Goal: Information Seeking & Learning: Learn about a topic

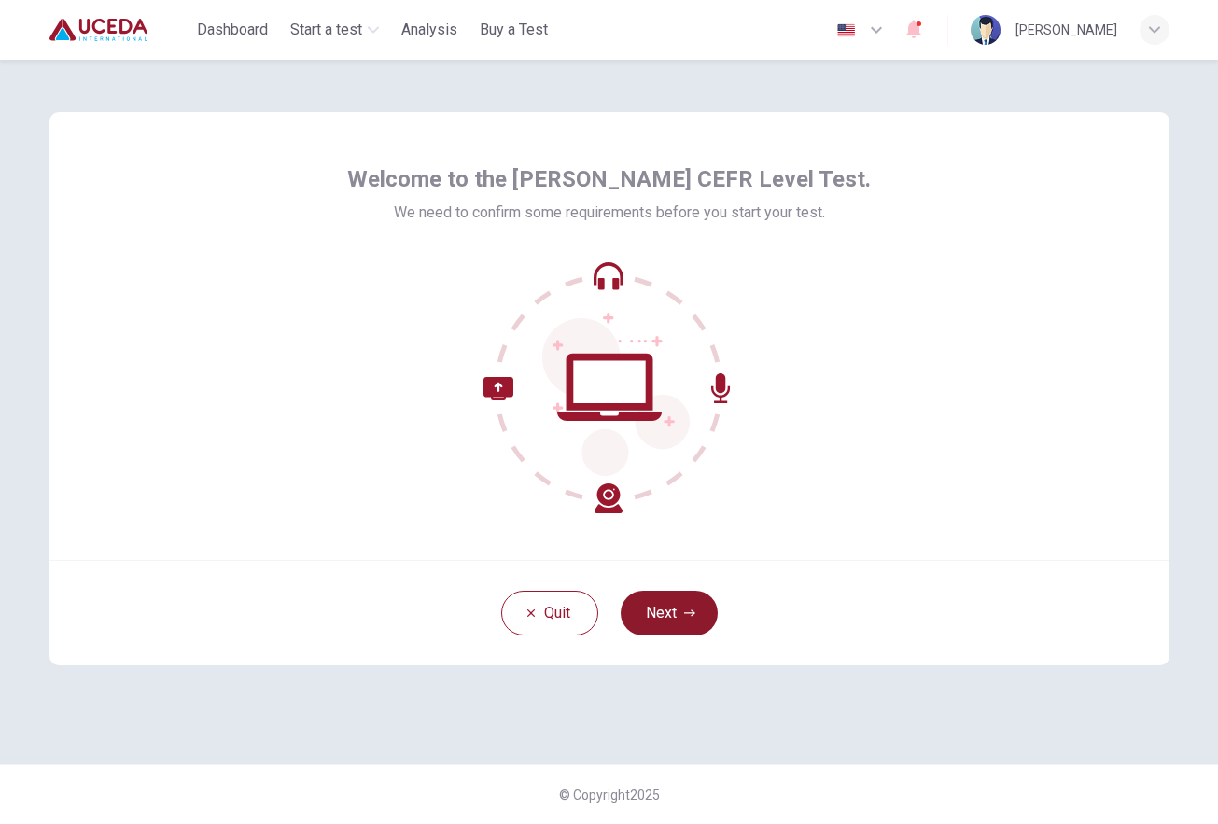
click at [669, 611] on button "Next" at bounding box center [669, 613] width 97 height 45
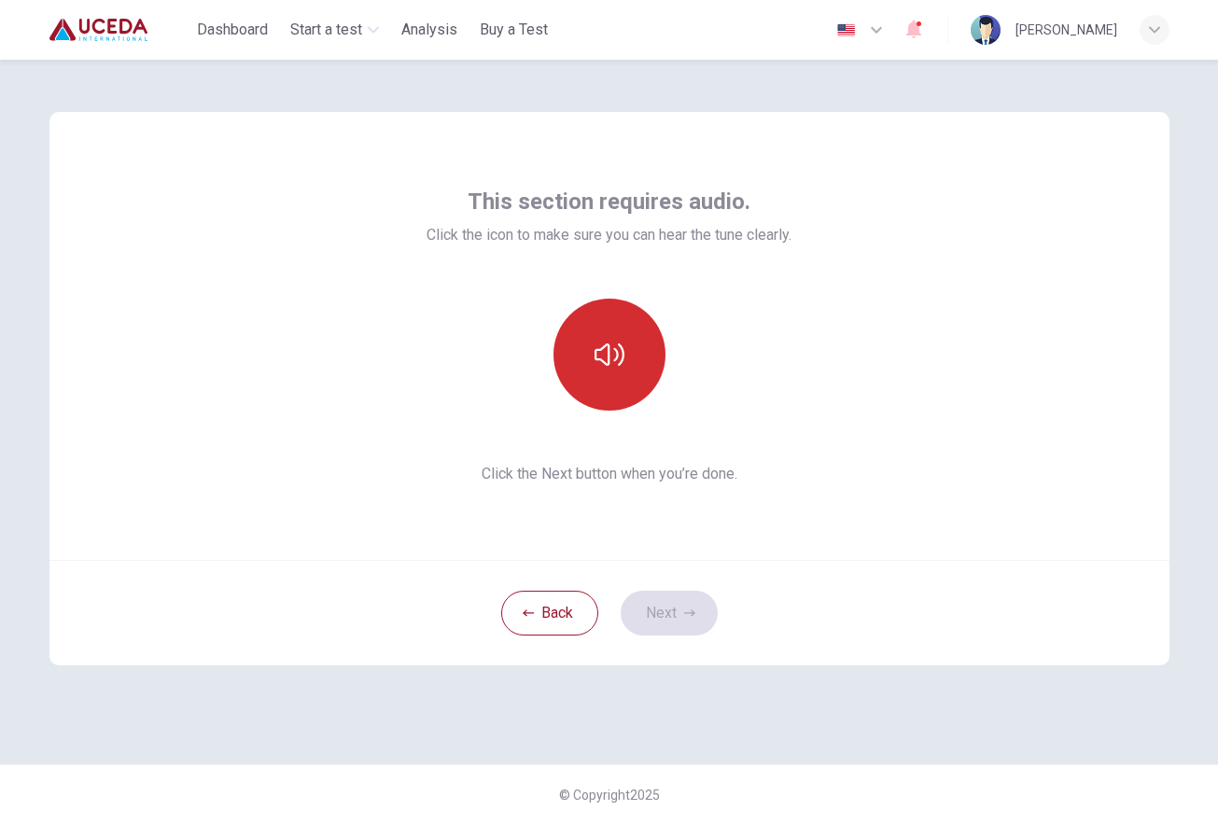
click at [625, 365] on button "button" at bounding box center [609, 355] width 112 height 112
click at [607, 369] on icon "button" at bounding box center [609, 355] width 30 height 30
click at [630, 372] on button "button" at bounding box center [609, 355] width 112 height 112
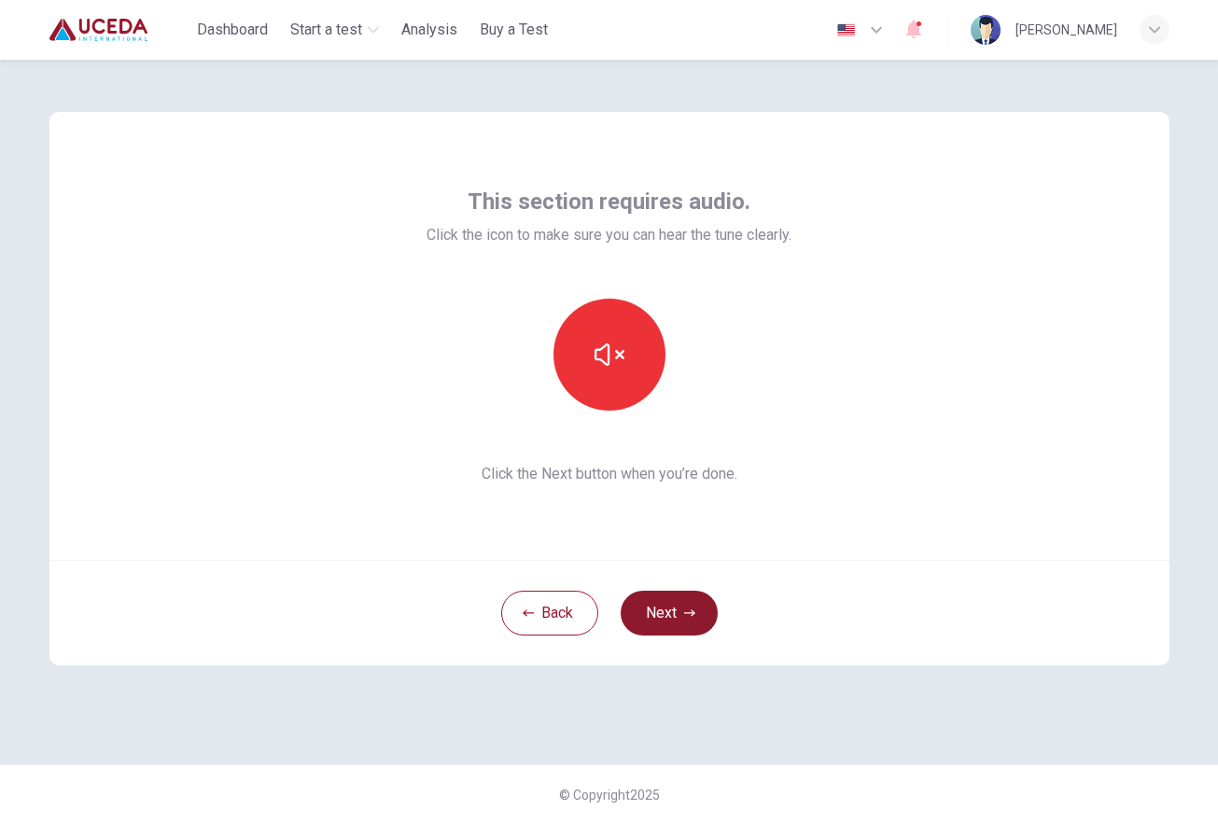
click at [677, 616] on button "Next" at bounding box center [669, 613] width 97 height 45
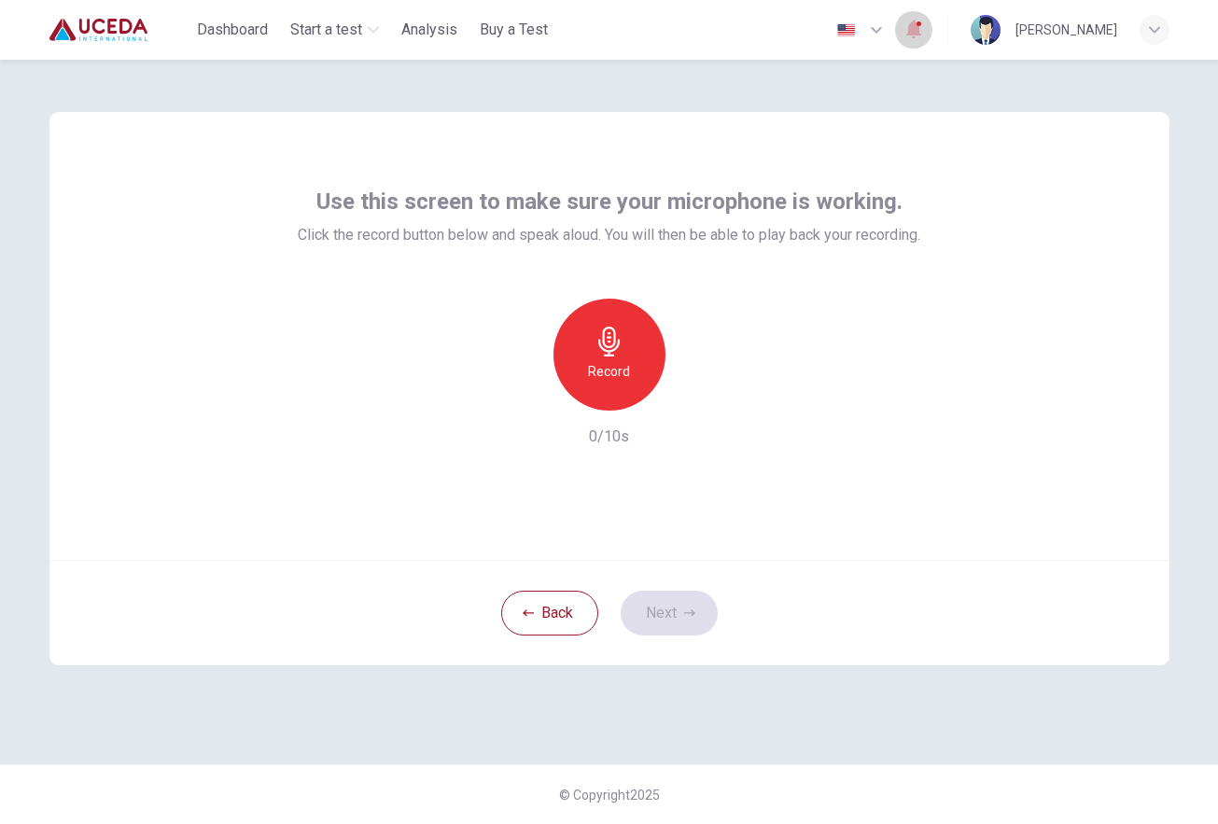
click at [605, 329] on icon "button" at bounding box center [608, 342] width 21 height 30
click at [618, 348] on icon "button" at bounding box center [609, 342] width 30 height 30
click at [700, 403] on icon "button" at bounding box center [695, 395] width 19 height 19
click at [522, 398] on icon "button" at bounding box center [523, 395] width 11 height 11
click at [669, 620] on button "Next" at bounding box center [669, 613] width 97 height 45
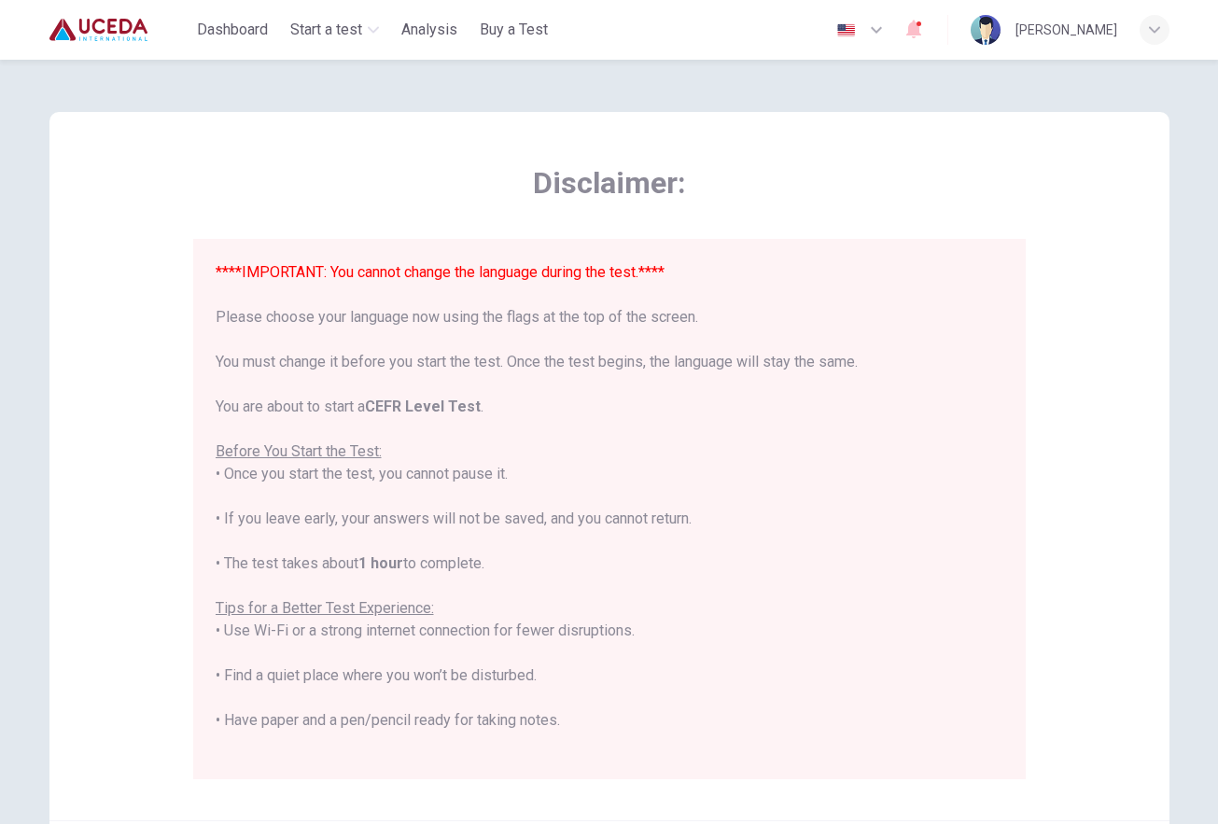
click at [858, 28] on img "button" at bounding box center [845, 30] width 23 height 14
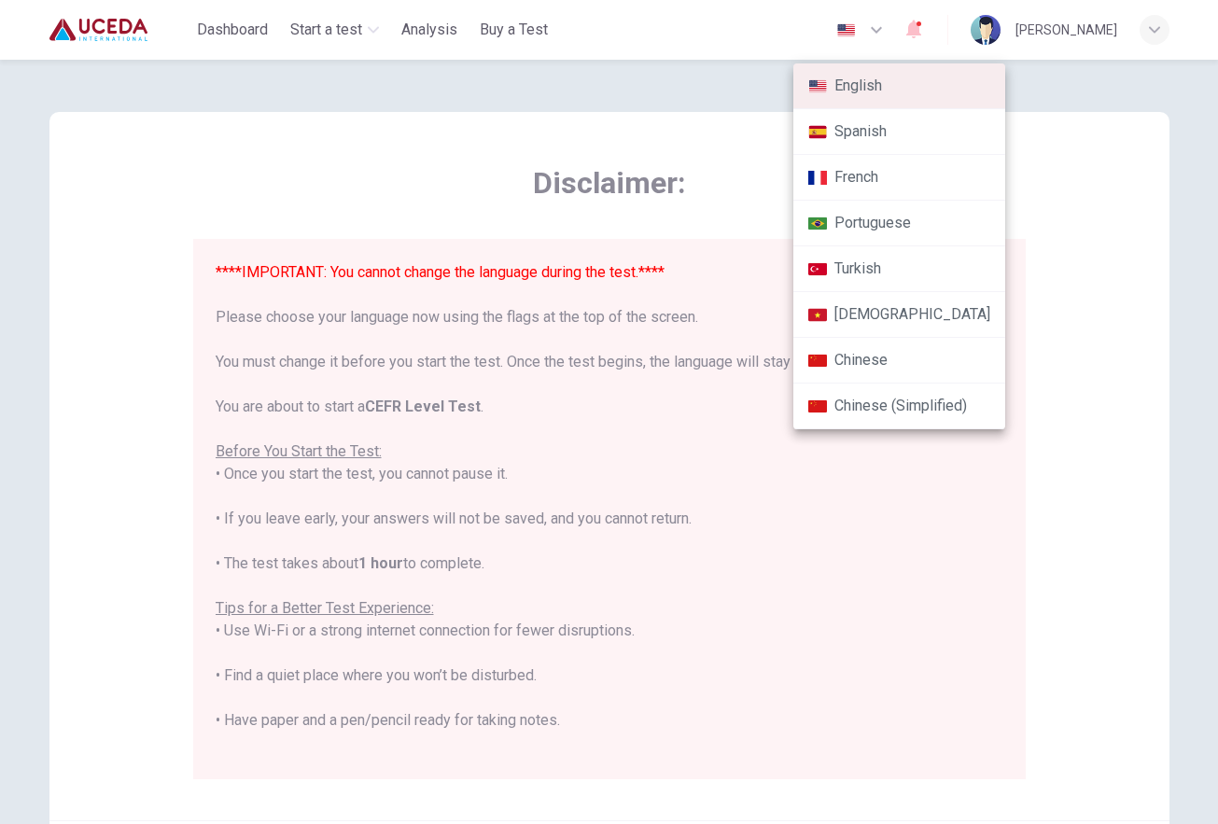
click at [890, 30] on div at bounding box center [609, 412] width 1218 height 824
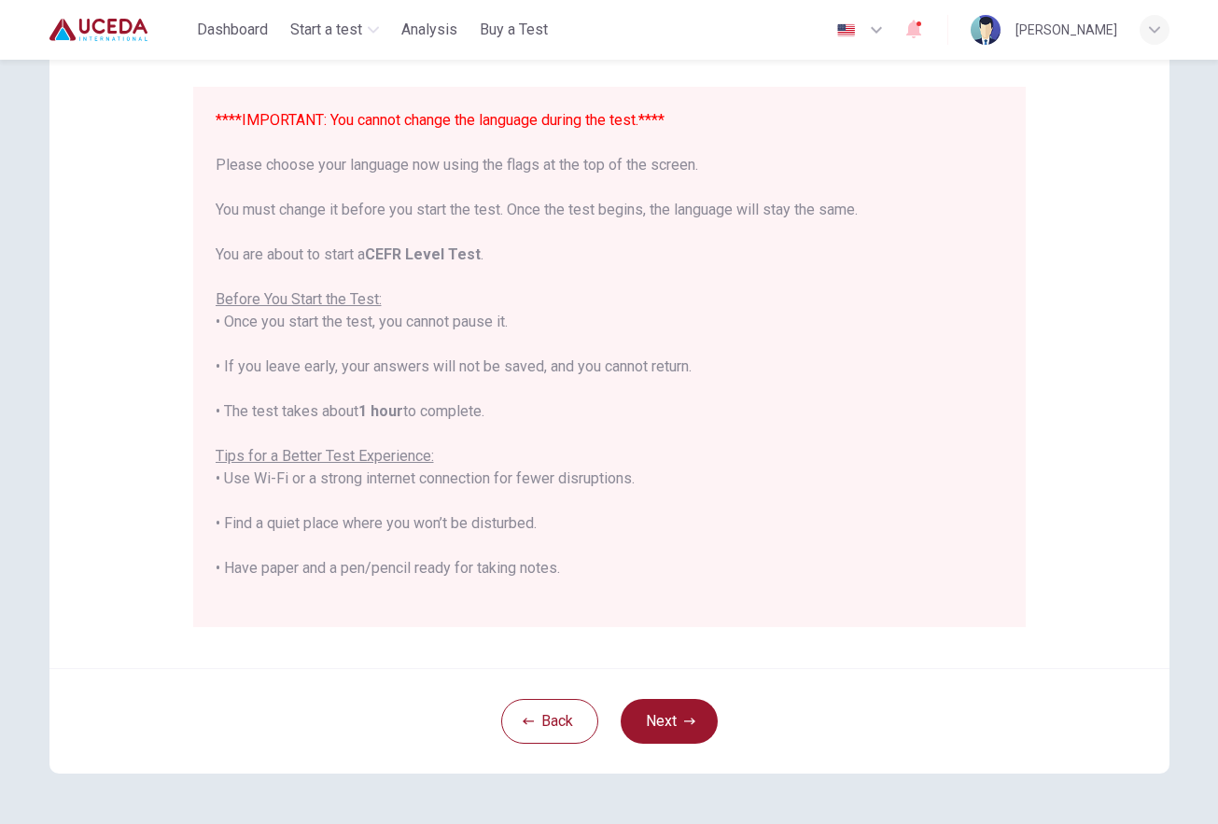
scroll to position [159, 0]
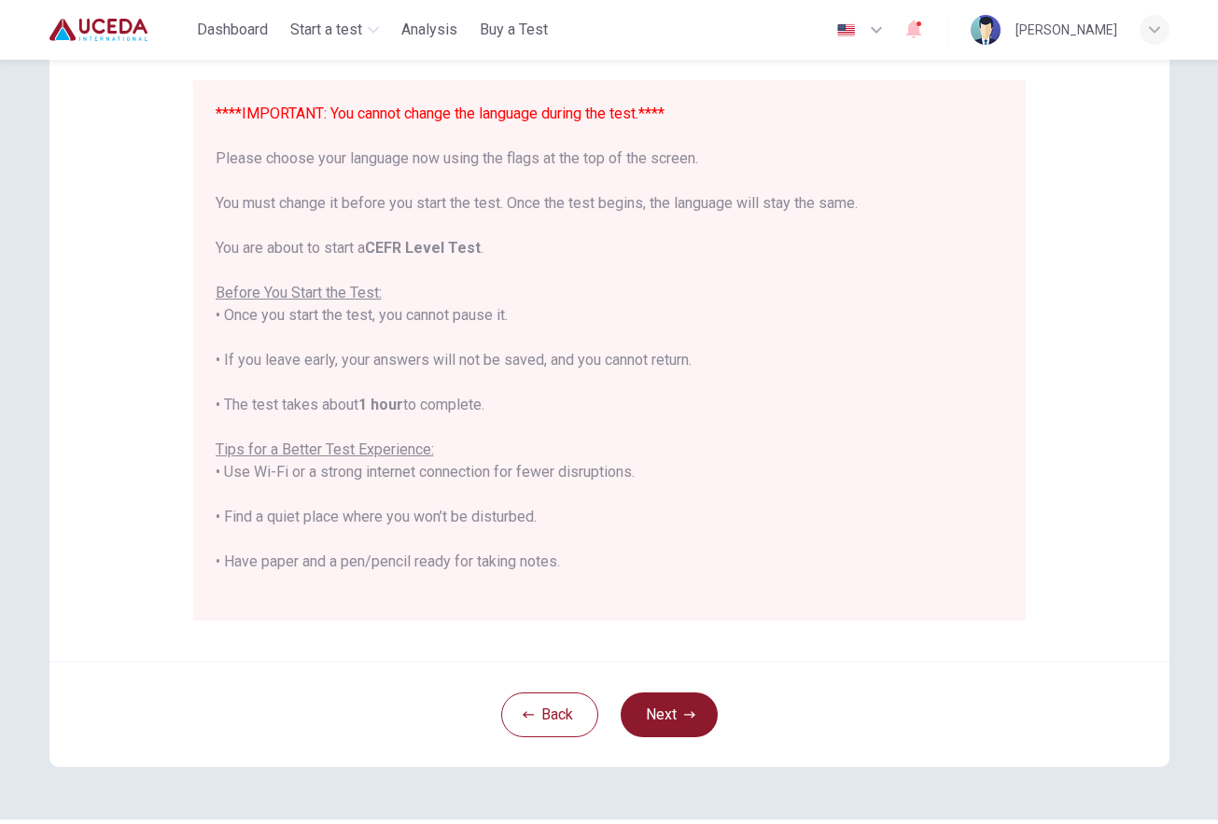
click at [682, 705] on button "Next" at bounding box center [669, 714] width 97 height 45
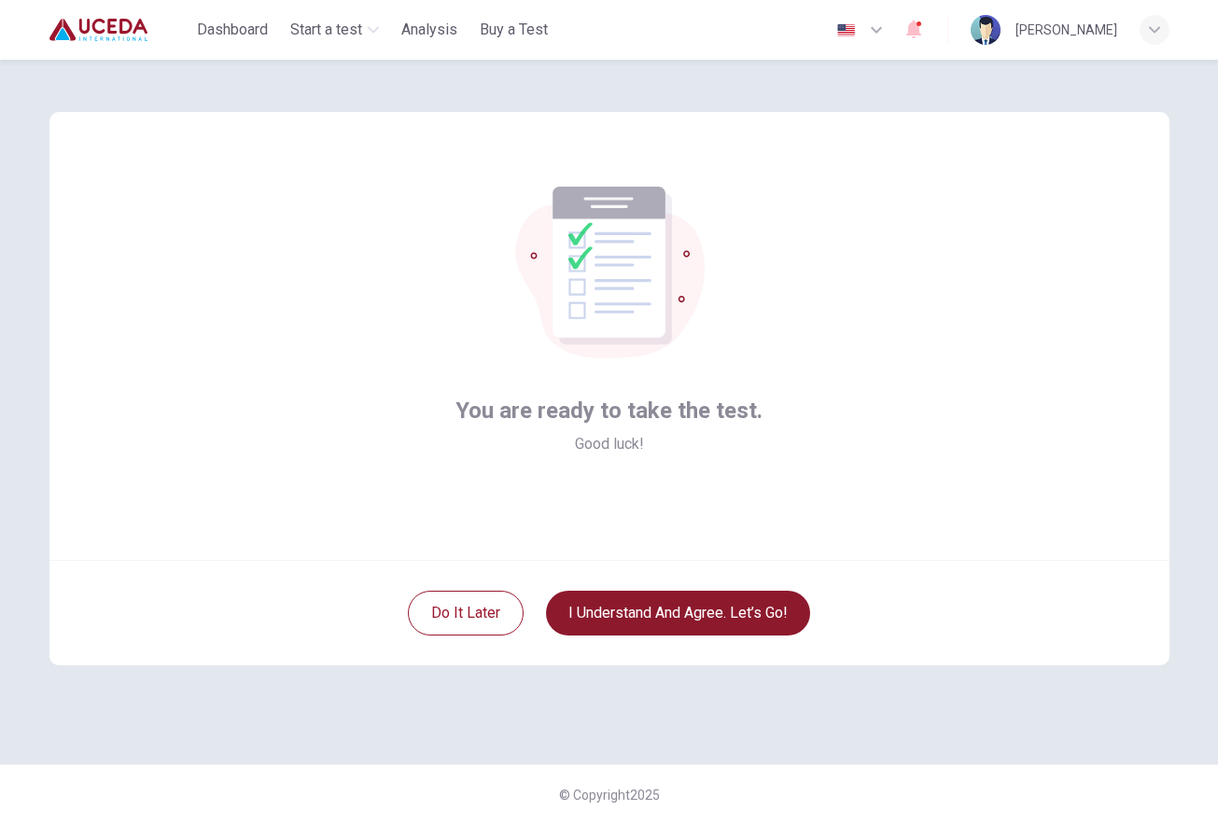
click at [725, 615] on button "I understand and agree. Let’s go!" at bounding box center [678, 613] width 264 height 45
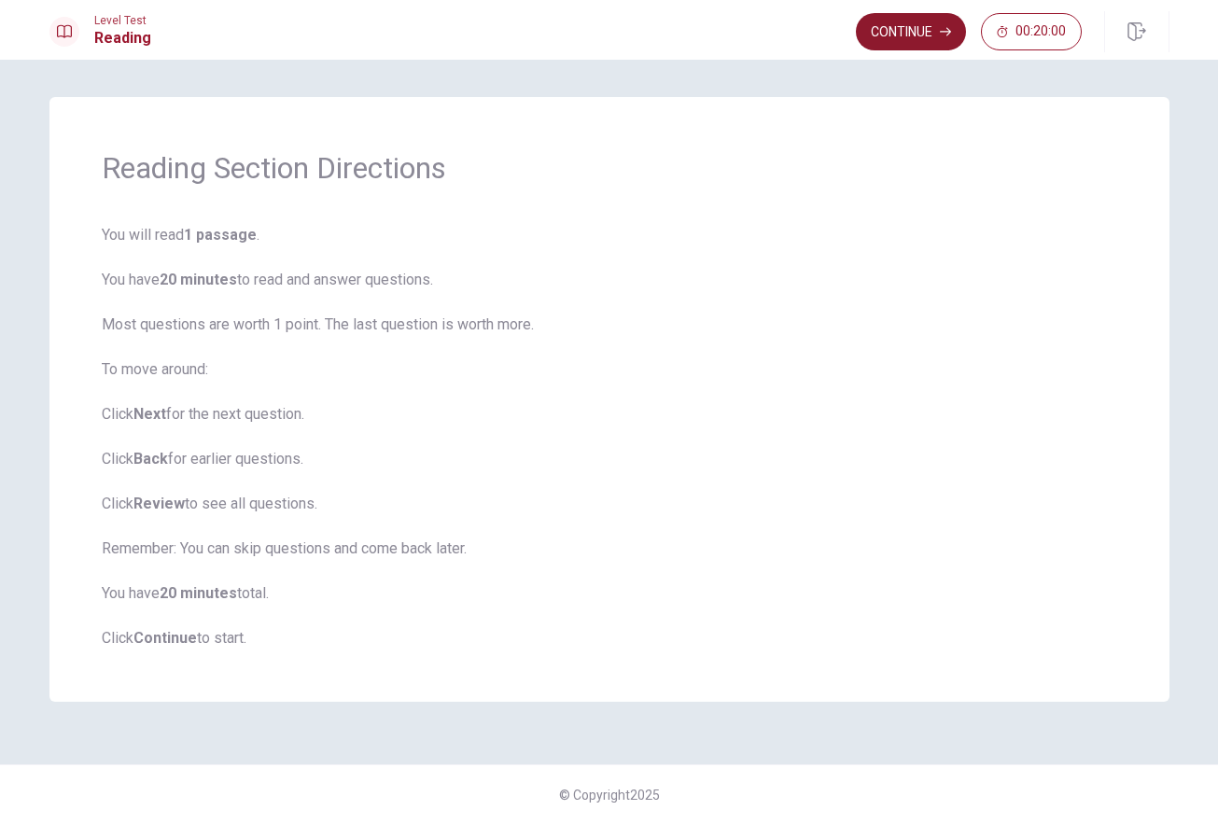
click at [929, 40] on button "Continue" at bounding box center [911, 31] width 110 height 37
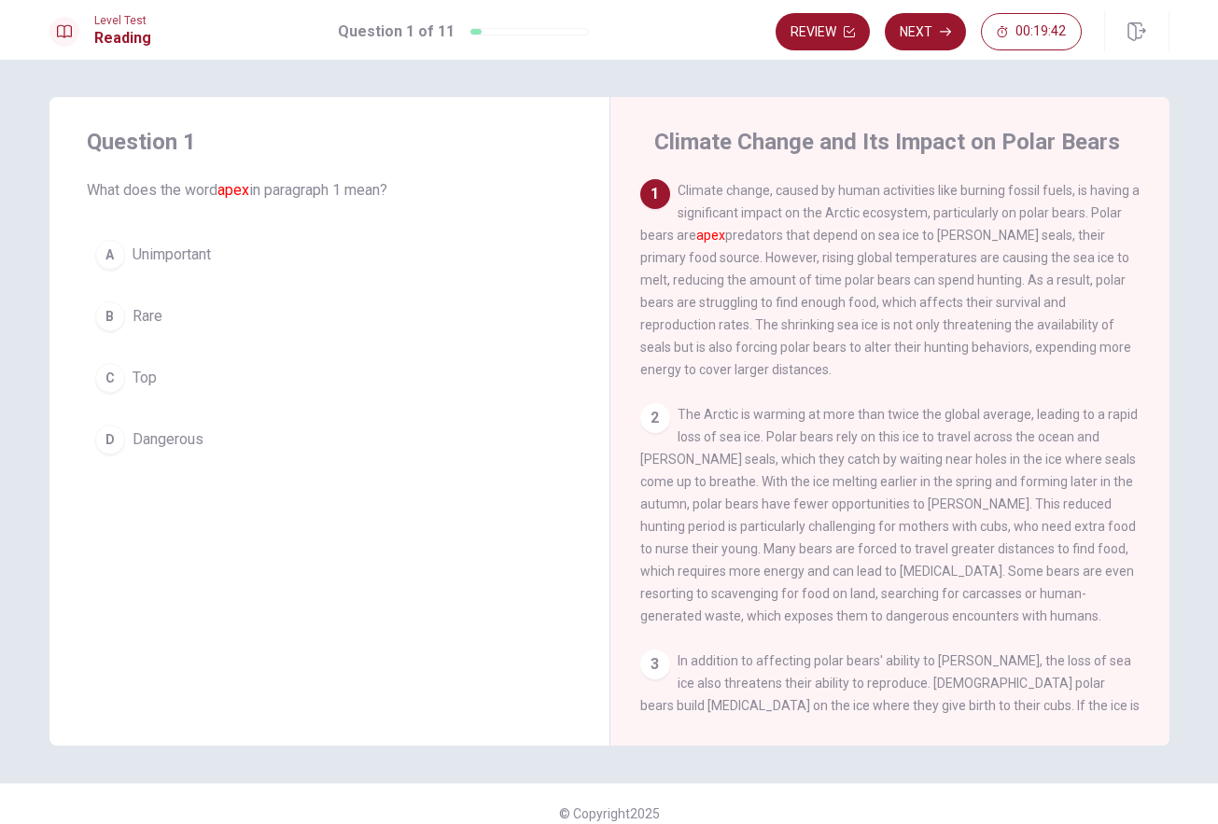
click at [107, 387] on div "C" at bounding box center [110, 378] width 30 height 30
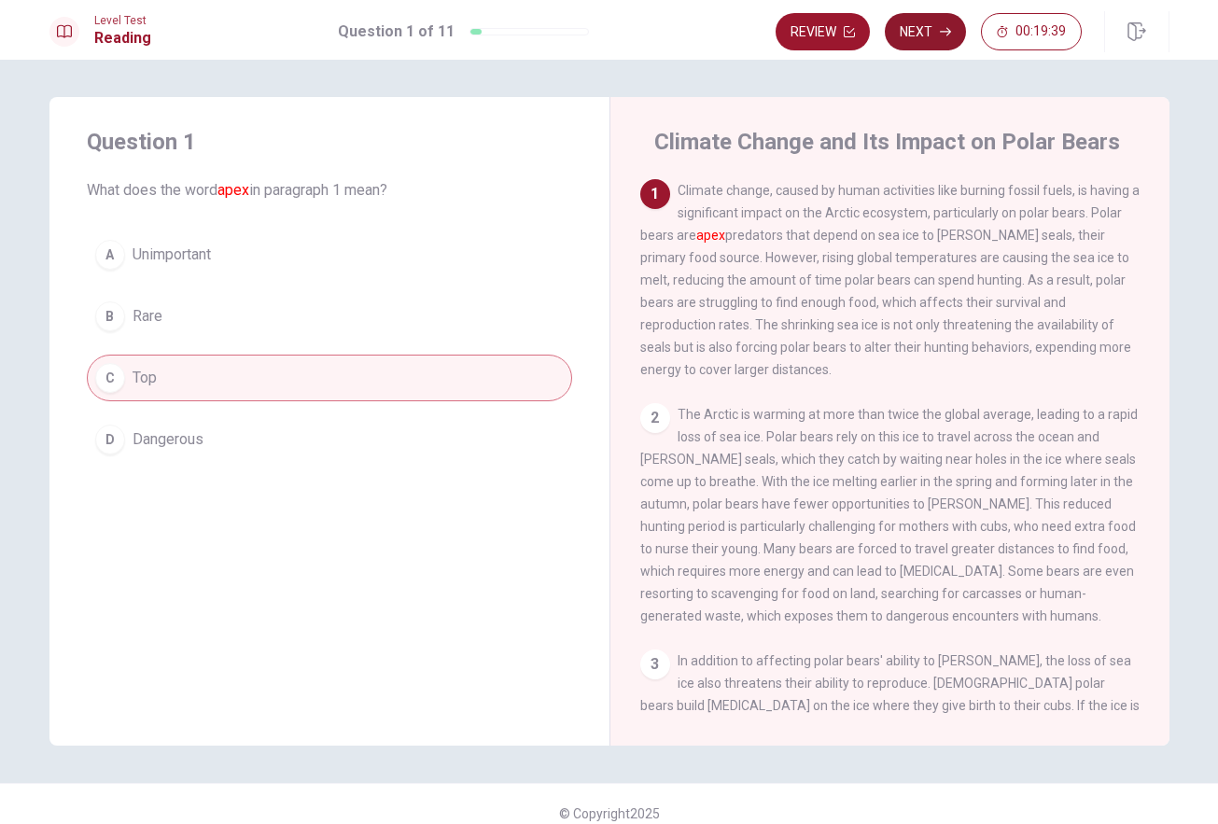
click at [934, 26] on button "Next" at bounding box center [925, 31] width 81 height 37
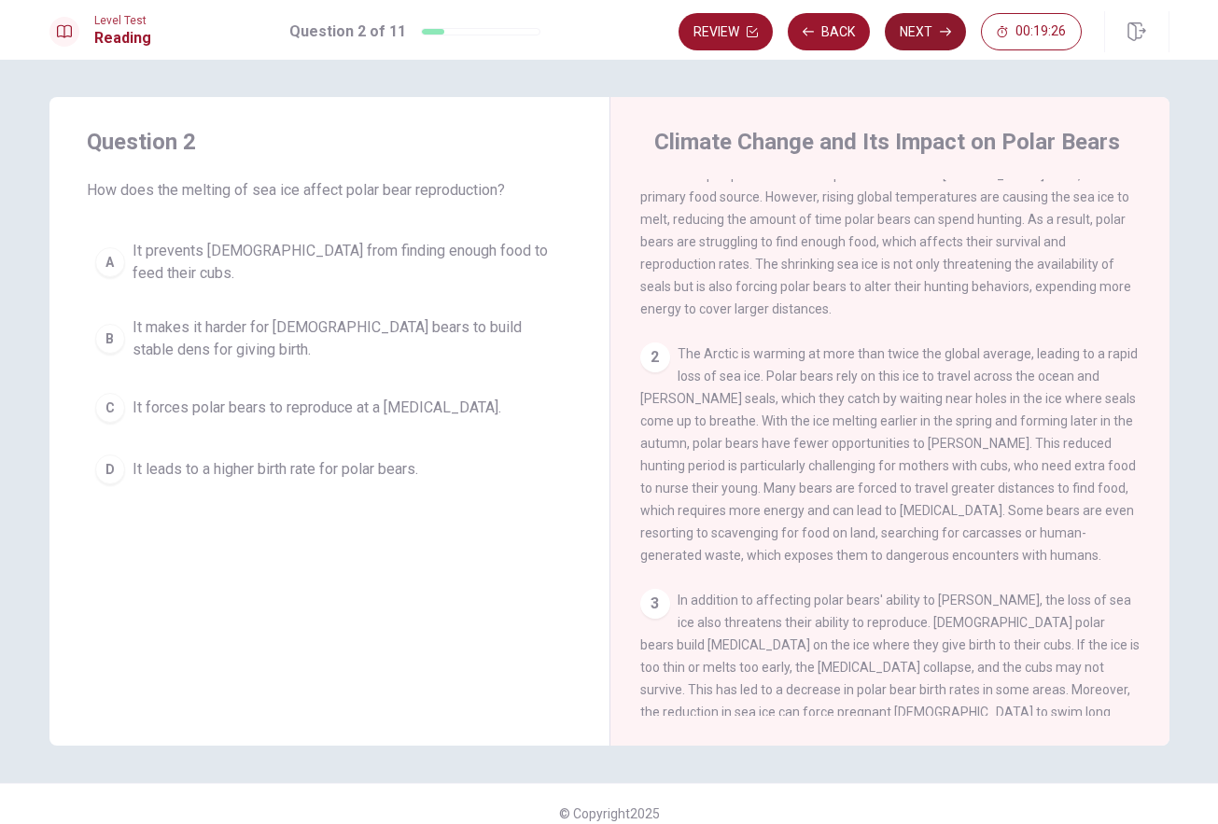
scroll to position [62, 0]
click at [110, 264] on div "A" at bounding box center [110, 262] width 30 height 30
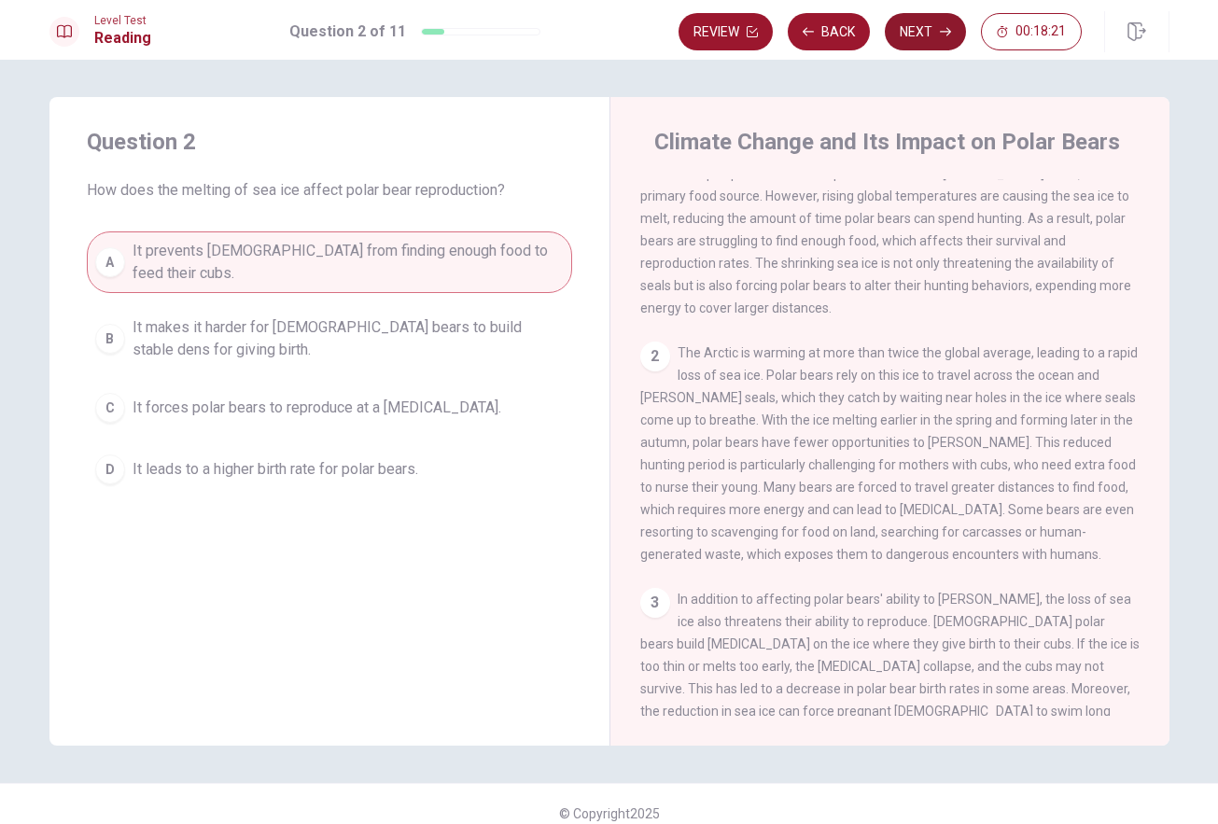
click at [941, 28] on icon "button" at bounding box center [945, 31] width 11 height 11
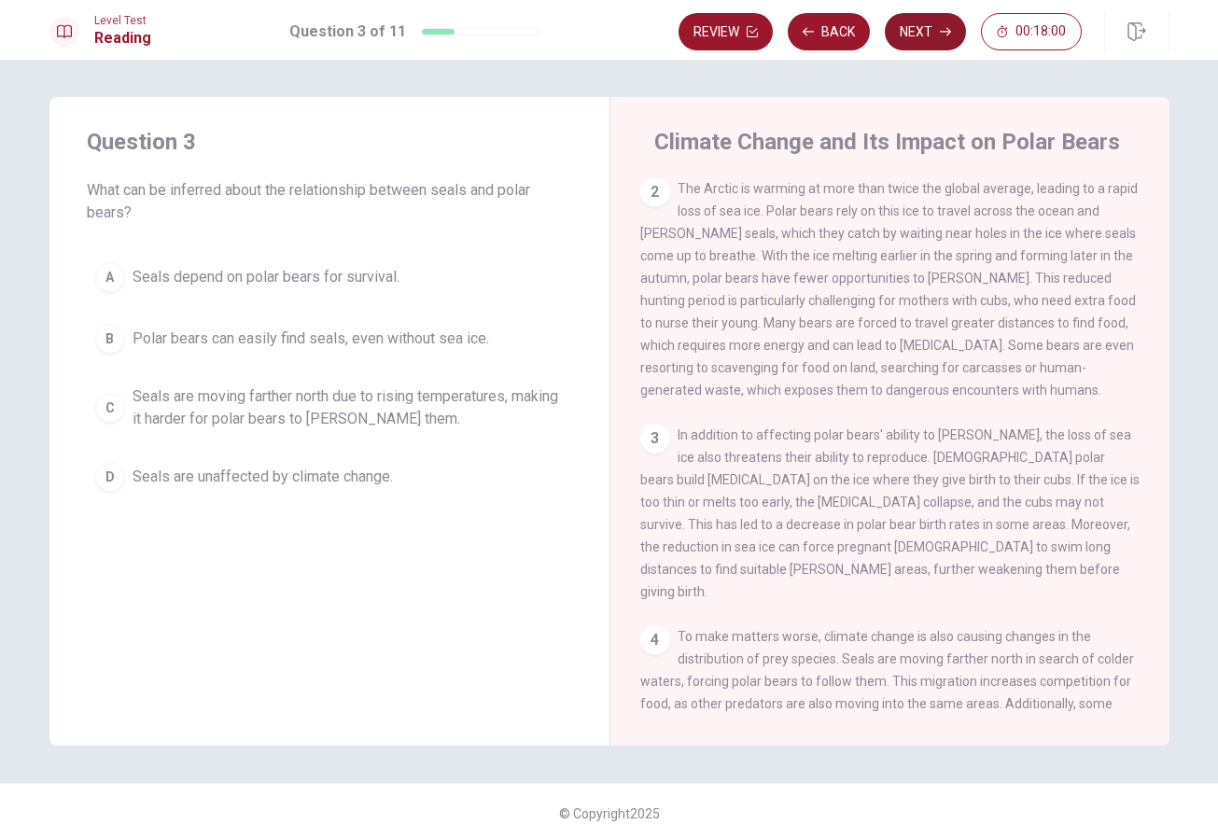
scroll to position [231, 0]
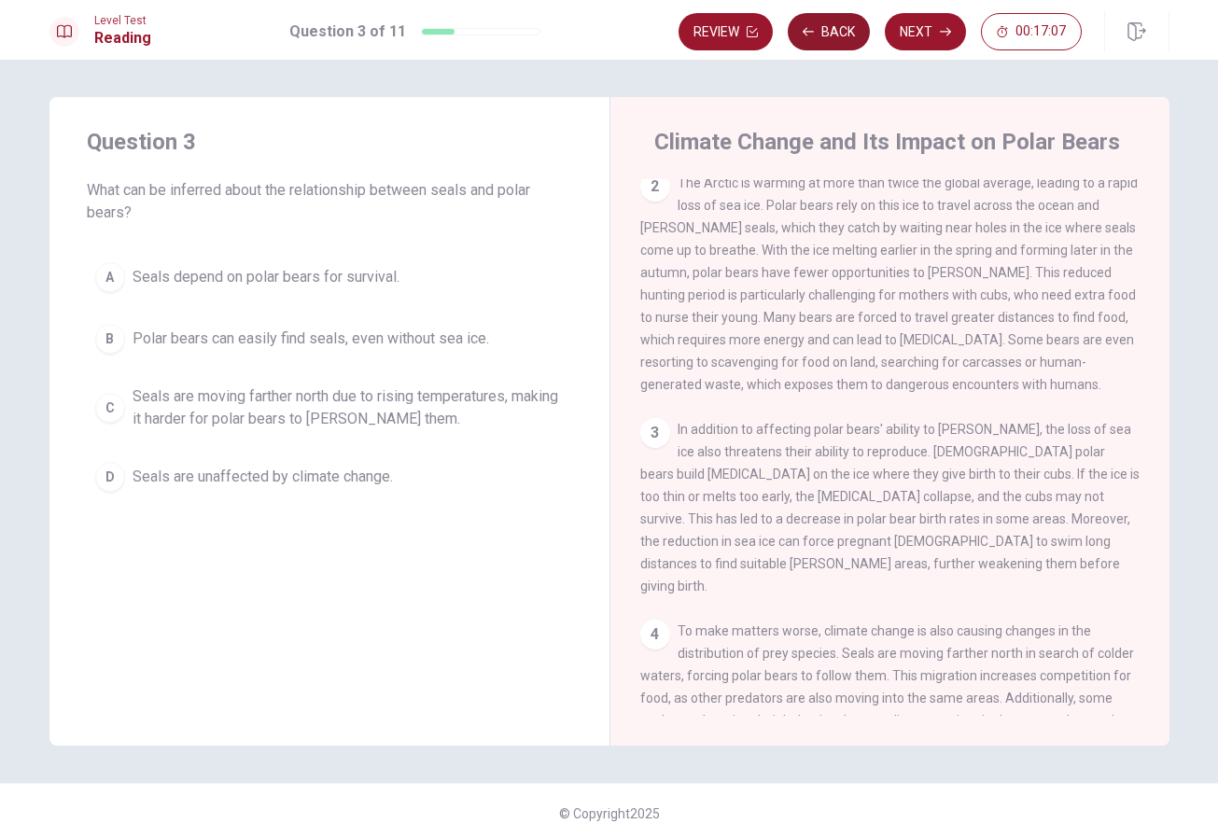
click at [836, 34] on button "Back" at bounding box center [829, 31] width 82 height 37
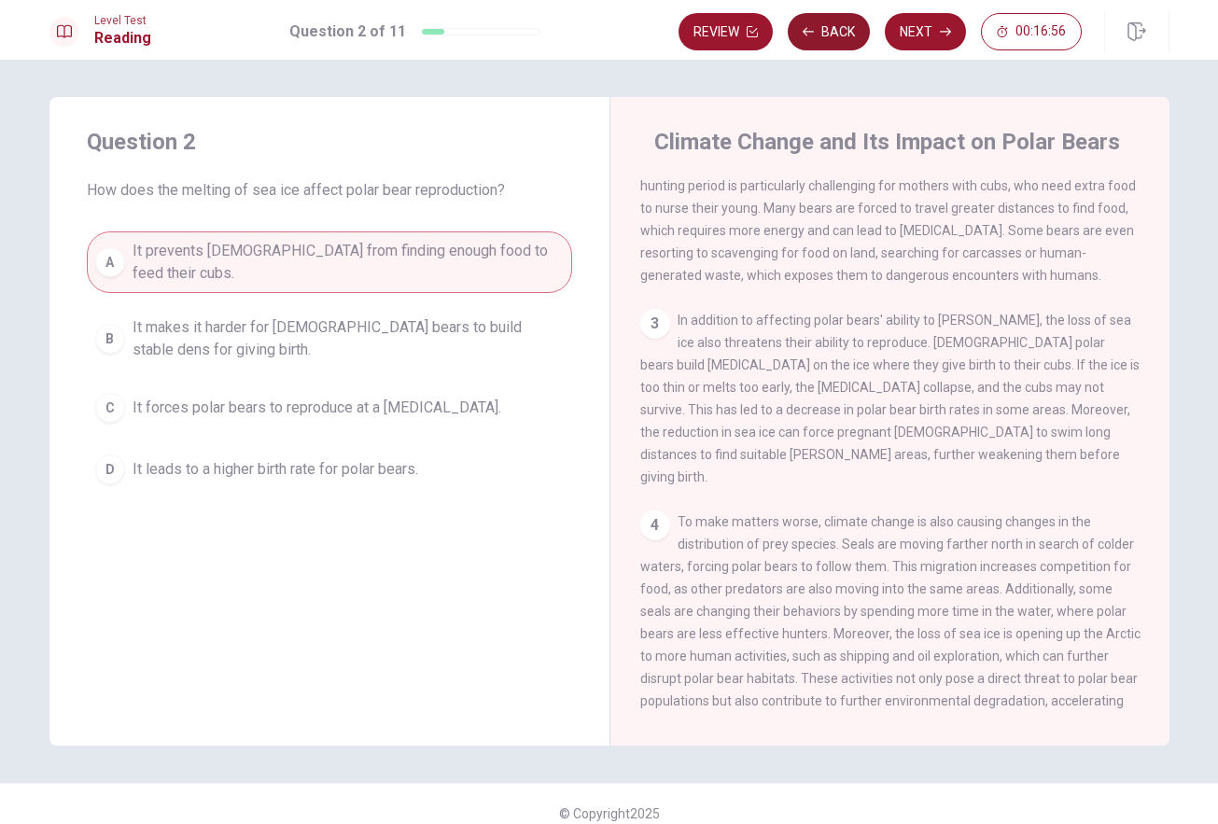
scroll to position [342, 0]
click at [133, 324] on span "It makes it harder for [DEMOGRAPHIC_DATA] bears to build stable dens for giving…" at bounding box center [348, 338] width 431 height 45
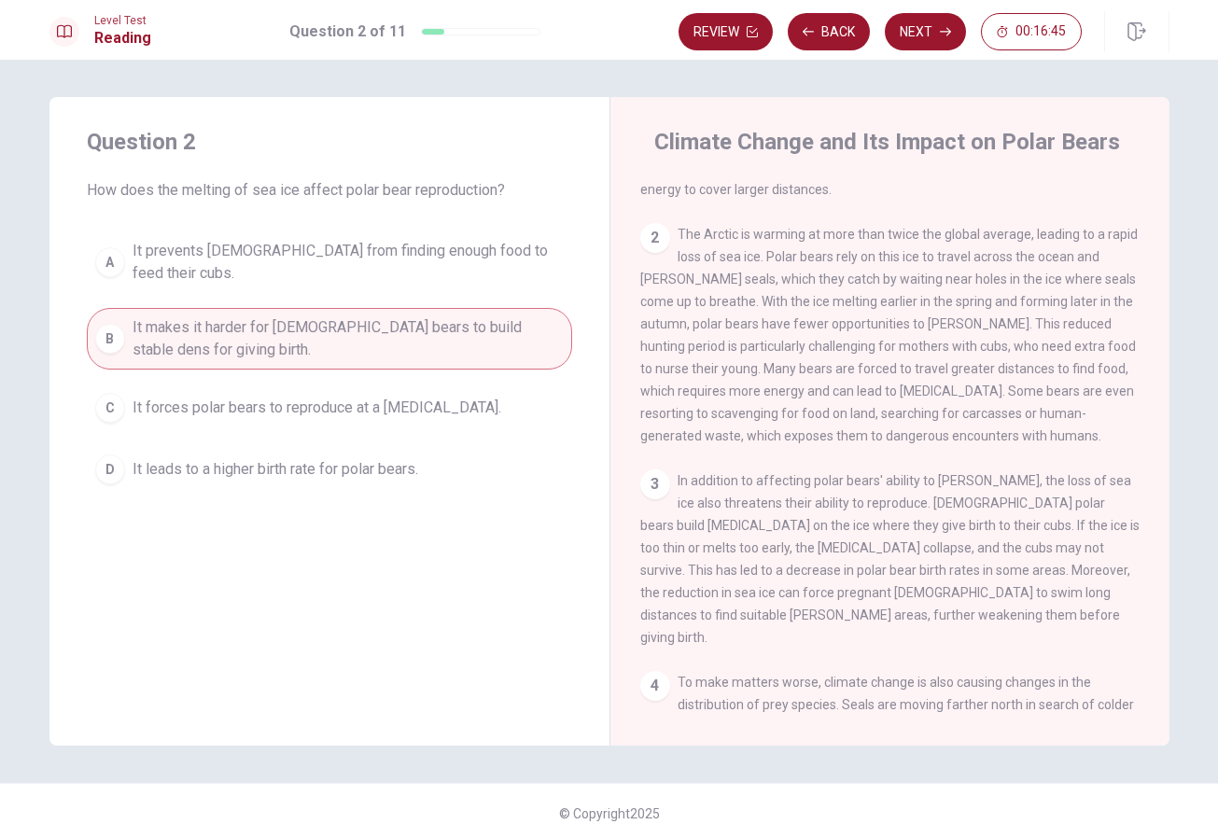
scroll to position [175, 0]
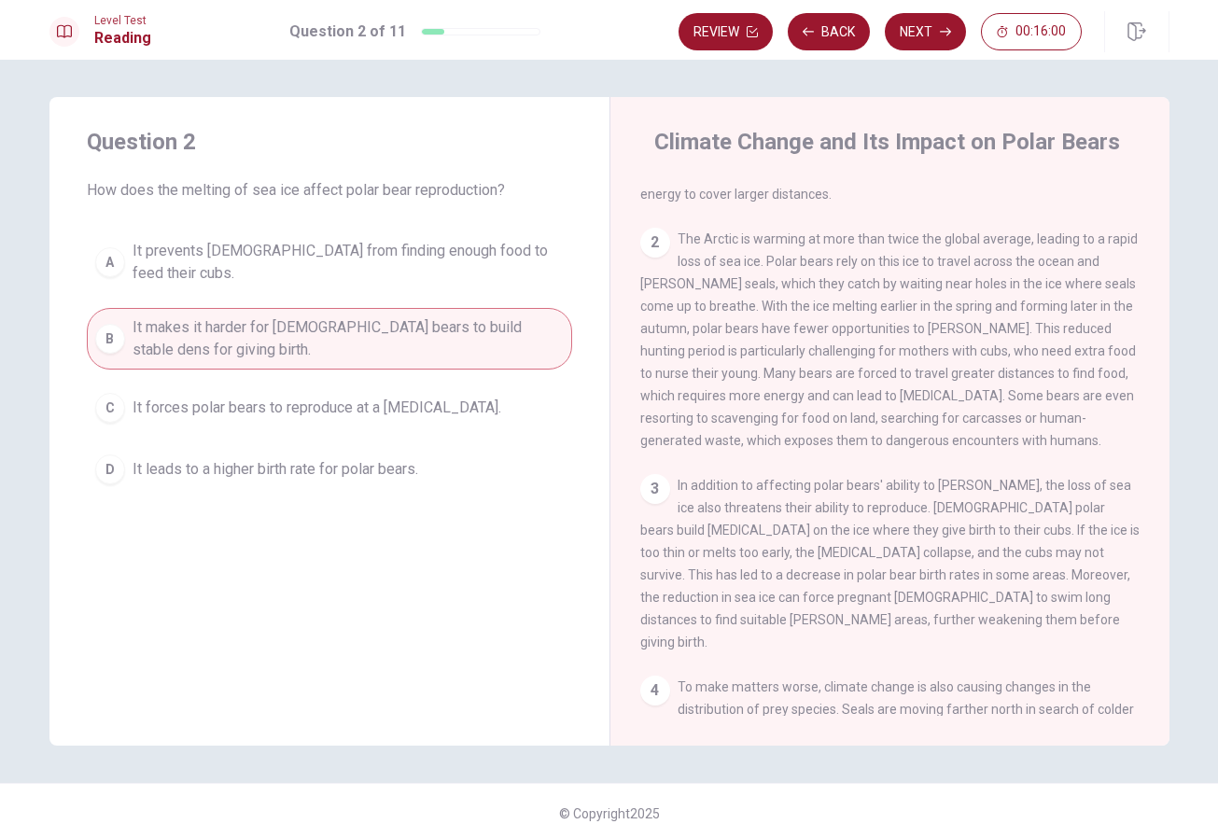
click at [937, 31] on button "Next" at bounding box center [925, 31] width 81 height 37
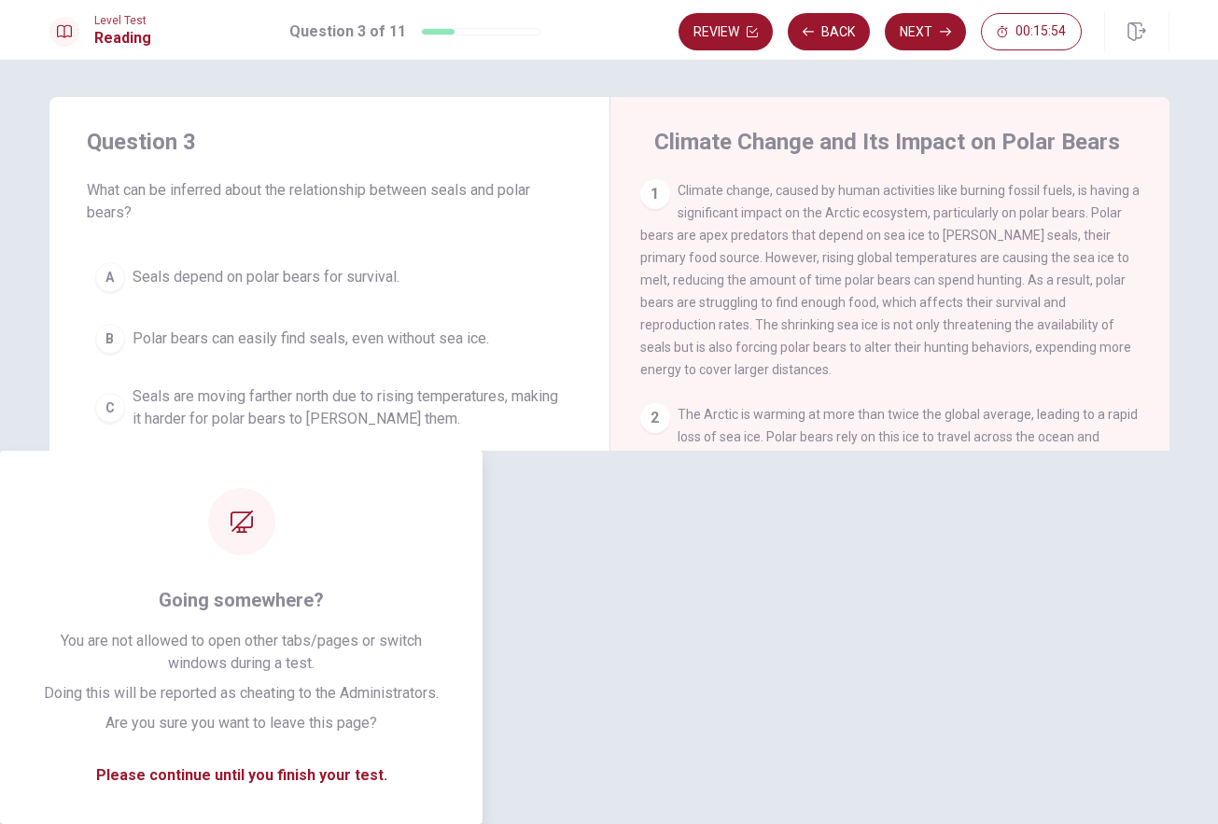
scroll to position [0, 0]
click at [684, 585] on span "The Arctic is warming at more than twice the global average, leading to a rapid…" at bounding box center [888, 515] width 497 height 217
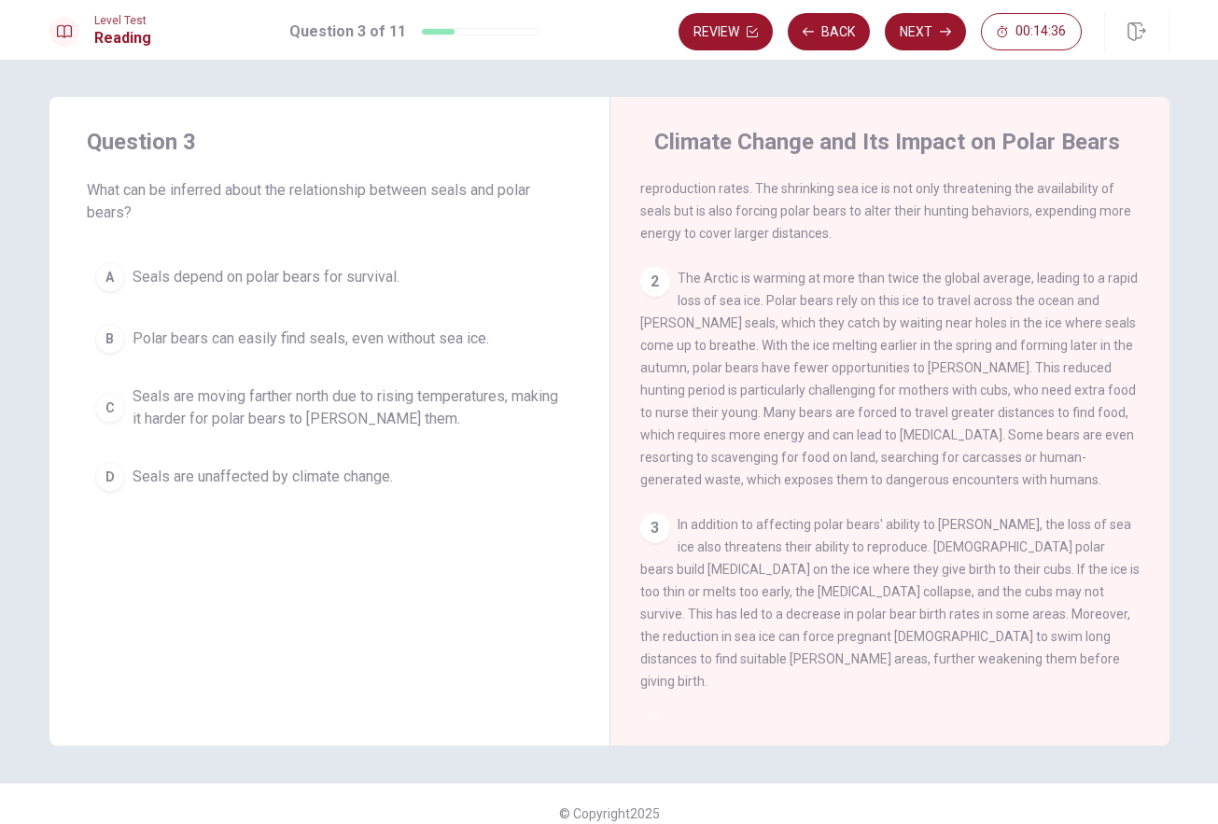
scroll to position [135, 0]
click at [366, 483] on span "Seals are unaffected by climate change." at bounding box center [263, 477] width 260 height 22
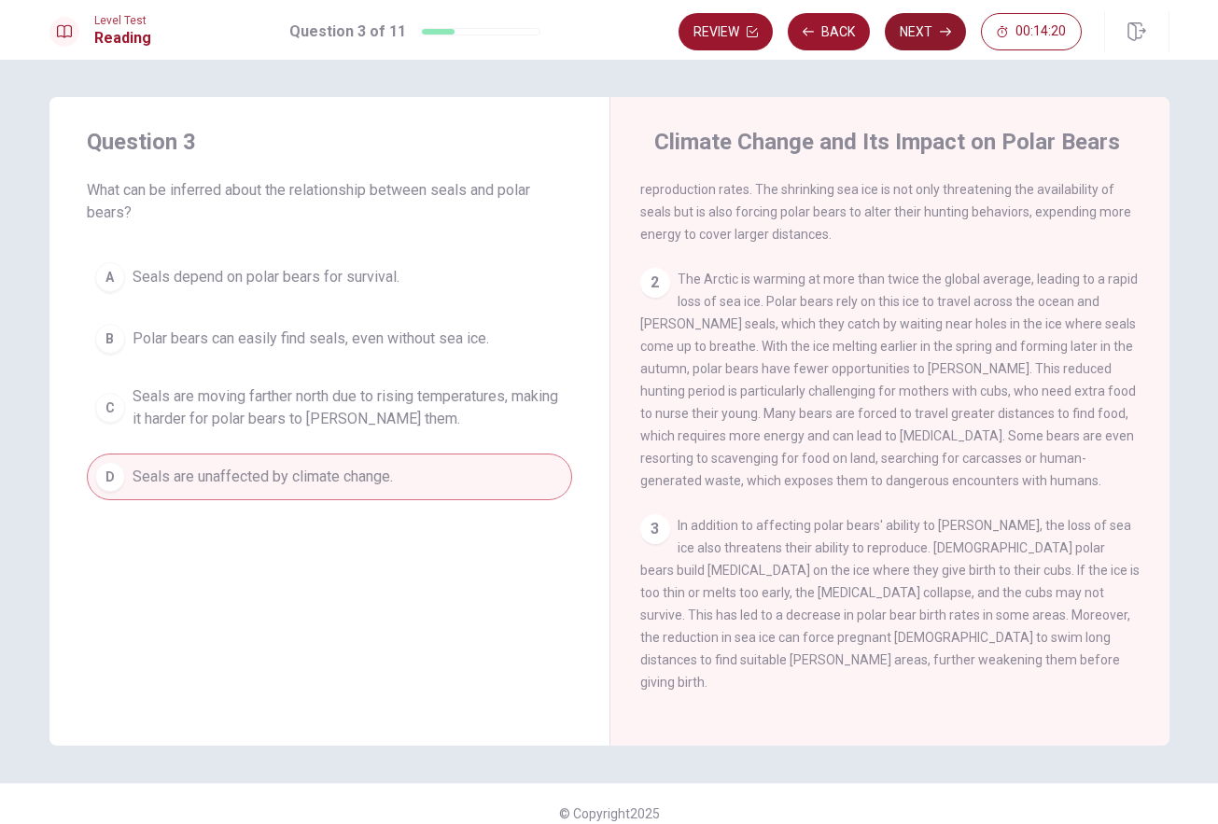
click at [926, 32] on button "Next" at bounding box center [925, 31] width 81 height 37
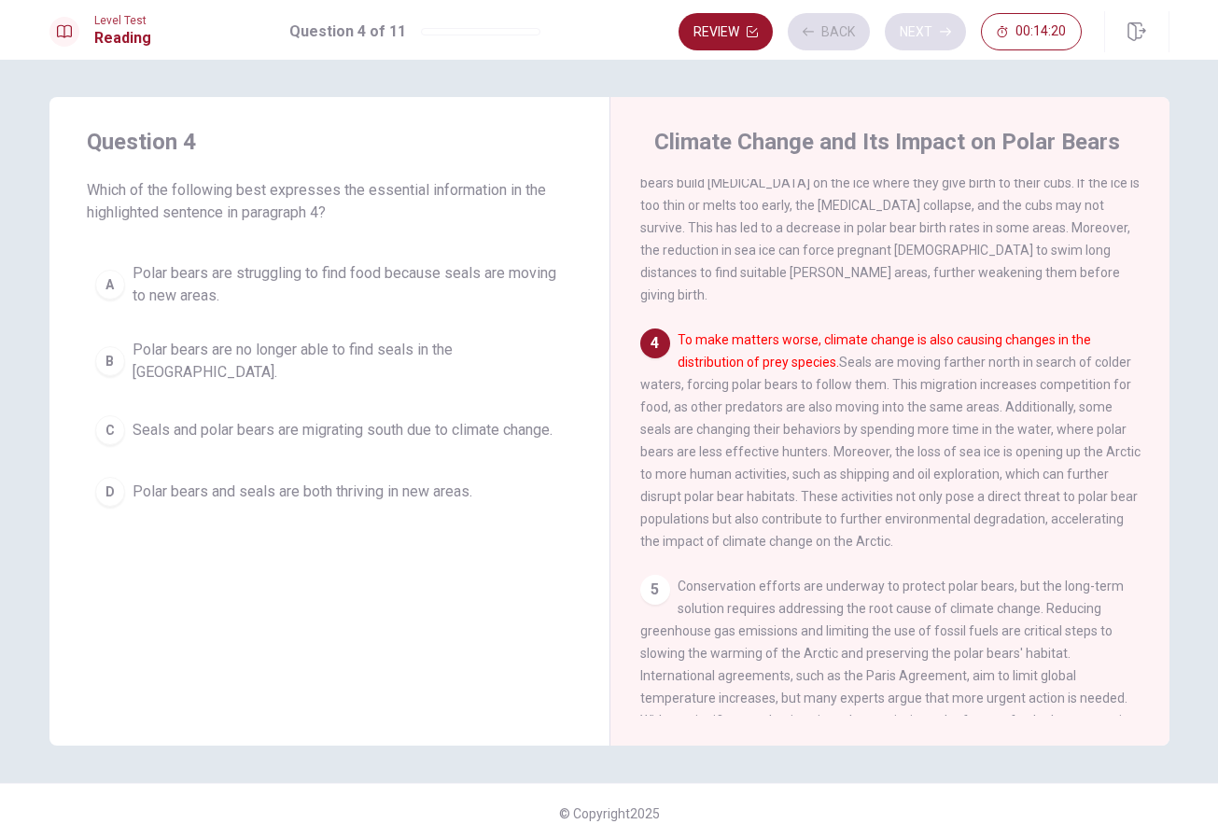
scroll to position [557, 0]
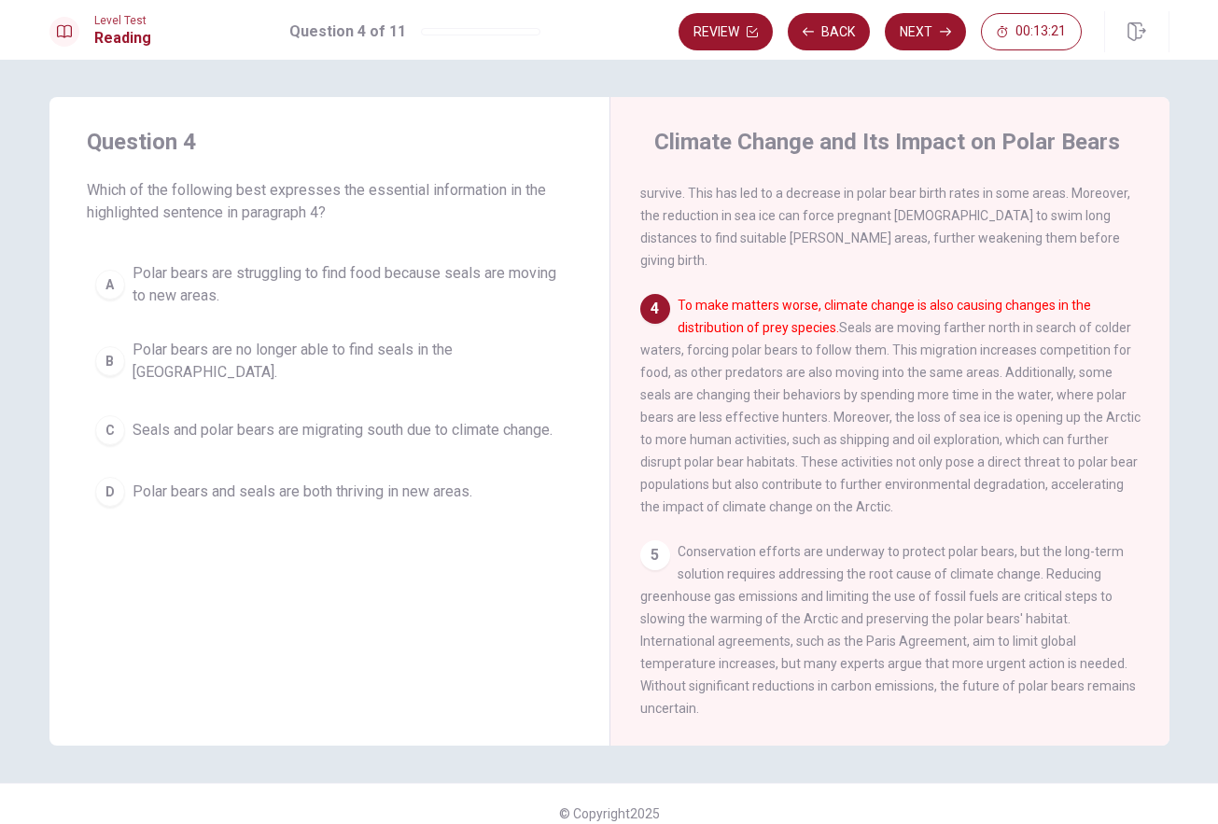
click at [455, 273] on span "Polar bears are struggling to find food because seals are moving to new areas." at bounding box center [348, 284] width 431 height 45
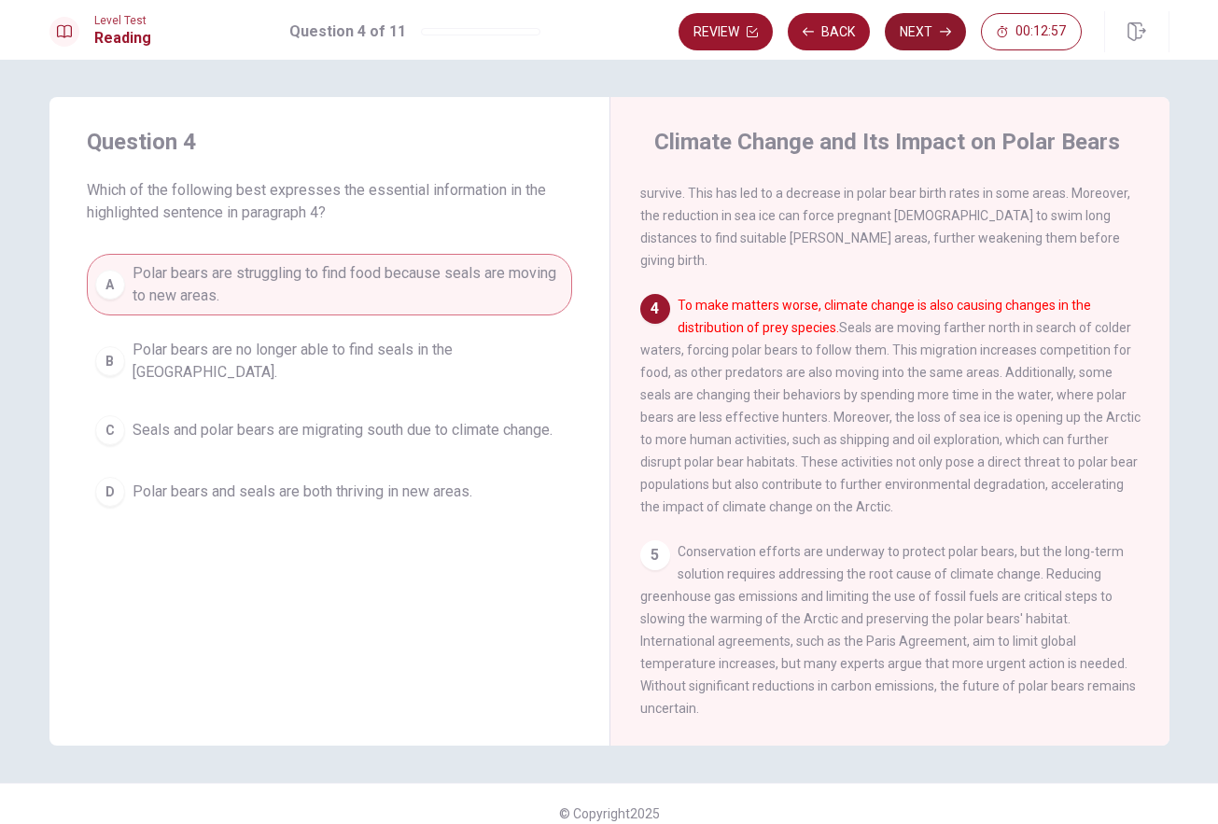
click at [938, 46] on button "Next" at bounding box center [925, 31] width 81 height 37
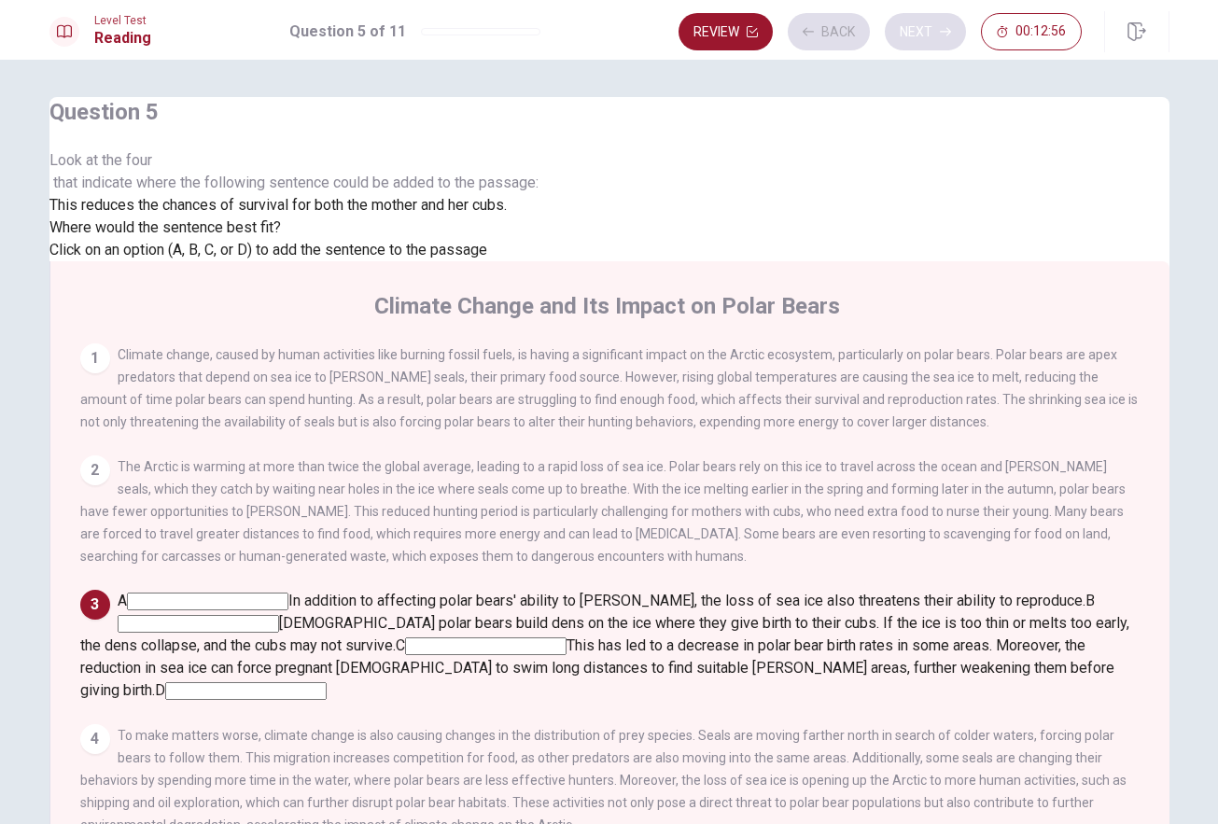
scroll to position [325, 0]
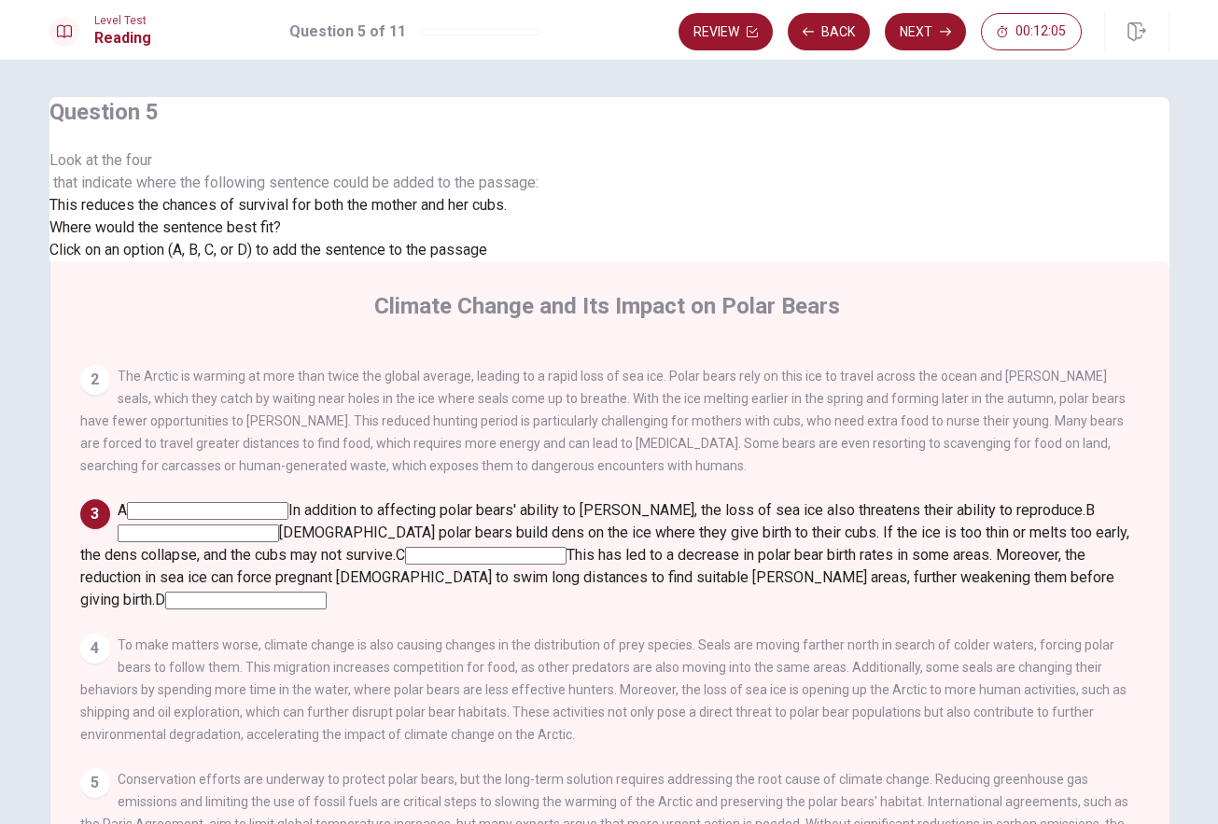
click at [327, 592] on input at bounding box center [245, 601] width 161 height 18
click at [931, 36] on button "Next" at bounding box center [925, 31] width 81 height 37
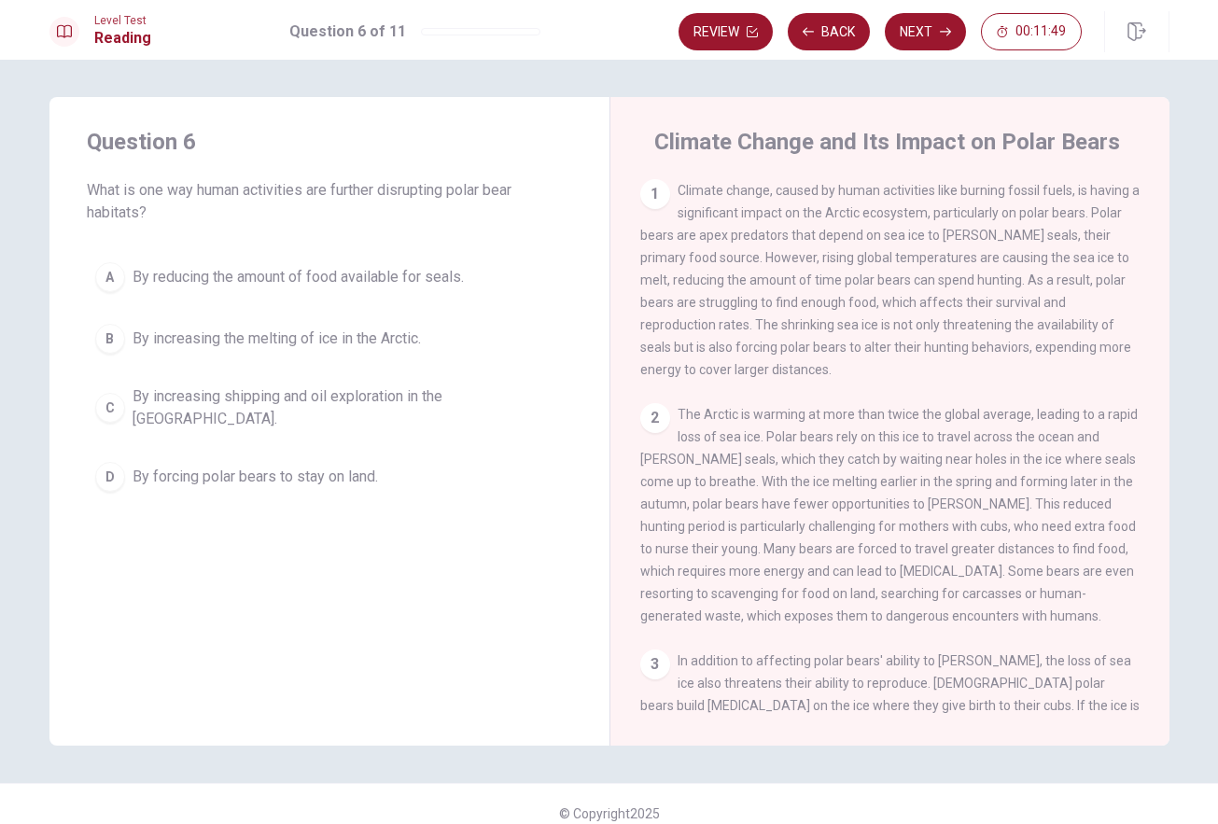
click at [469, 454] on button "D By forcing polar bears to stay on land." at bounding box center [329, 477] width 485 height 47
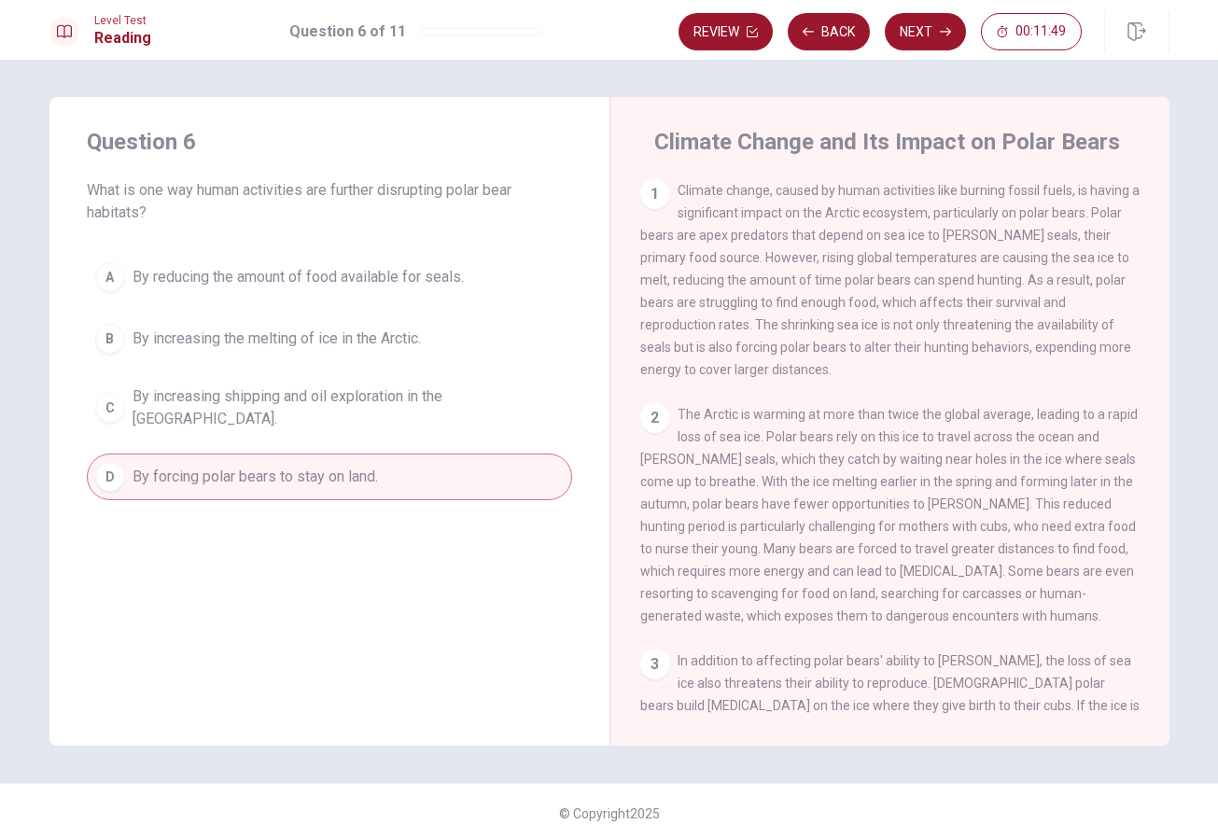
click at [485, 407] on span "By increasing shipping and oil exploration in the [GEOGRAPHIC_DATA]." at bounding box center [348, 407] width 431 height 45
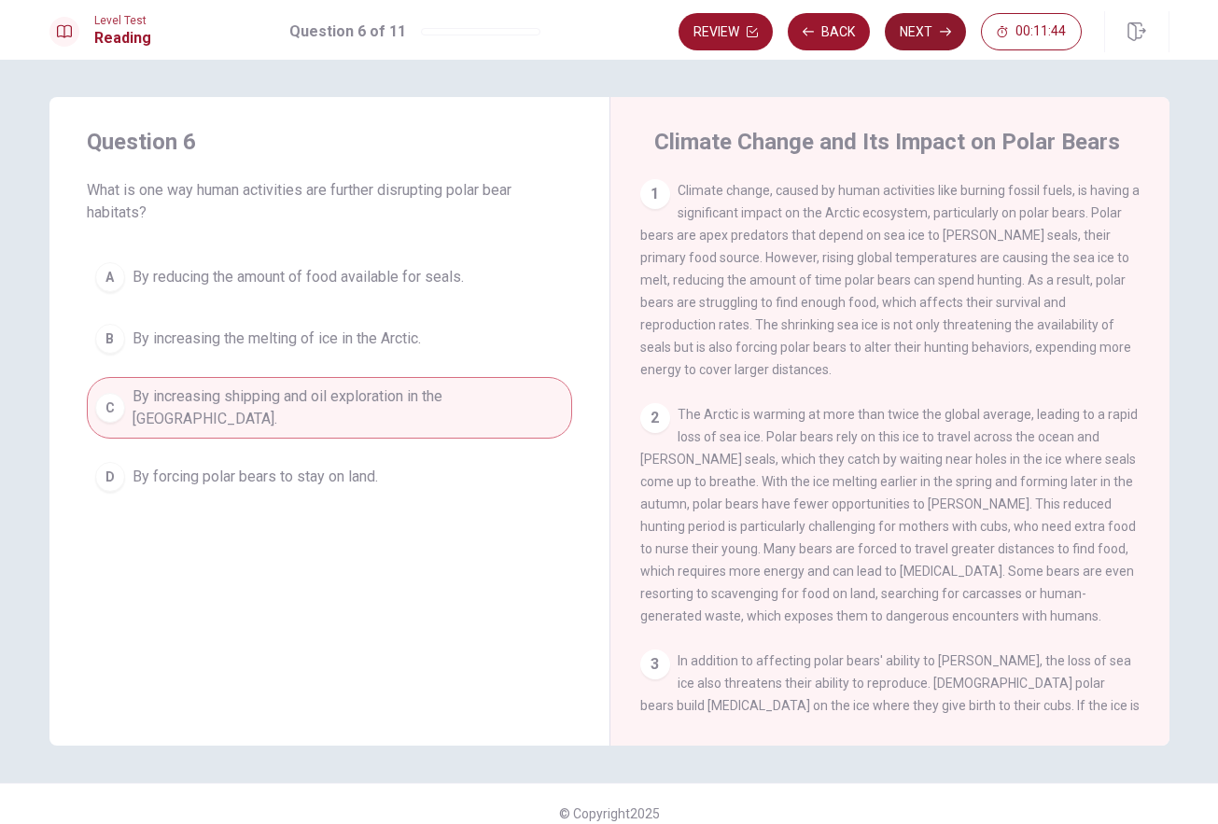
click at [936, 26] on button "Next" at bounding box center [925, 31] width 81 height 37
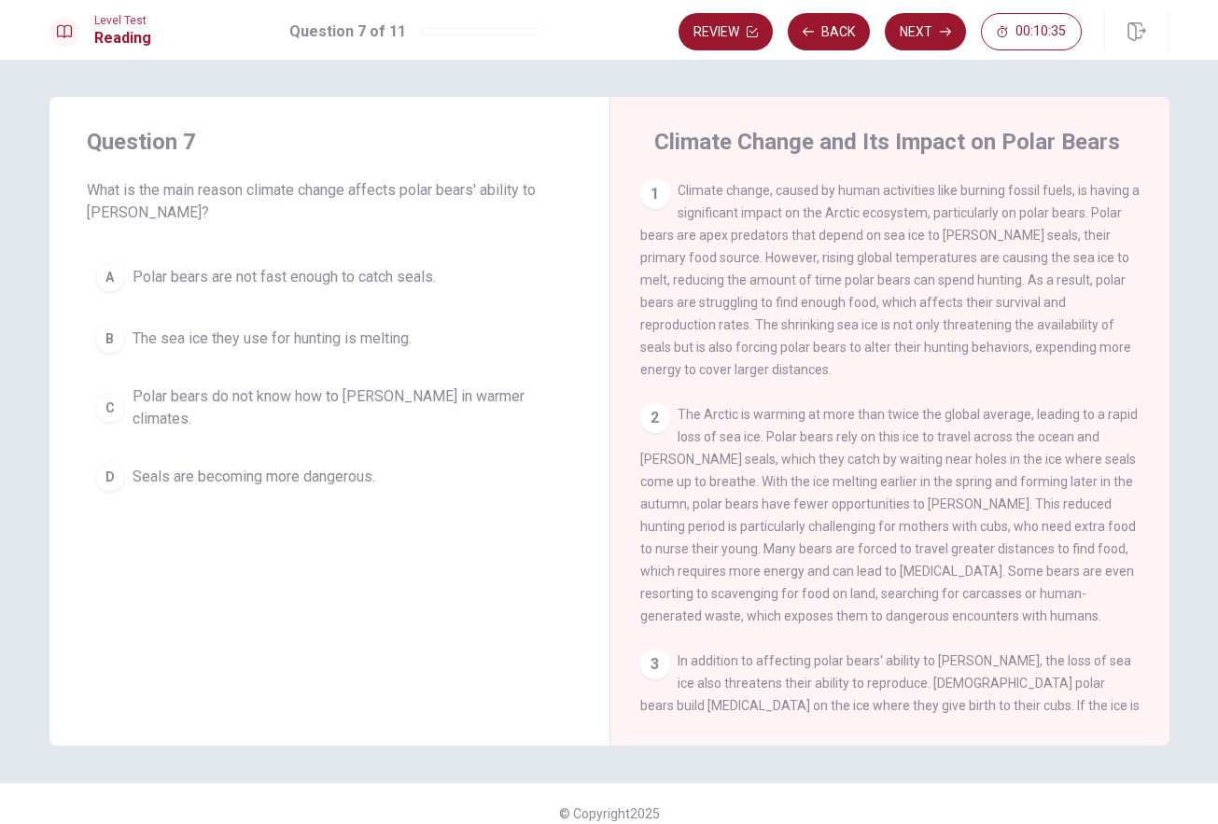
click at [460, 361] on button "B The sea ice they use for hunting is melting." at bounding box center [329, 338] width 485 height 47
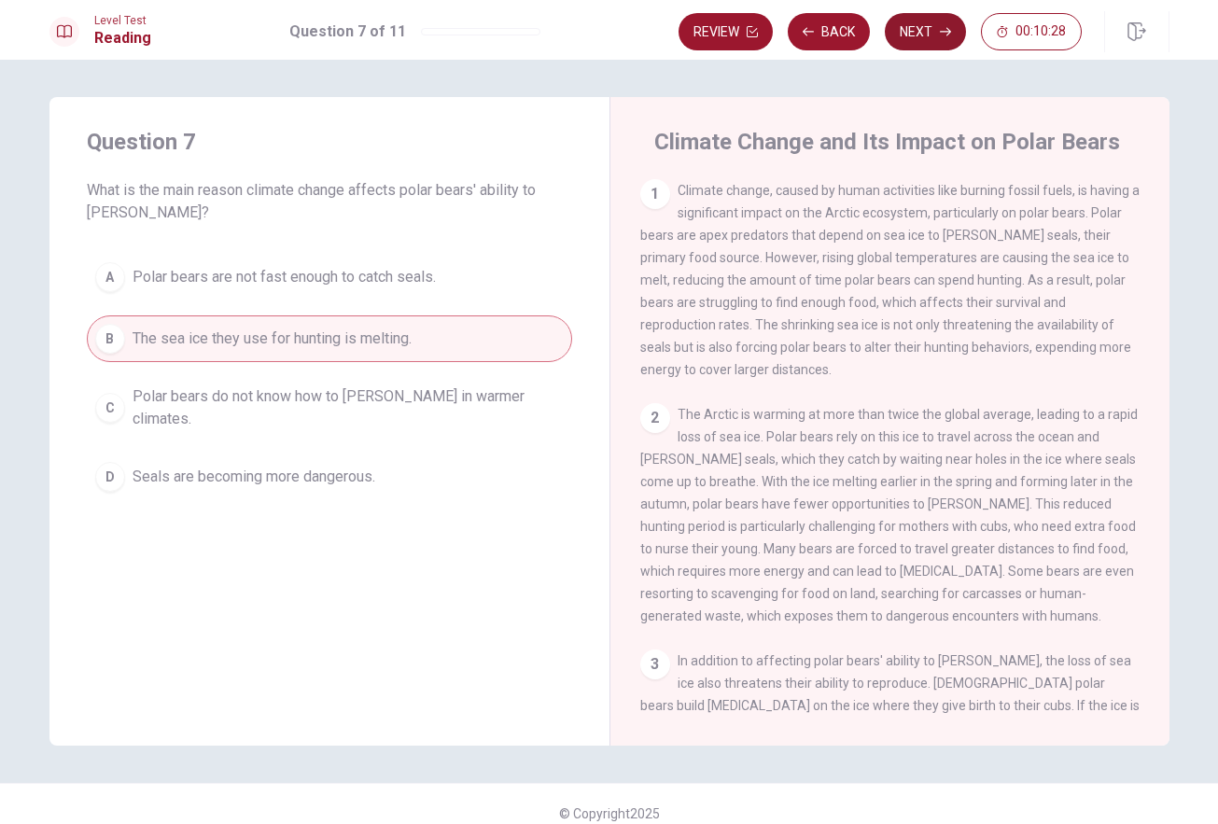
click at [930, 28] on button "Next" at bounding box center [925, 31] width 81 height 37
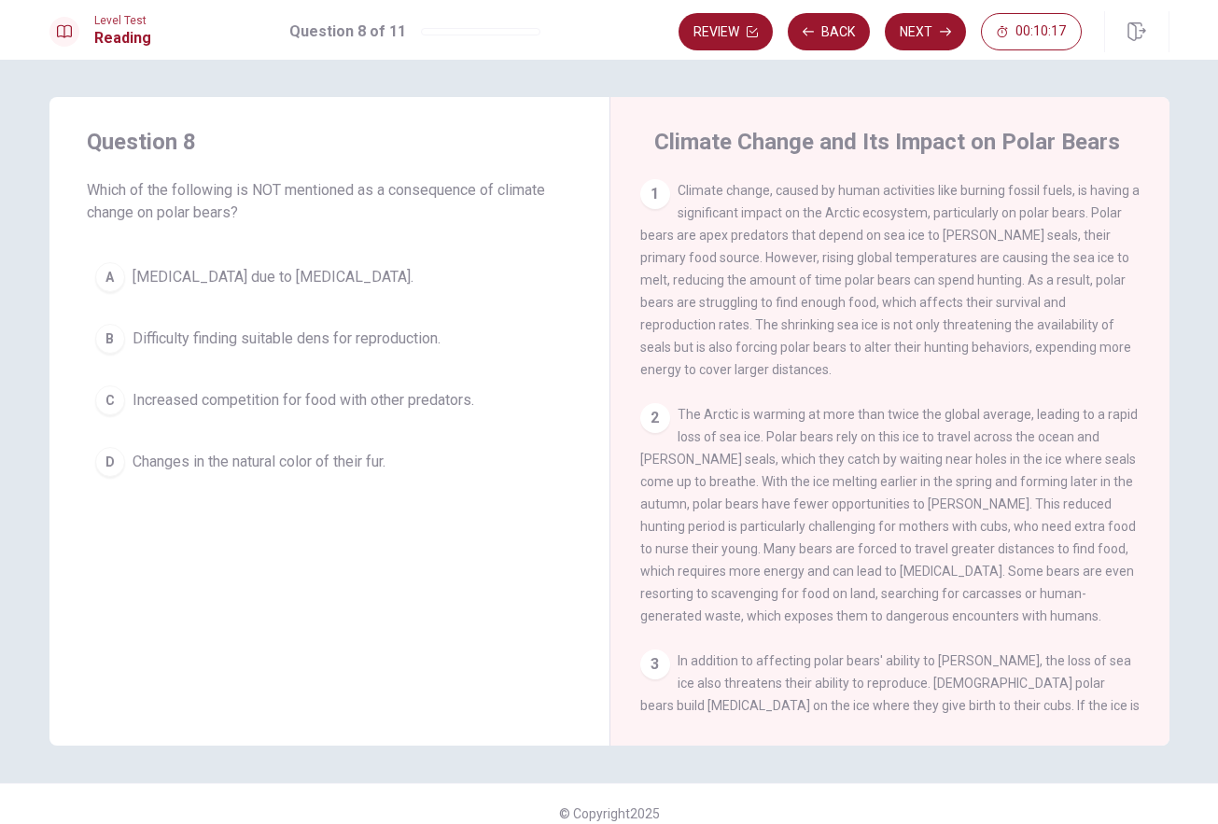
click at [422, 482] on button "D Changes in the natural color of their fur." at bounding box center [329, 462] width 485 height 47
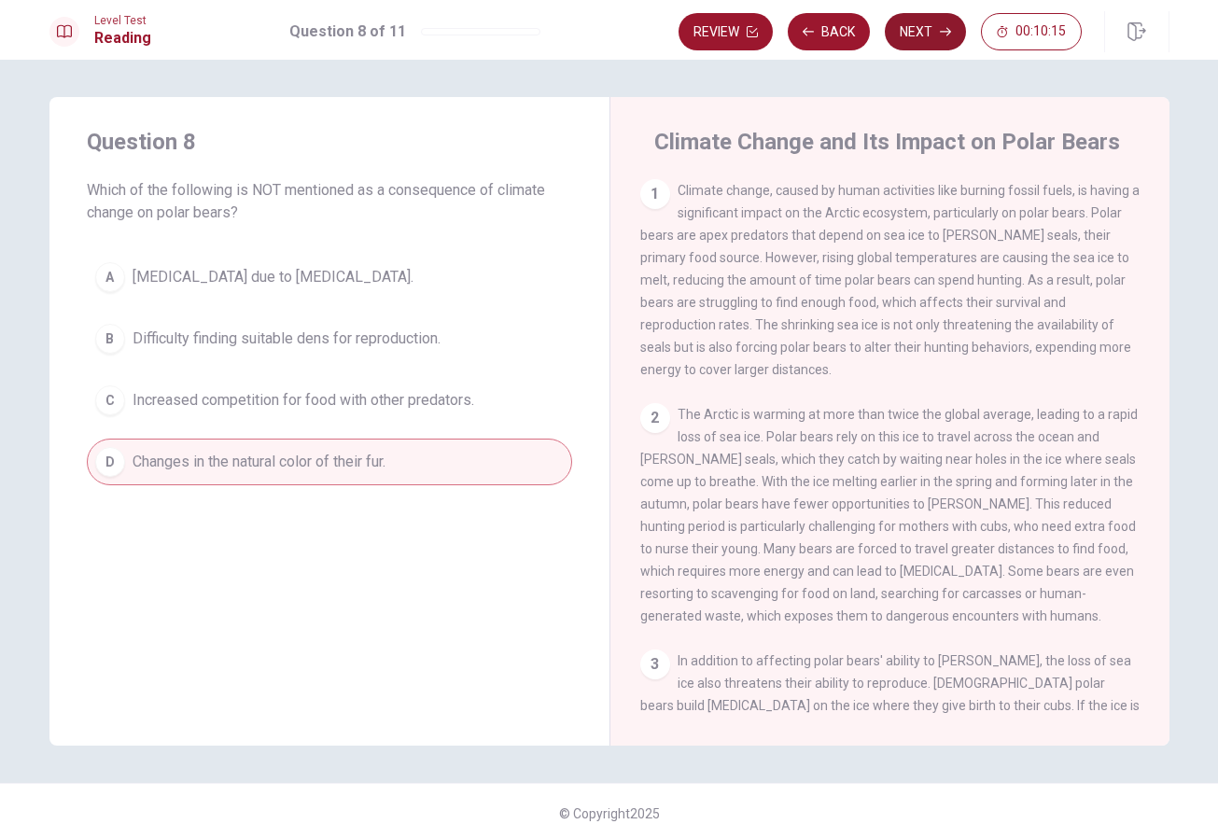
click at [941, 15] on button "Next" at bounding box center [925, 31] width 81 height 37
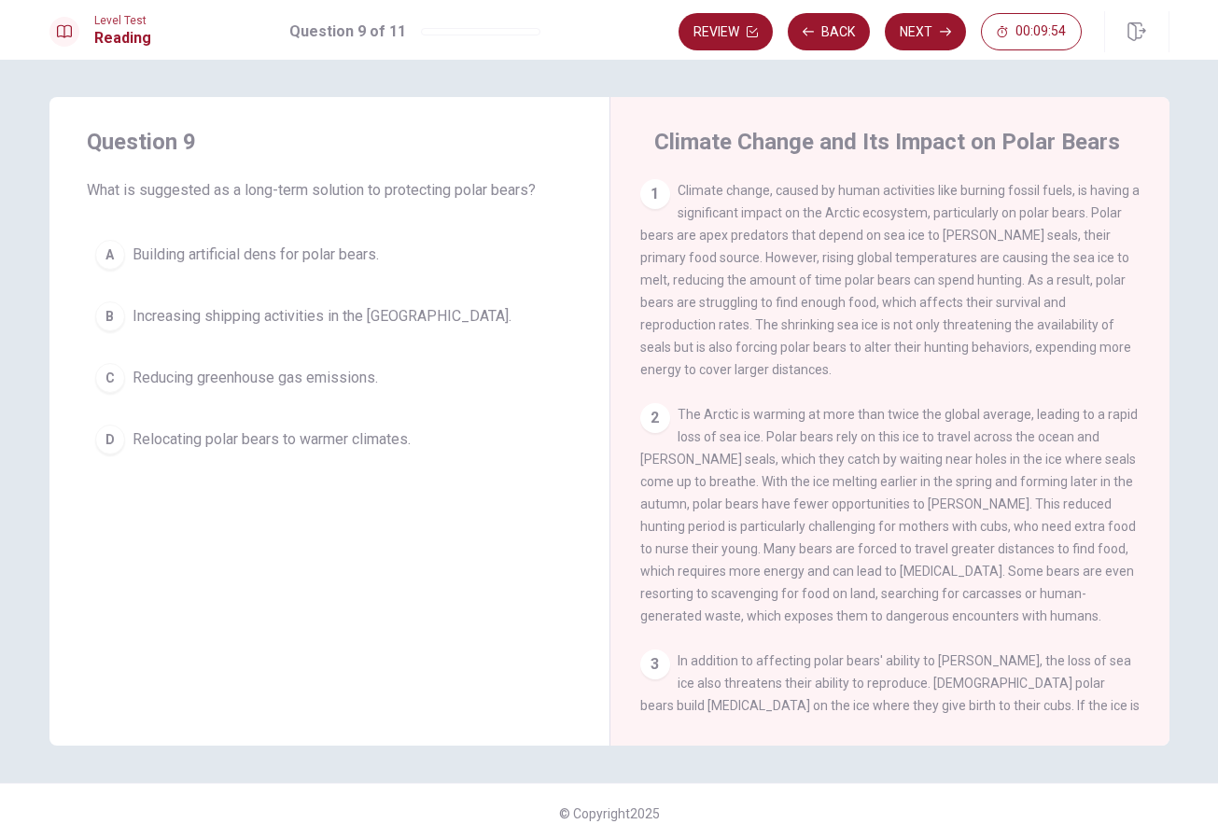
click at [877, 440] on span "The Arctic is warming at more than twice the global average, leading to a rapid…" at bounding box center [888, 515] width 497 height 217
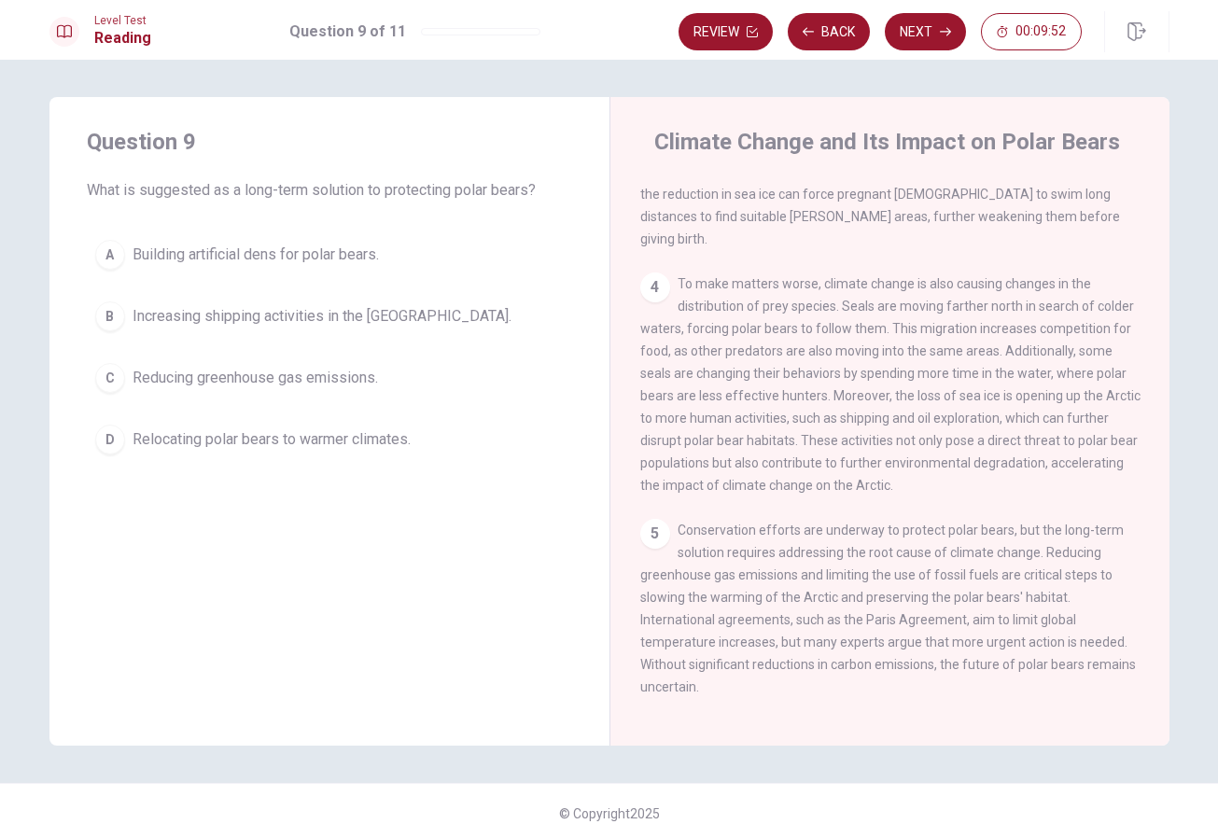
scroll to position [579, 0]
click at [394, 372] on button "C Reducing greenhouse gas emissions." at bounding box center [329, 378] width 485 height 47
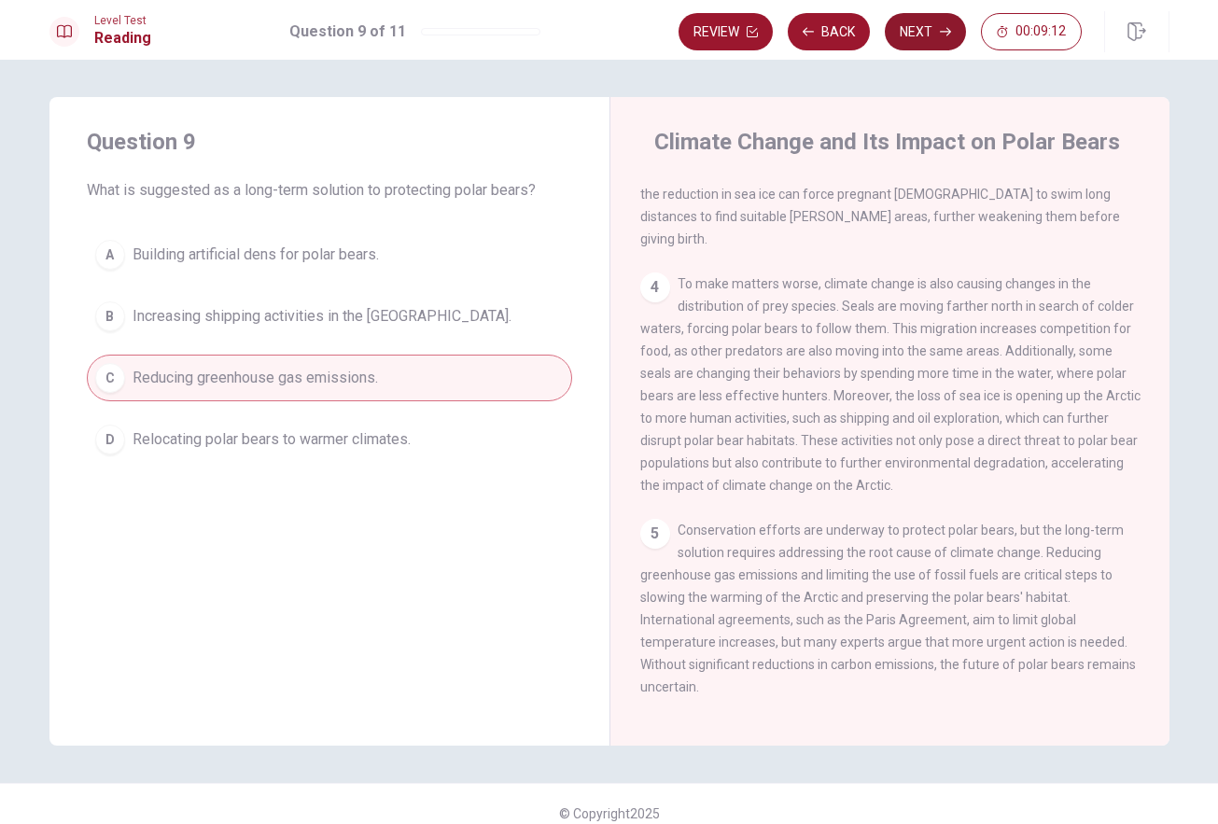
click at [927, 23] on button "Next" at bounding box center [925, 31] width 81 height 37
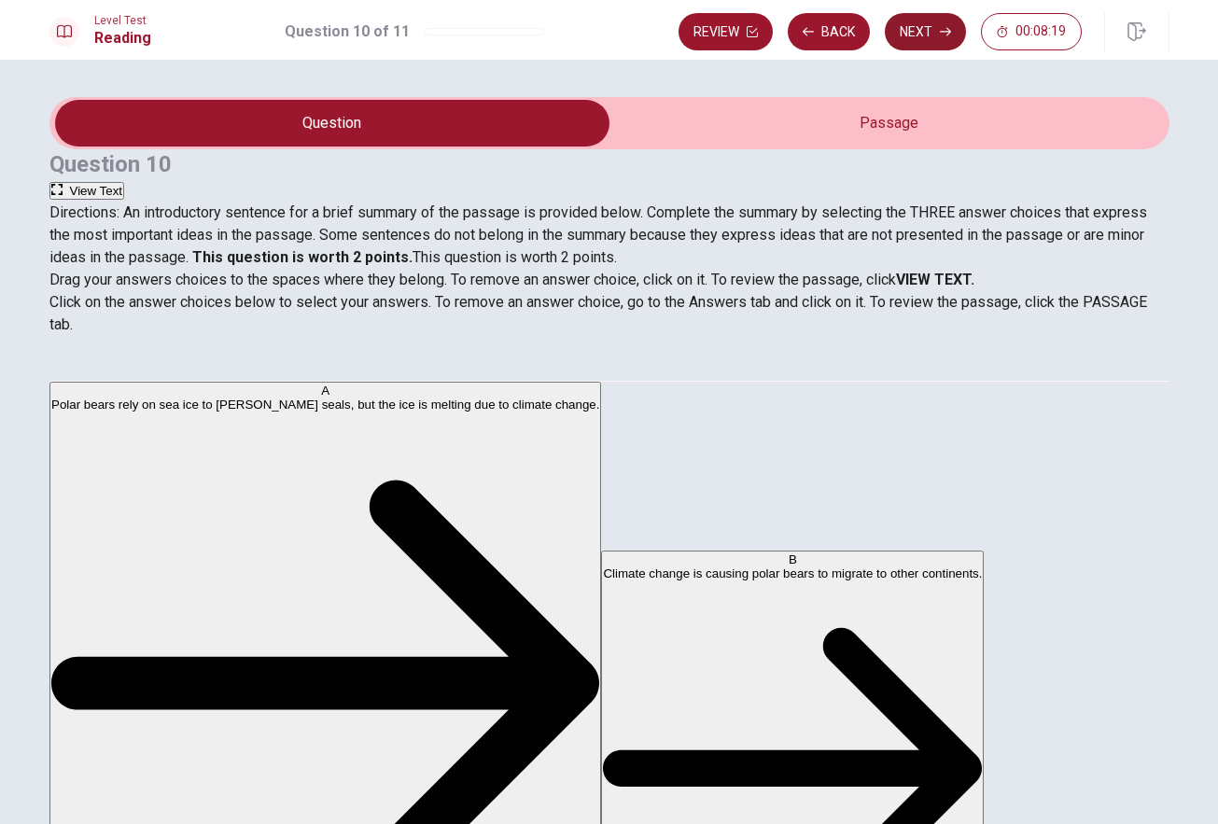
scroll to position [0, 0]
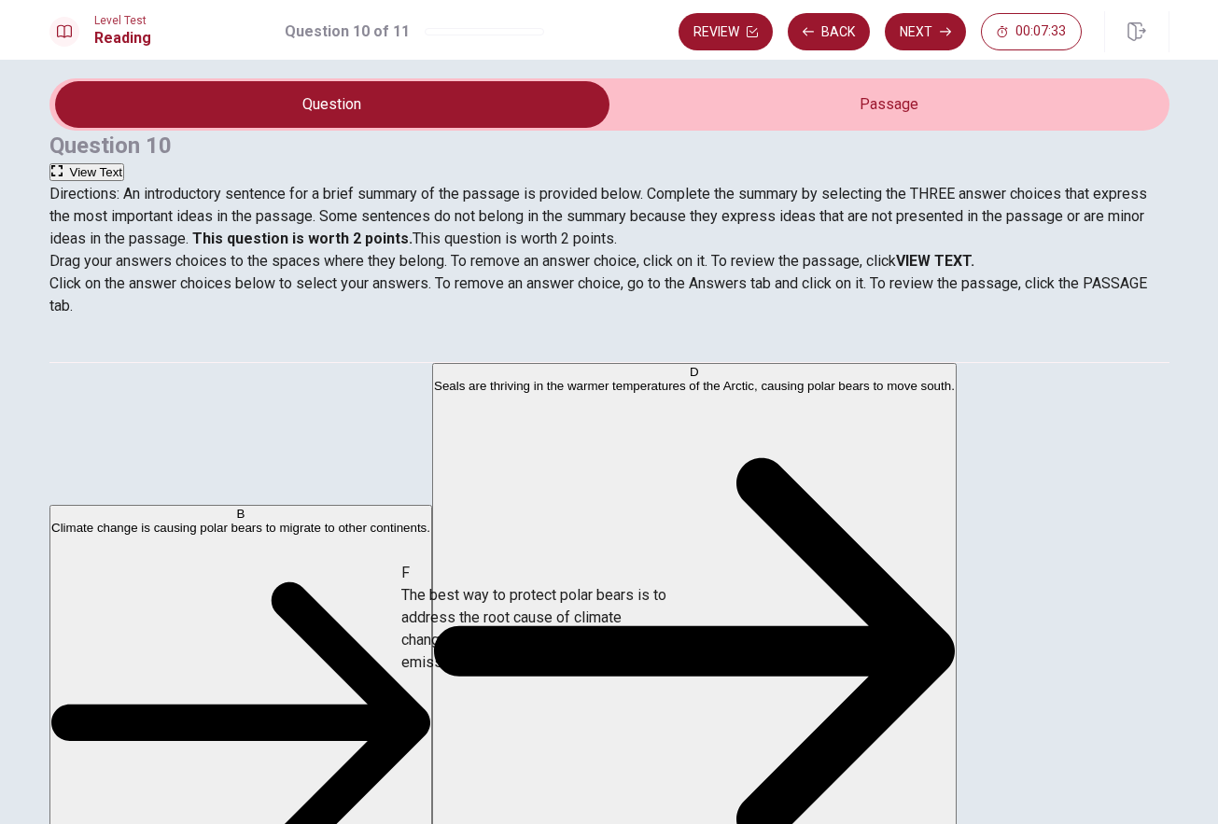
scroll to position [78, 0]
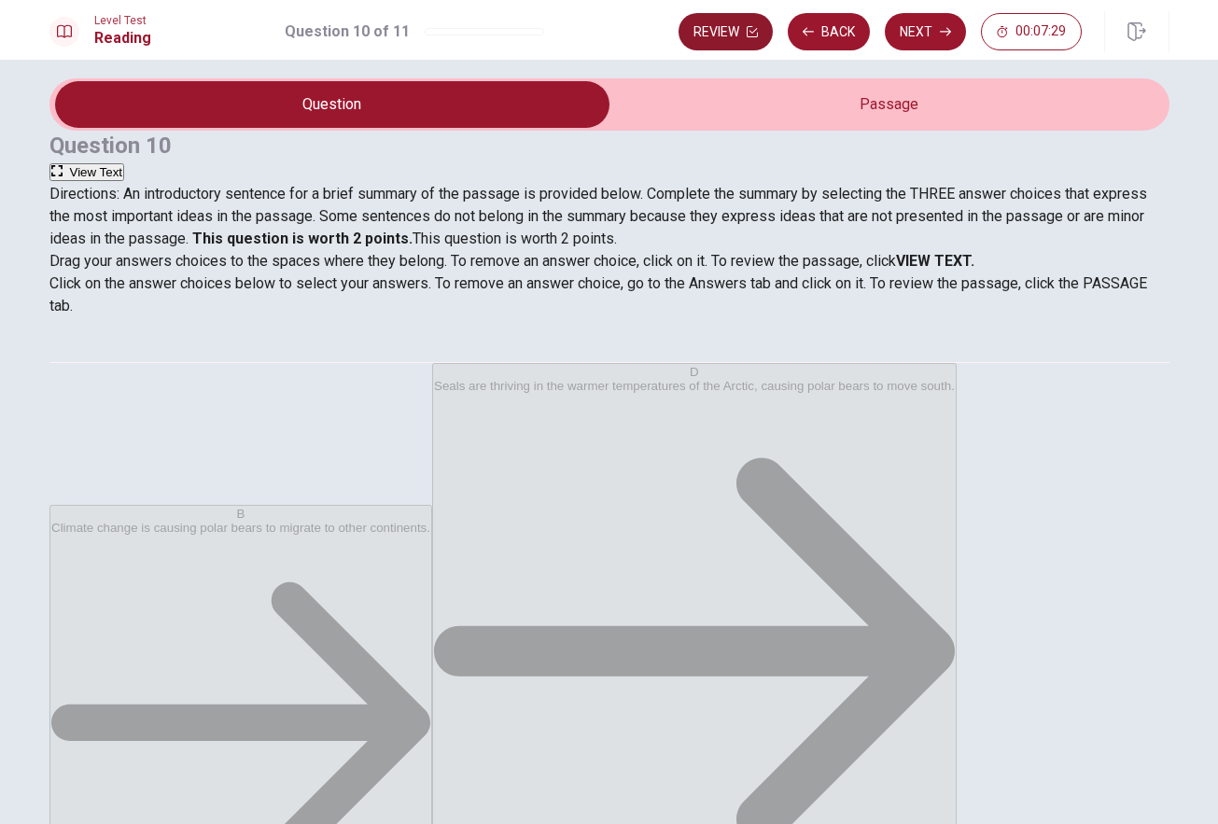
click at [700, 19] on button "Review" at bounding box center [725, 31] width 94 height 37
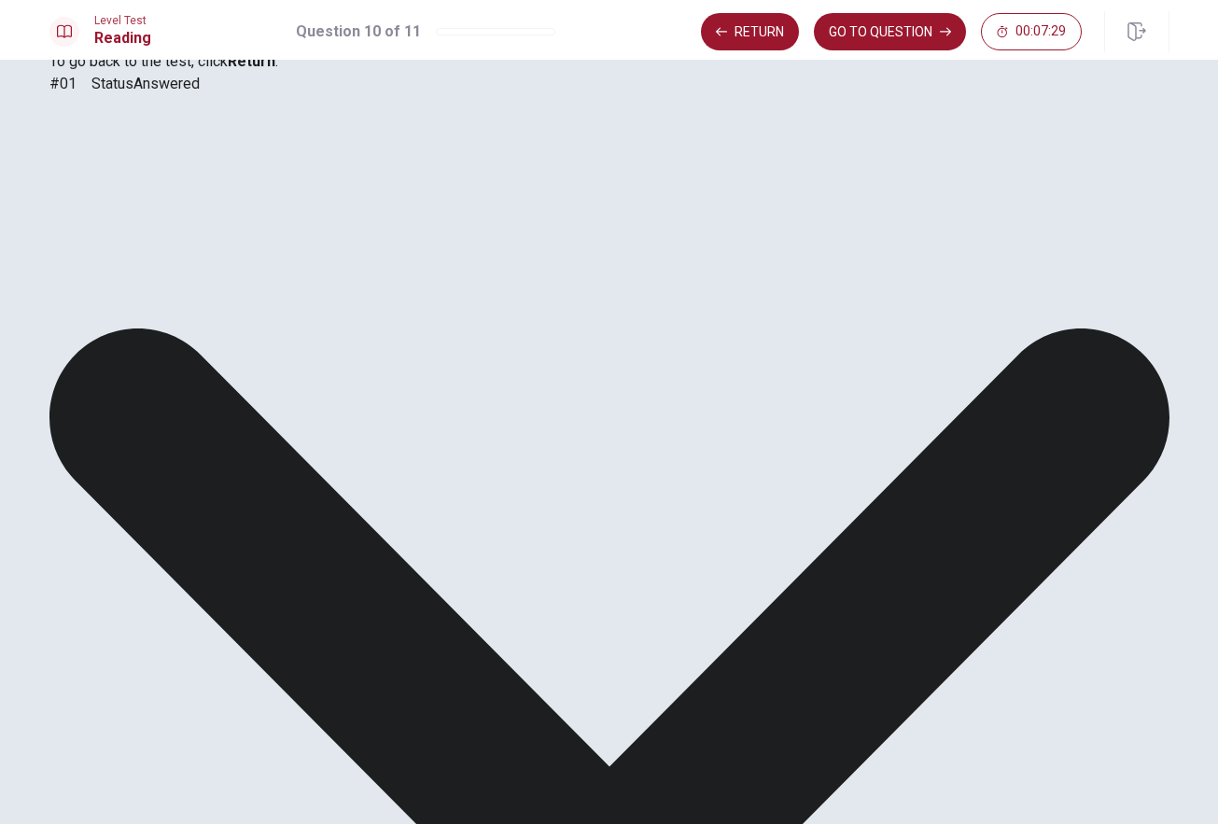
scroll to position [119, 0]
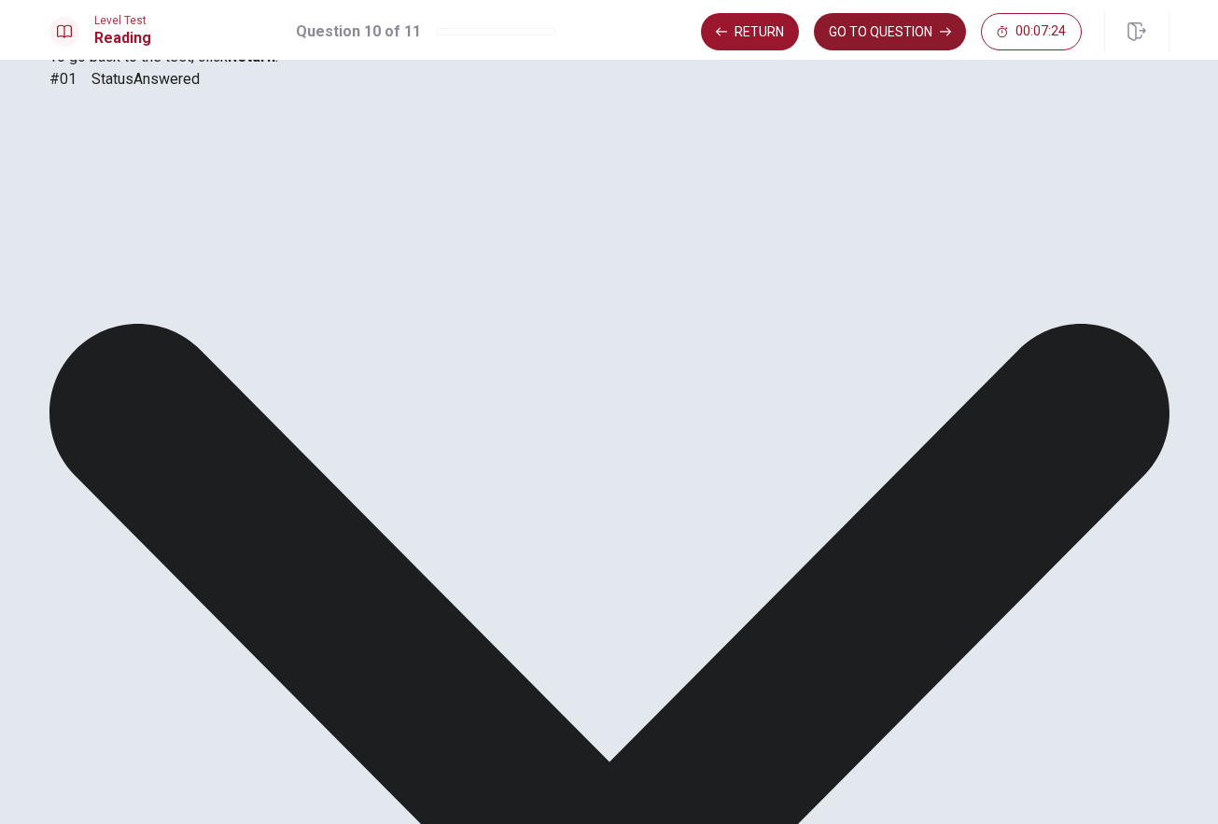
click at [919, 35] on button "GO TO QUESTION" at bounding box center [890, 31] width 152 height 37
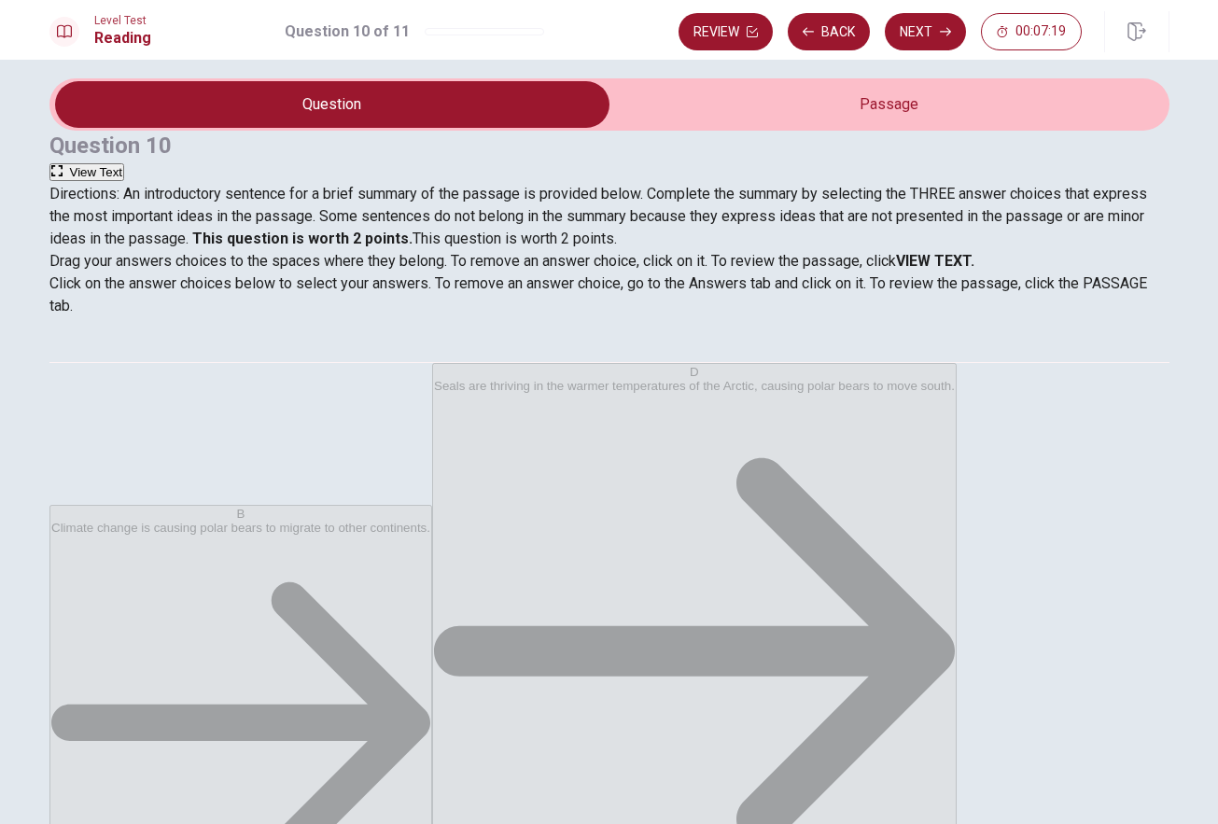
scroll to position [78, 0]
click at [854, 35] on button "Back" at bounding box center [829, 31] width 82 height 37
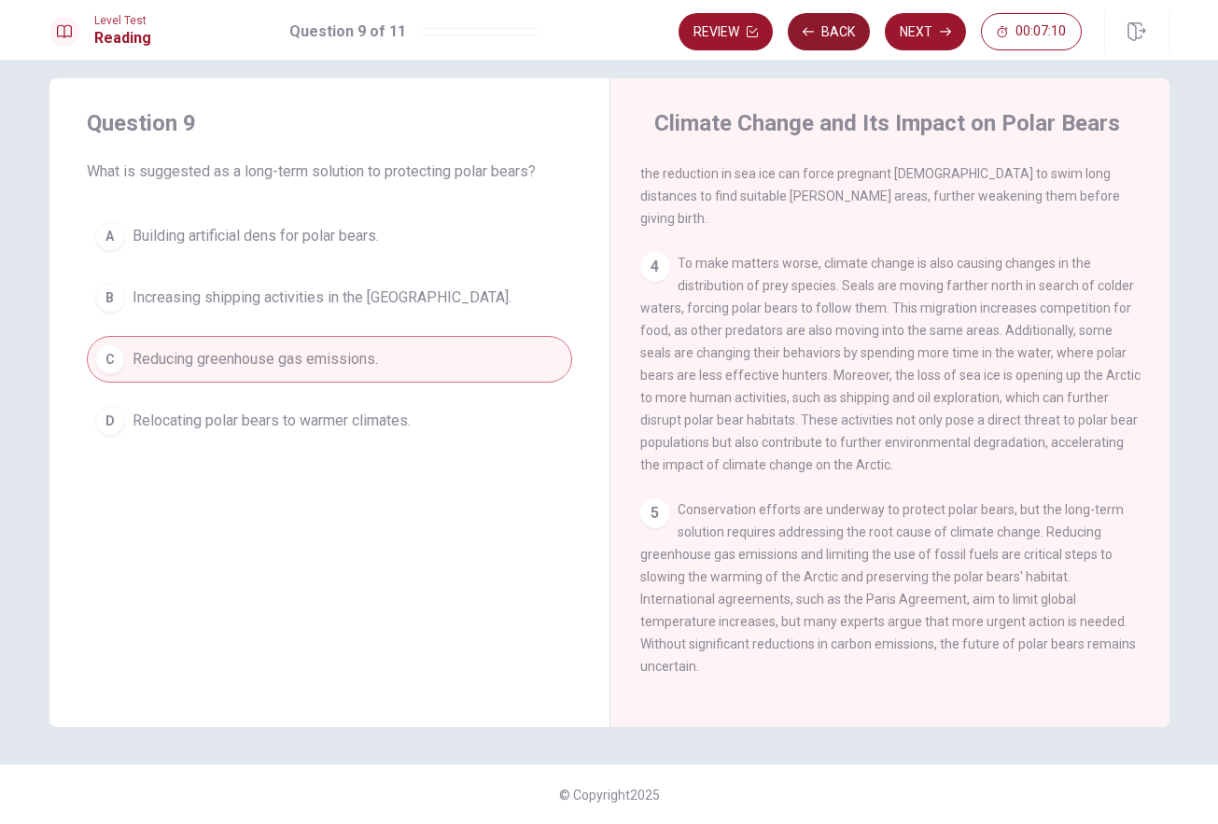
scroll to position [579, 0]
click at [938, 35] on button "Next" at bounding box center [925, 31] width 81 height 37
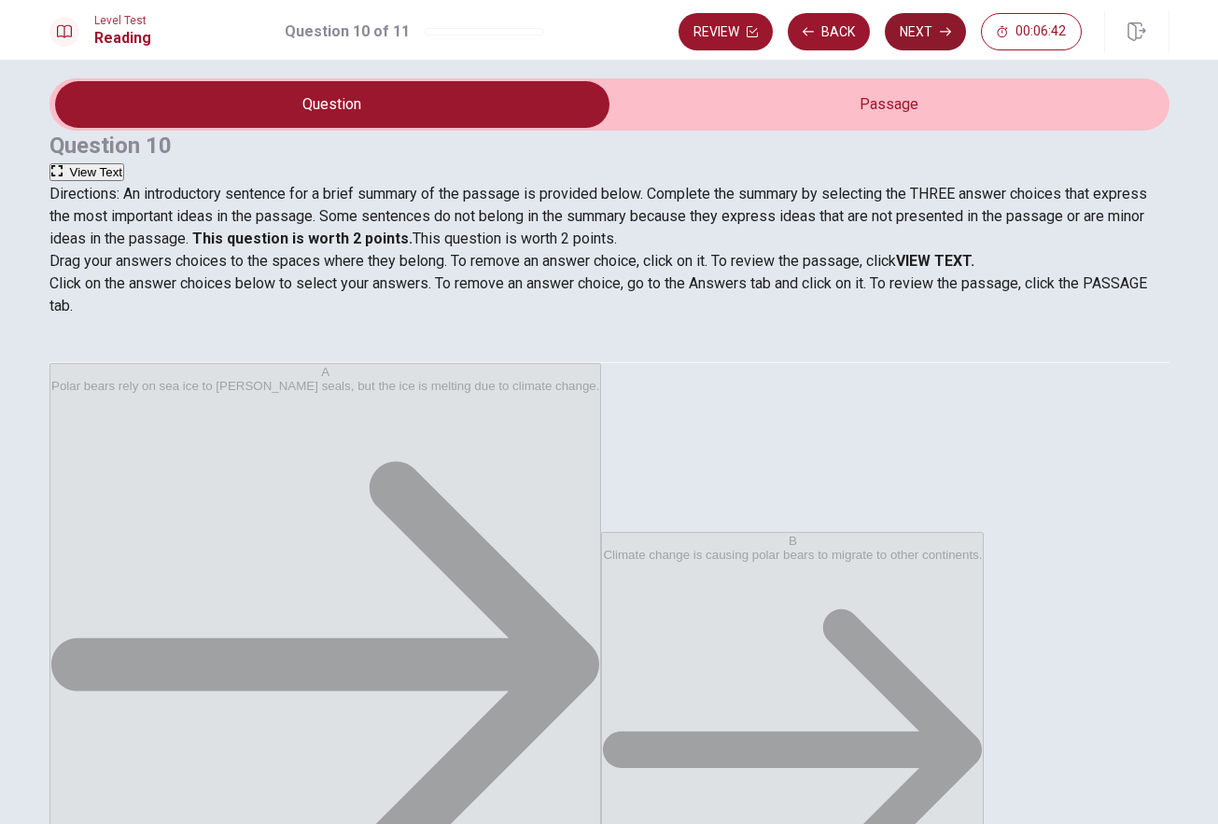
scroll to position [56, 0]
click at [841, 23] on button "Back" at bounding box center [829, 31] width 82 height 37
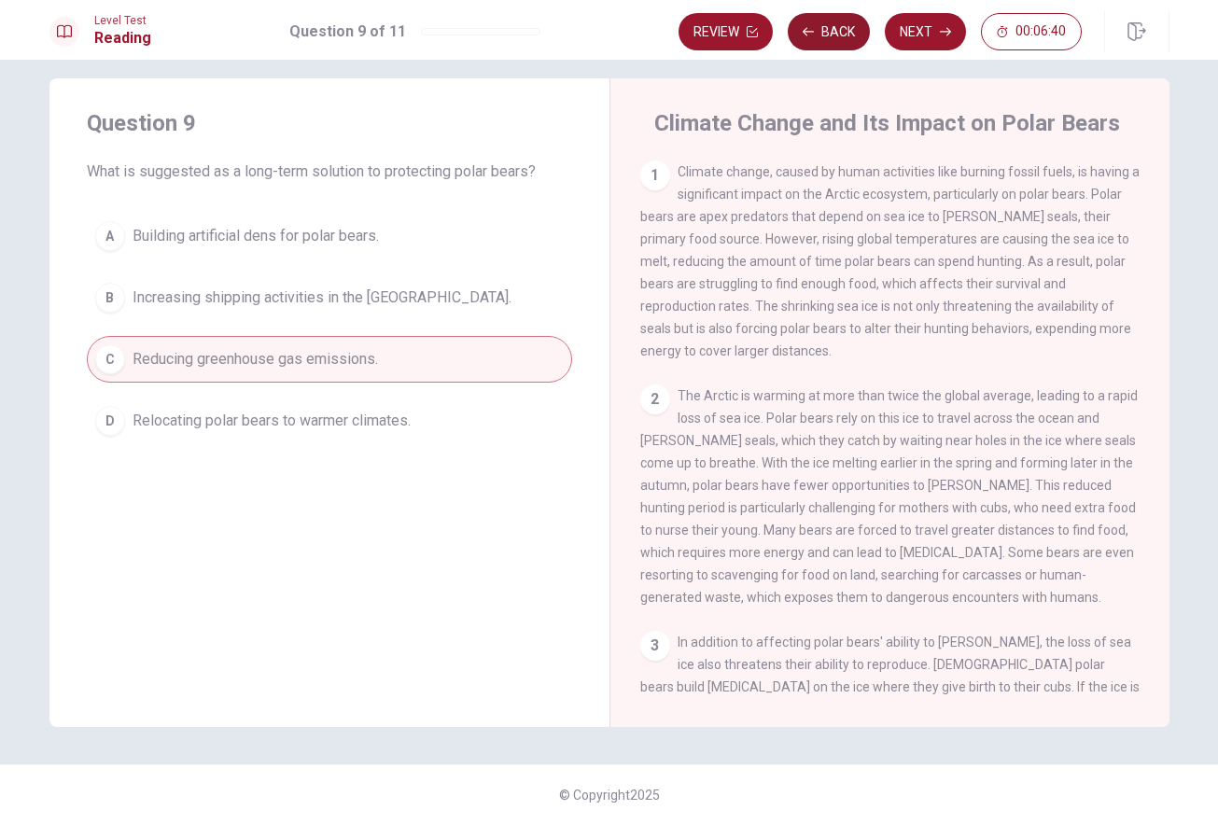
click at [825, 38] on button "Back" at bounding box center [829, 31] width 82 height 37
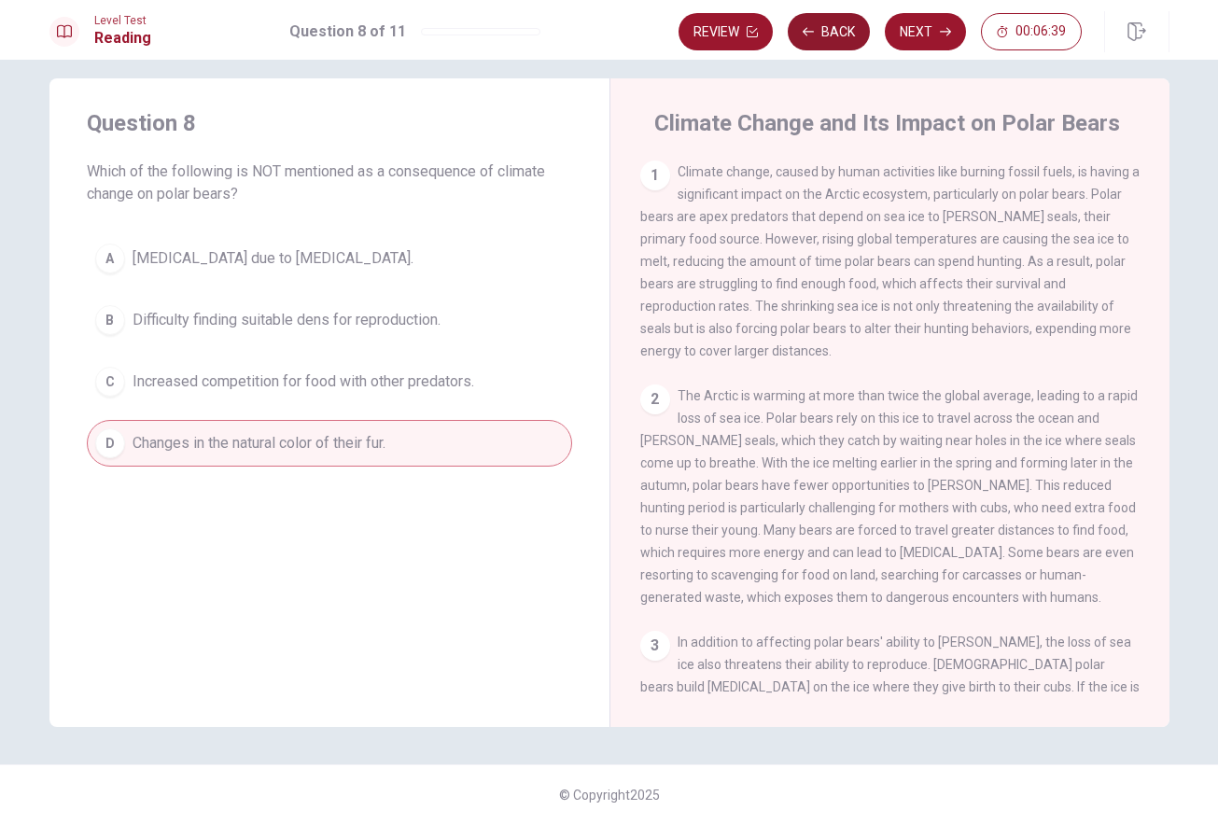
click at [843, 28] on button "Back" at bounding box center [829, 31] width 82 height 37
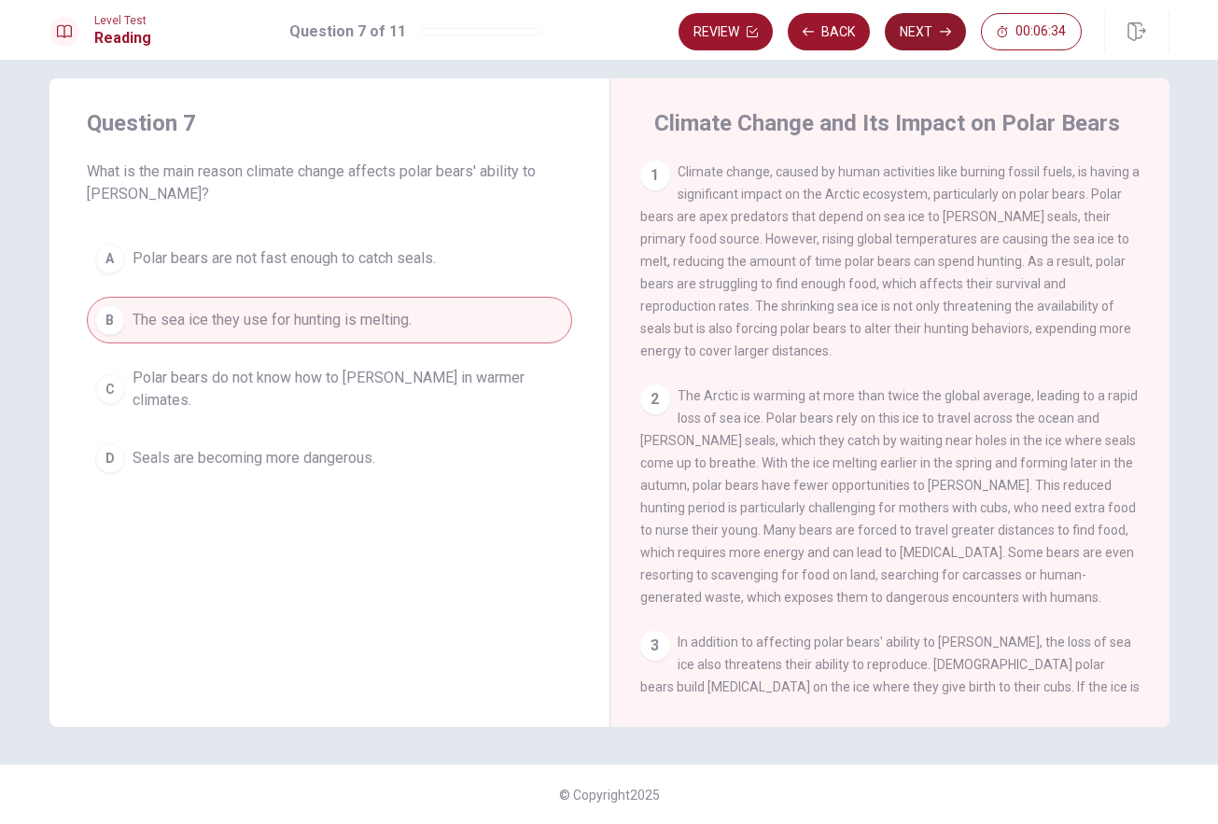
click at [927, 27] on button "Next" at bounding box center [925, 31] width 81 height 37
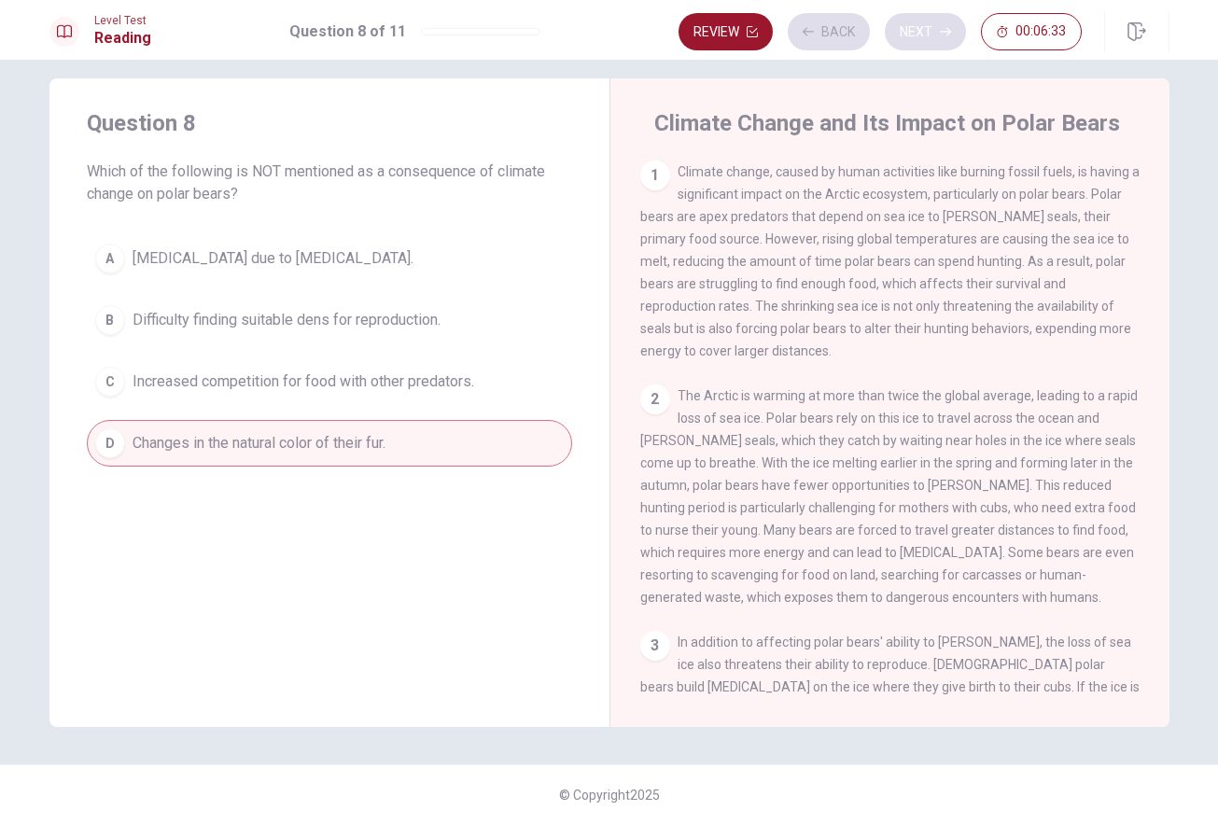
click at [927, 27] on div "Review Back Next 00:06:33" at bounding box center [879, 31] width 403 height 37
click at [937, 28] on button "Next" at bounding box center [925, 31] width 81 height 37
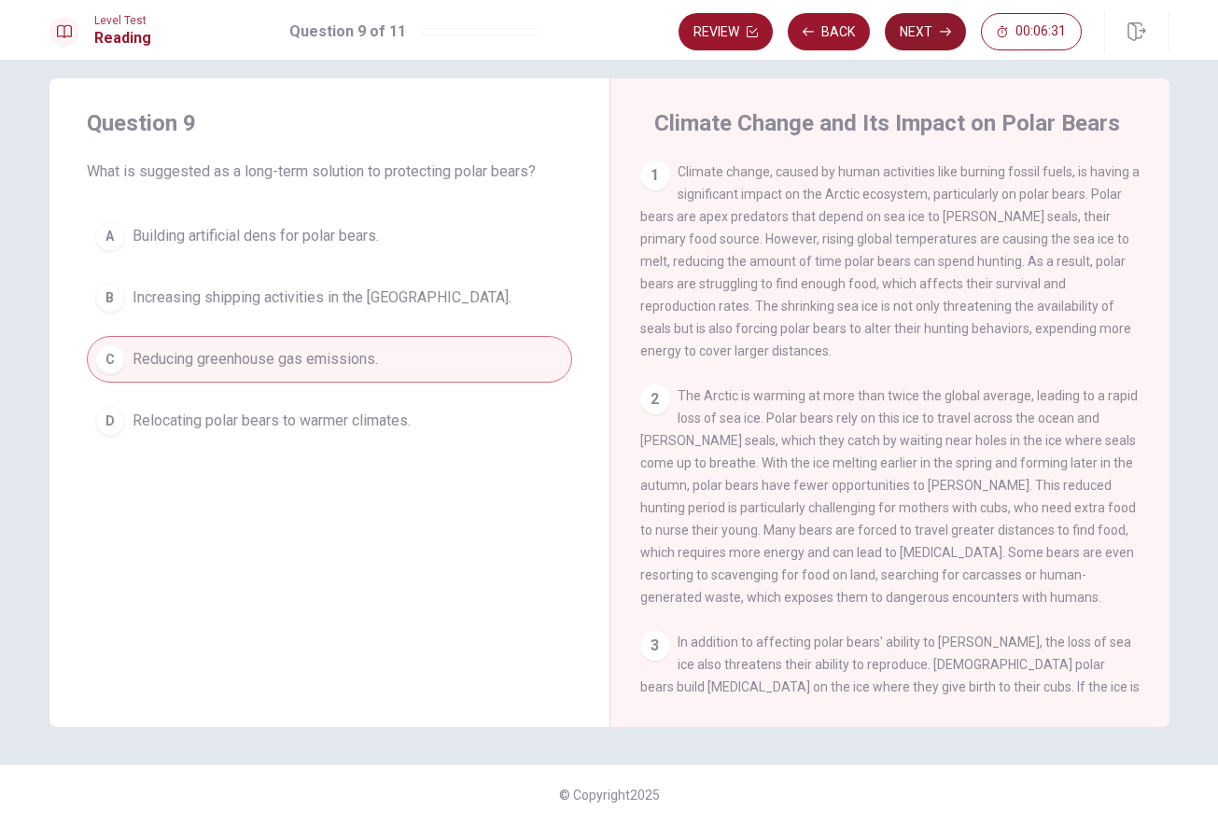
click at [932, 37] on button "Next" at bounding box center [925, 31] width 81 height 37
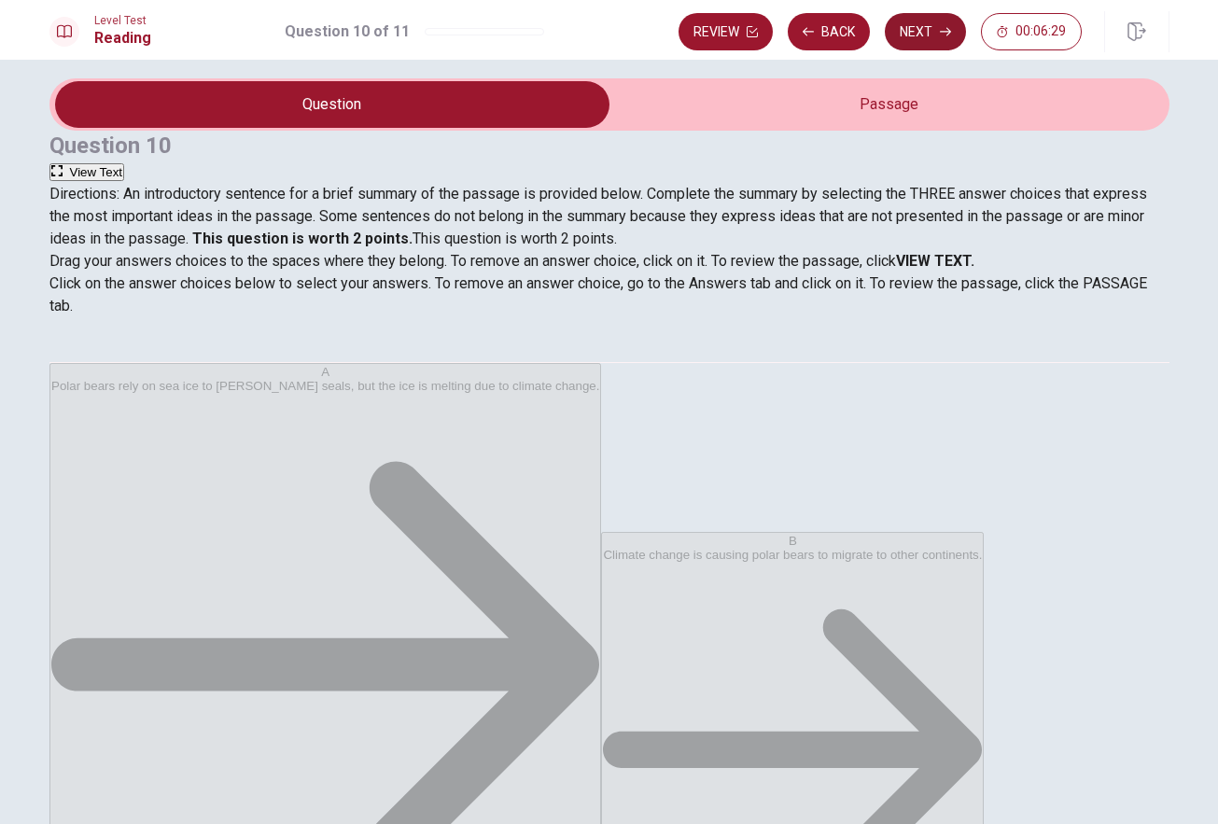
click at [936, 29] on button "Next" at bounding box center [925, 31] width 81 height 37
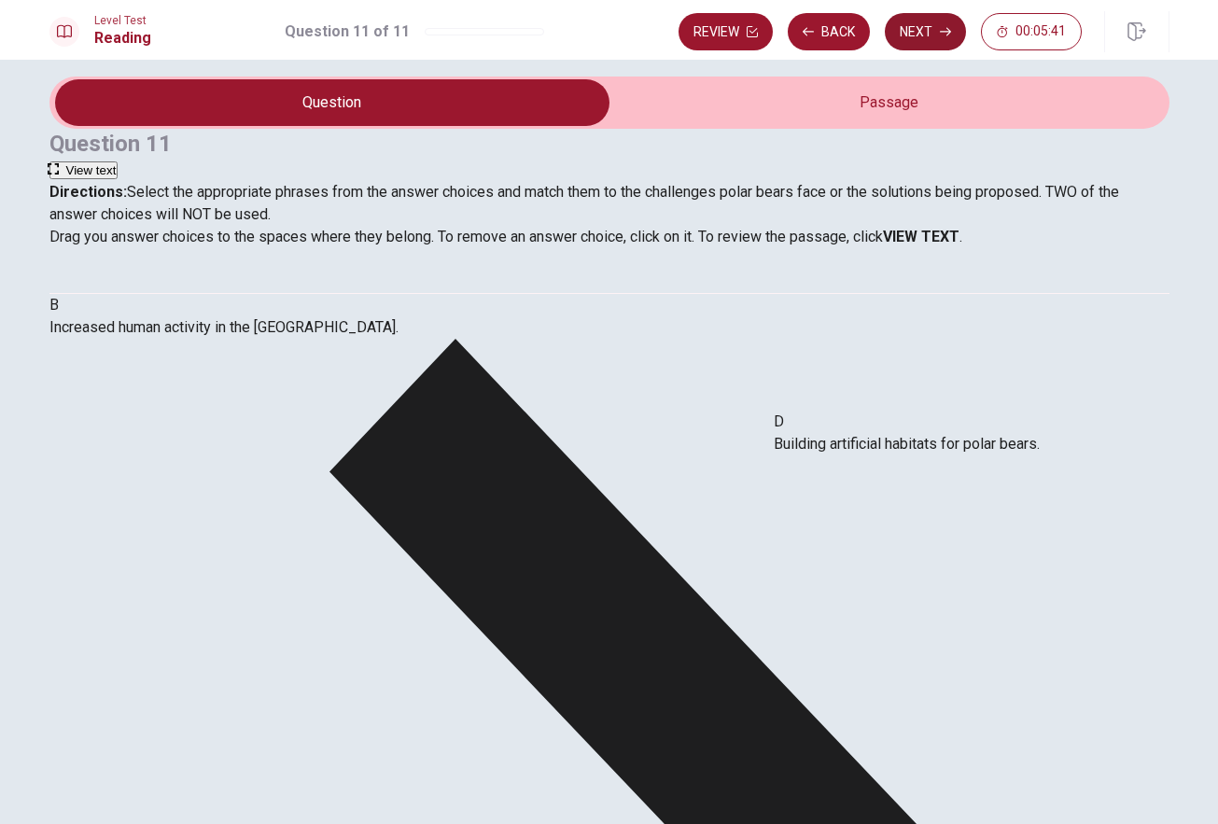
scroll to position [19, 0]
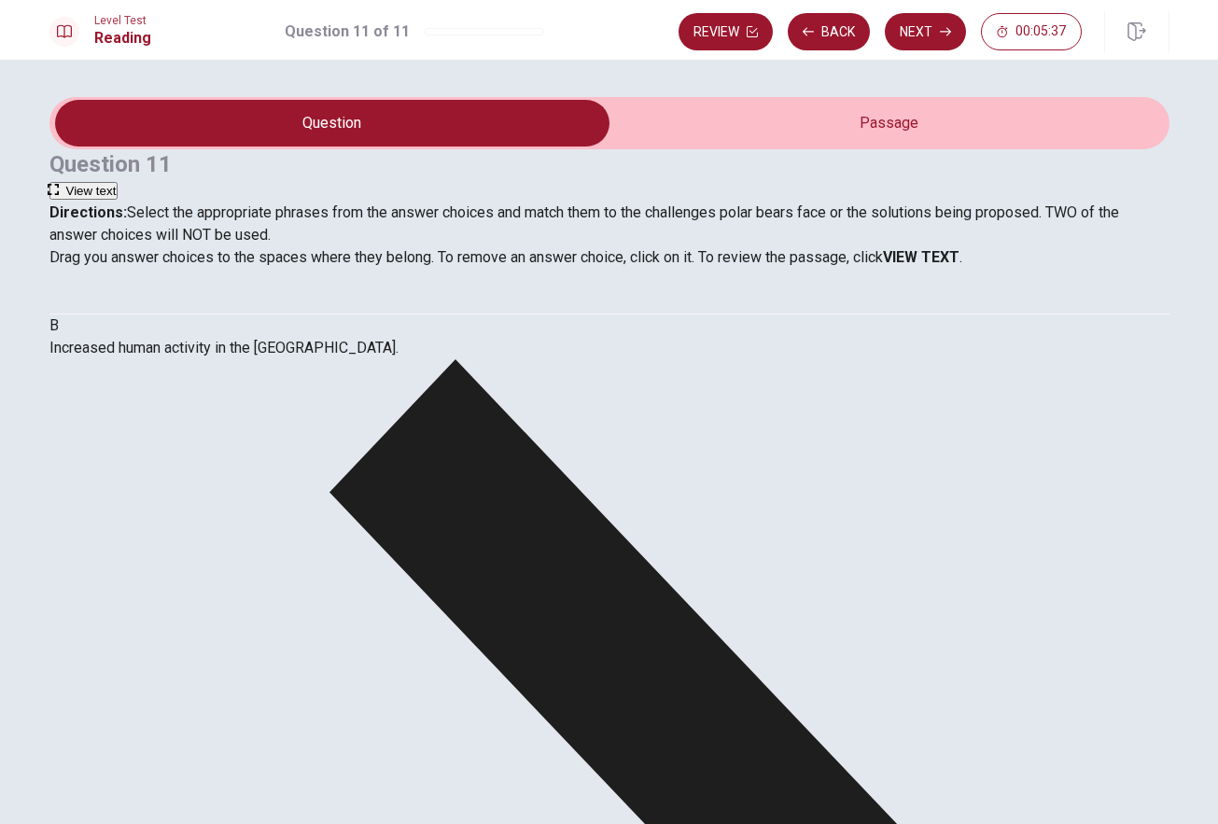
scroll to position [0, 0]
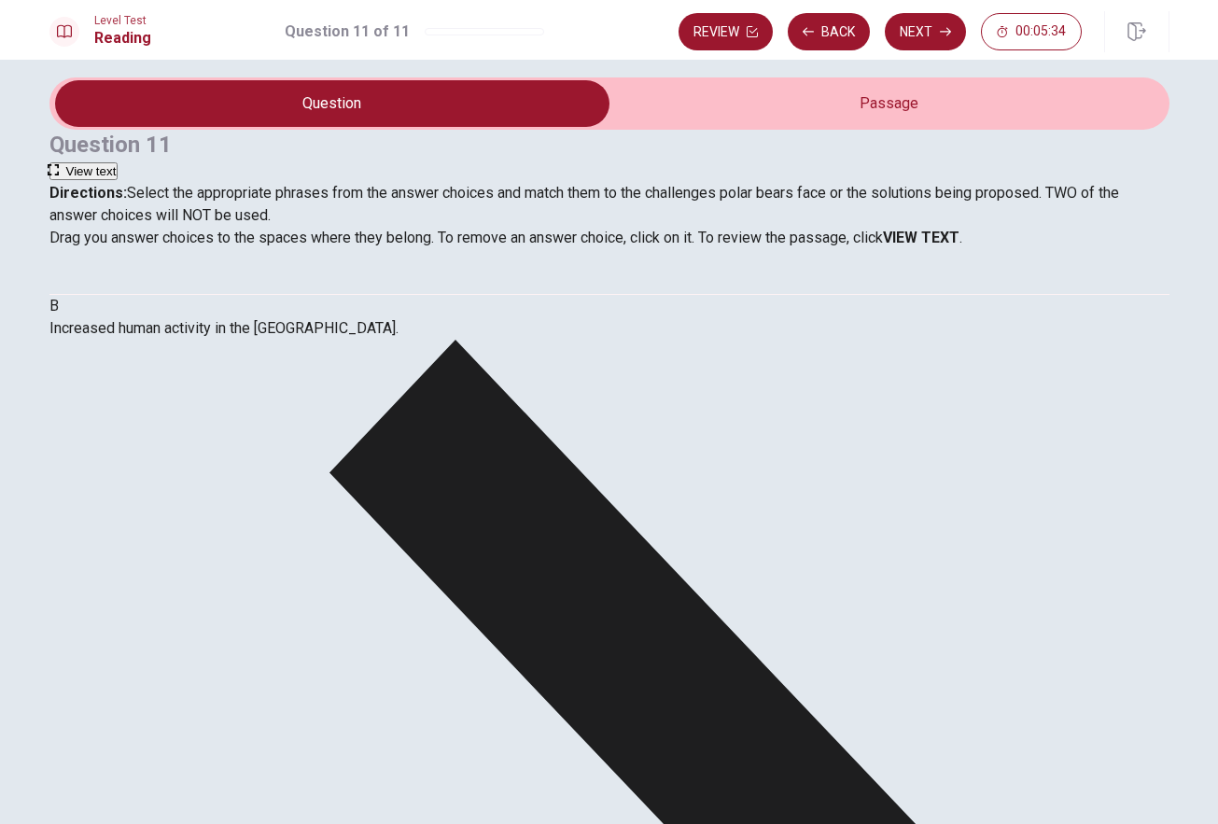
scroll to position [19, 0]
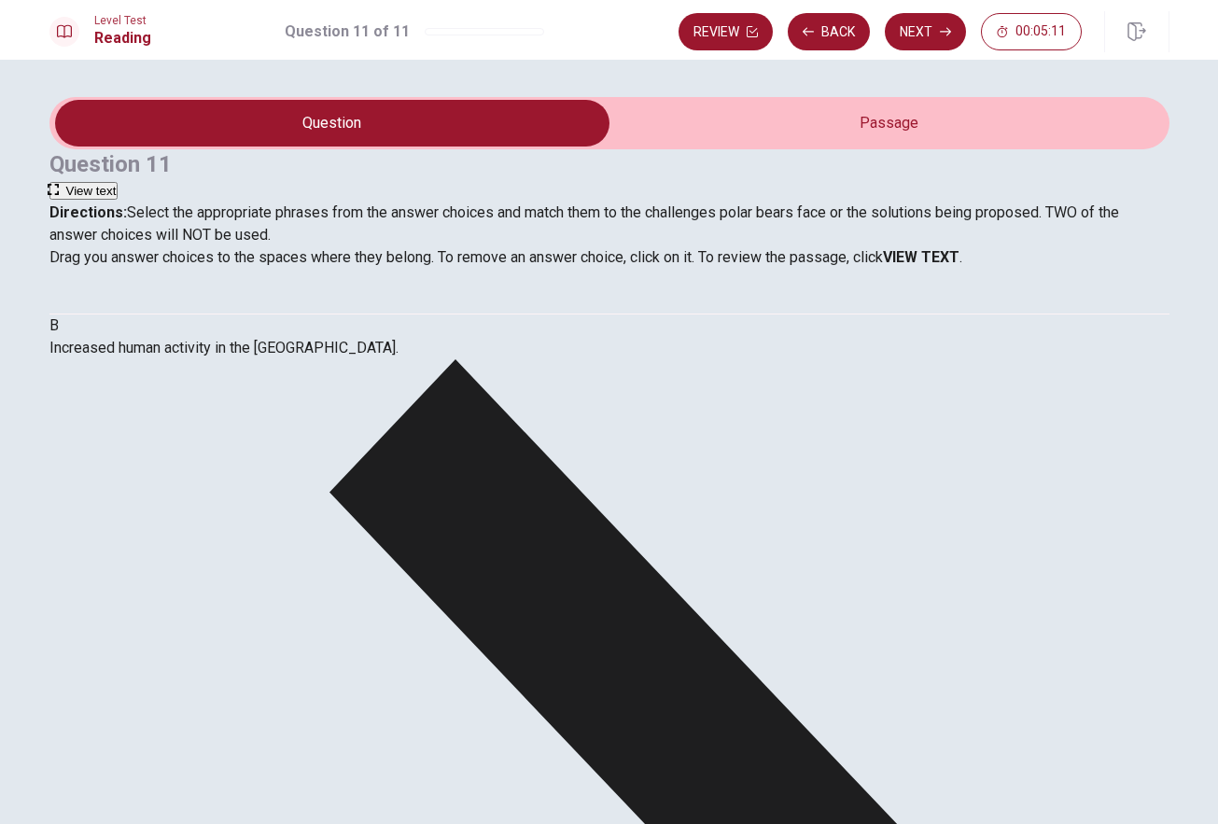
scroll to position [13, 0]
click at [939, 25] on button "Next" at bounding box center [925, 31] width 81 height 37
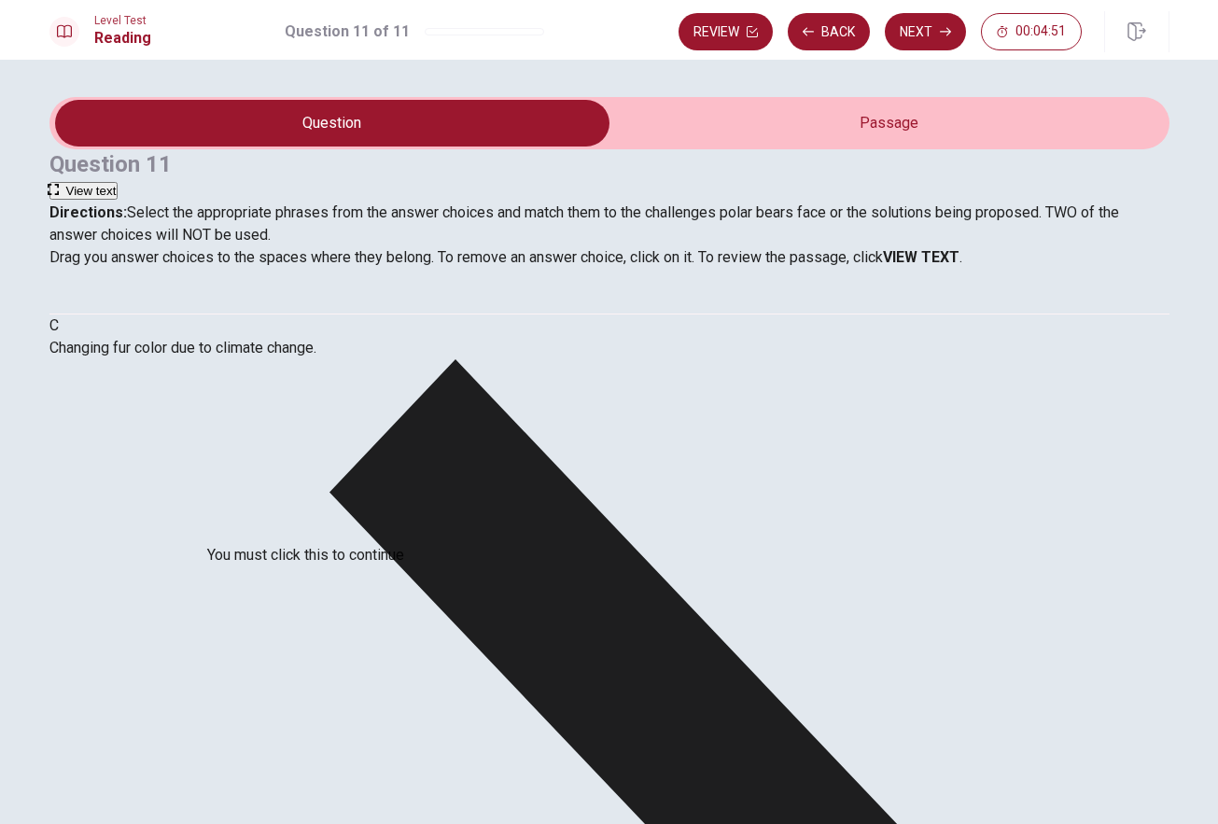
click at [424, 574] on input "You must click this to continue" at bounding box center [609, 412] width 1218 height 824
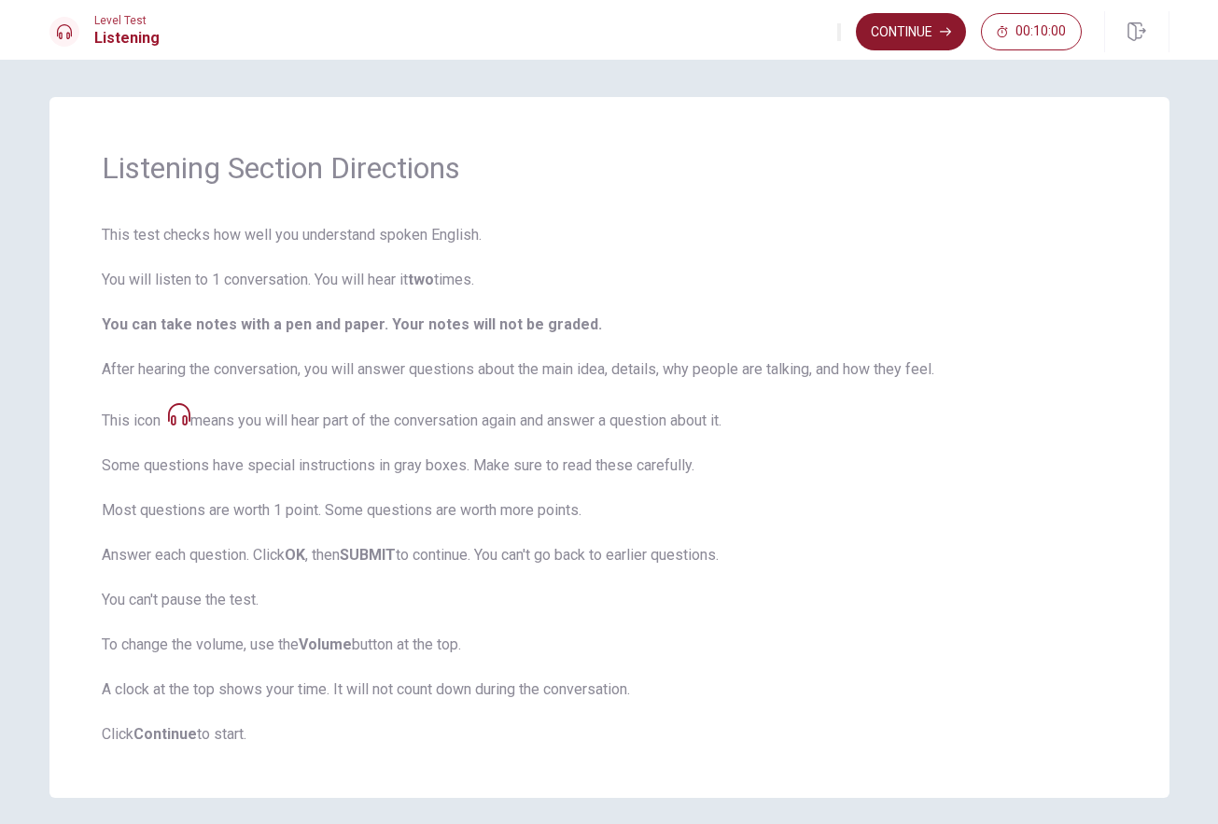
click at [931, 35] on button "Continue" at bounding box center [911, 31] width 110 height 37
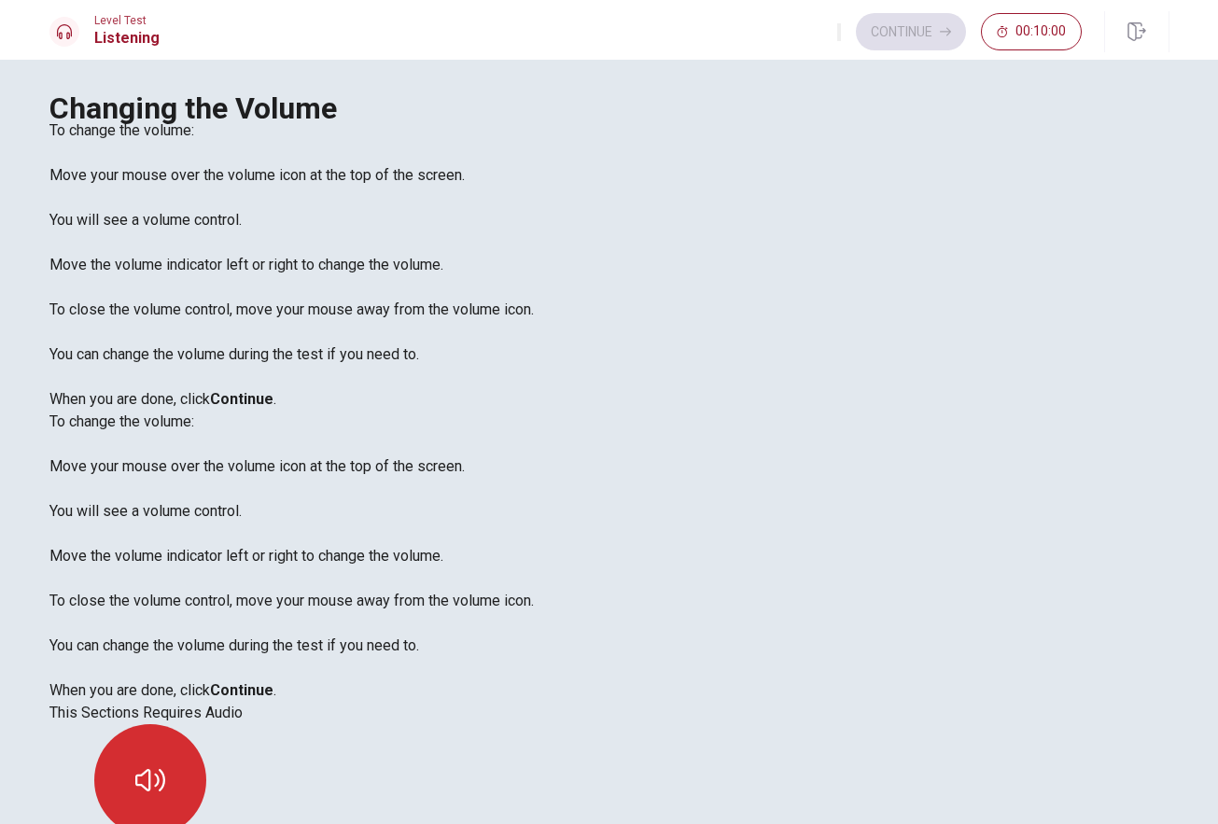
click at [165, 765] on icon "button" at bounding box center [150, 780] width 30 height 30
click at [206, 724] on button "button" at bounding box center [150, 780] width 112 height 112
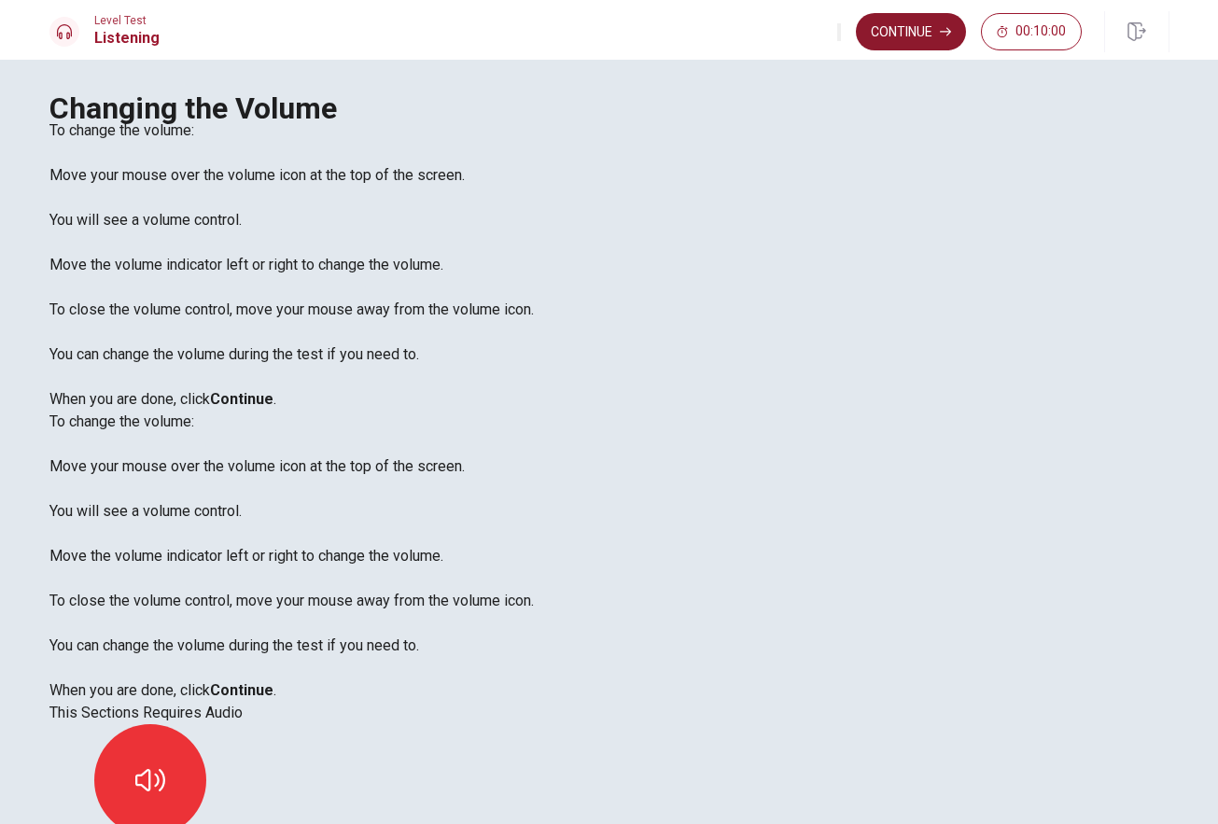
click at [926, 25] on button "Continue" at bounding box center [911, 31] width 110 height 37
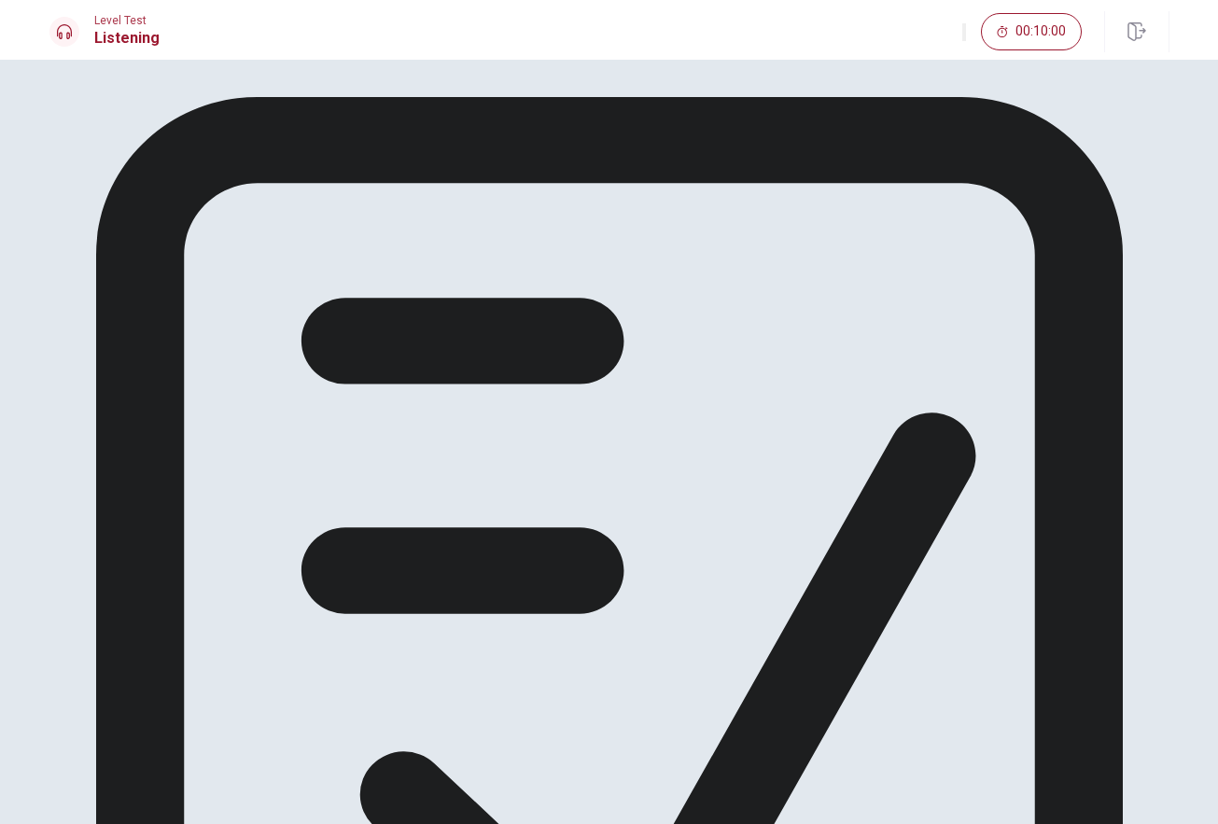
click at [901, 231] on div "Get ready to answer the questions. You may use your notes to help you answer." at bounding box center [609, 682] width 1120 height 1171
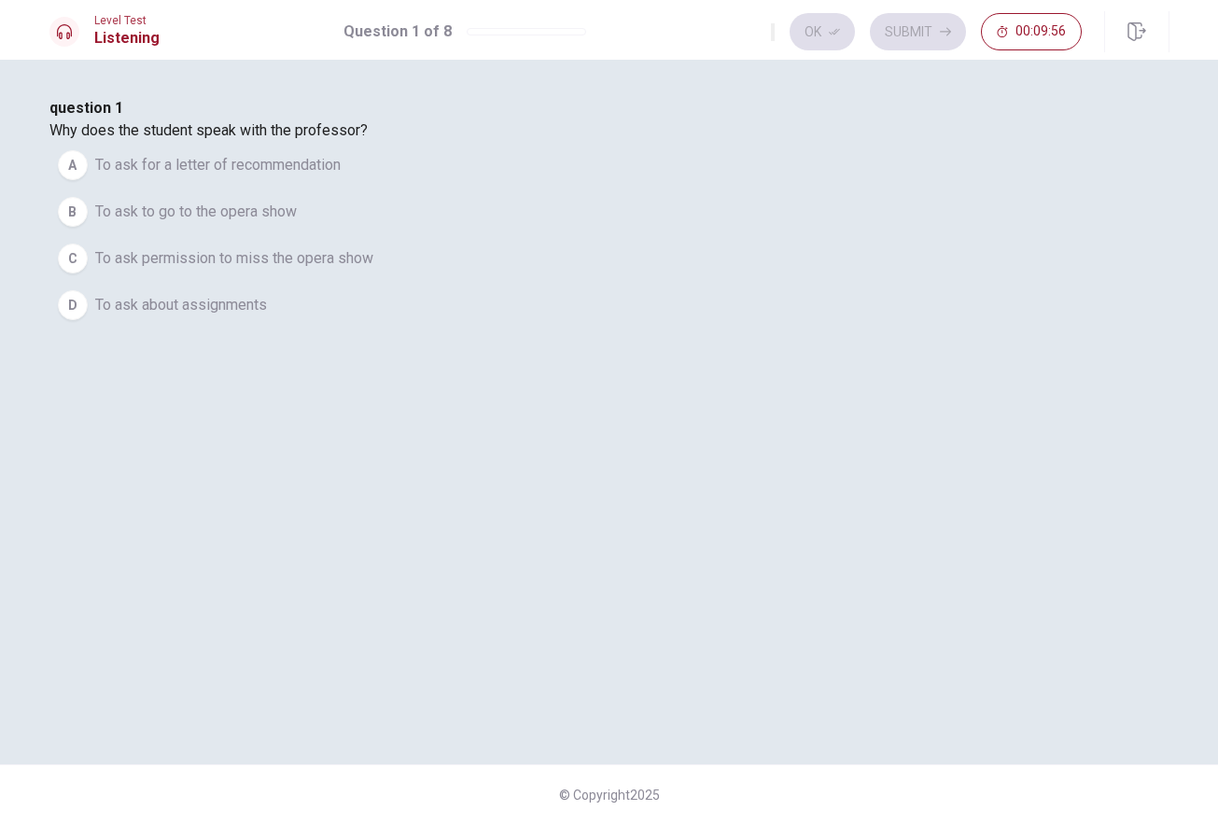
click at [297, 223] on span "To ask to go to the opera show" at bounding box center [196, 212] width 202 height 22
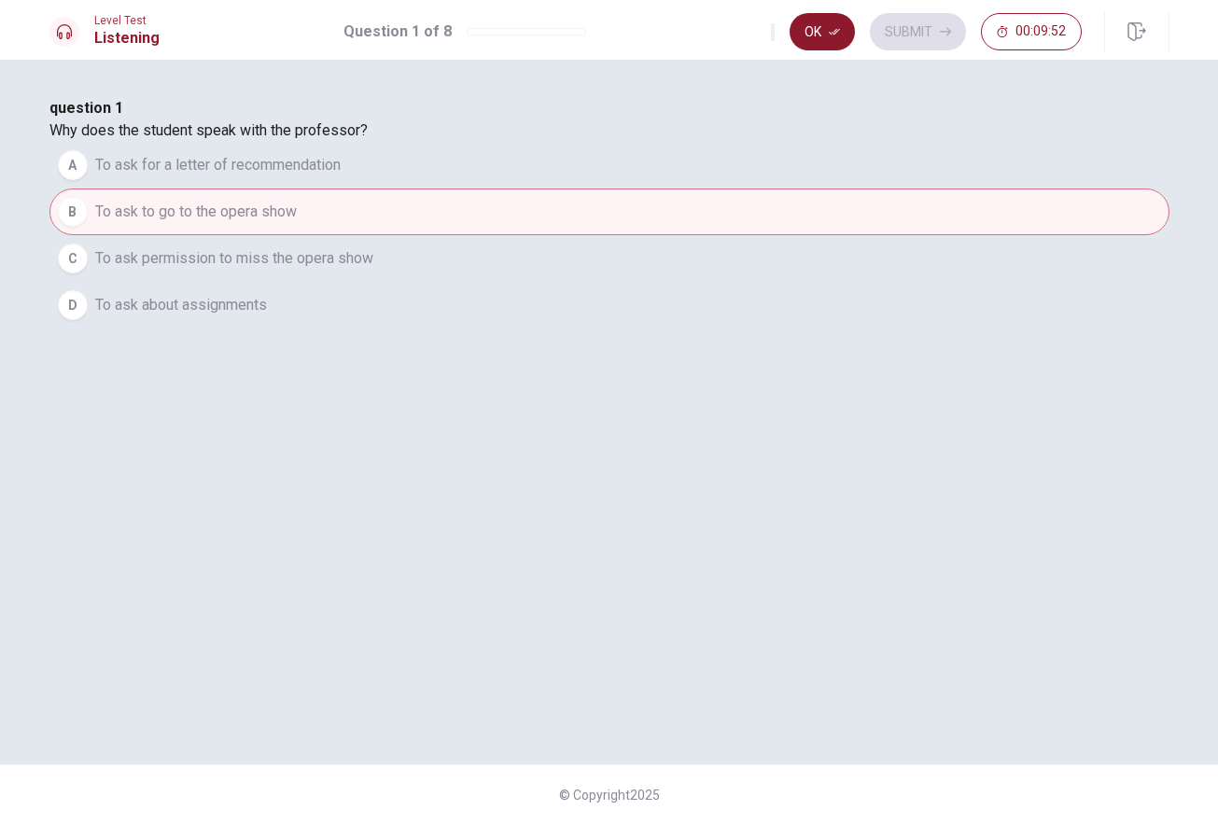
click at [821, 33] on button "Ok" at bounding box center [822, 31] width 65 height 37
click at [925, 20] on button "Submit" at bounding box center [918, 31] width 96 height 37
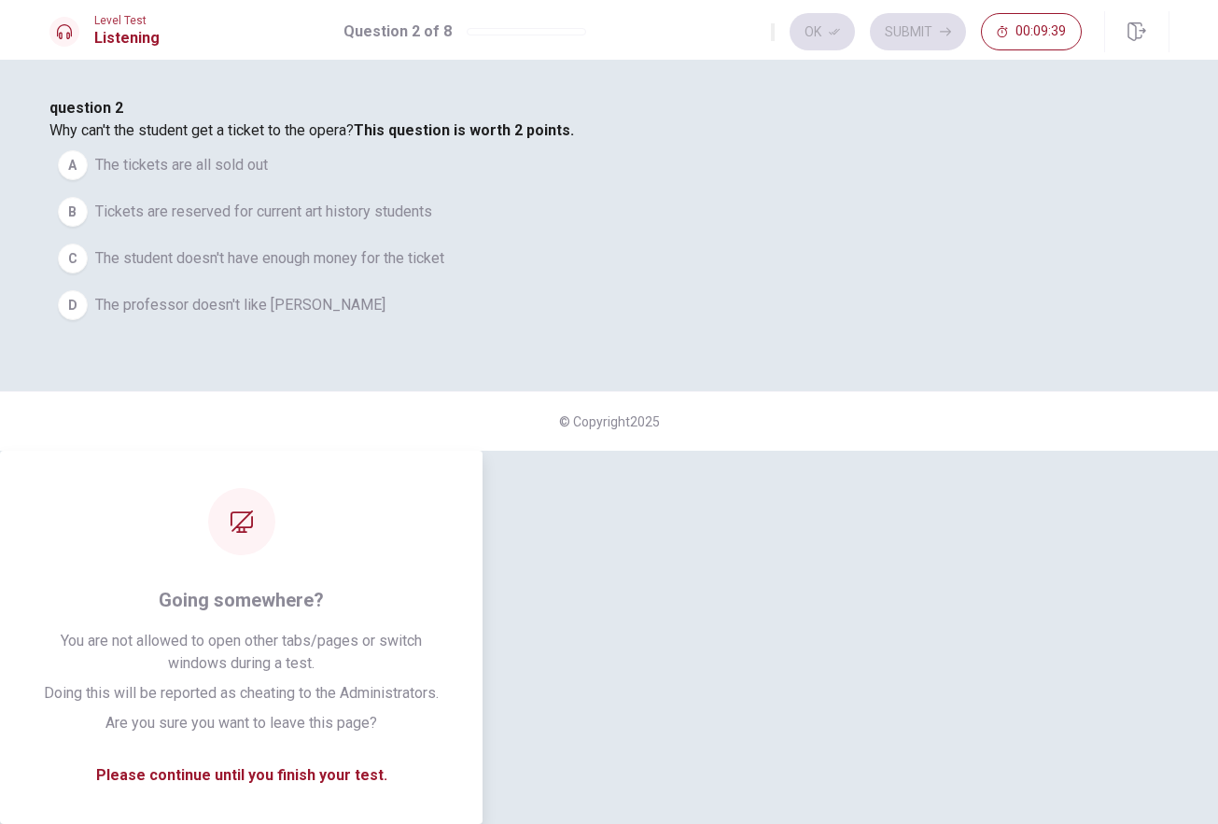
click at [599, 329] on div "question 2 Why can't the student get a ticket to the opera? This question is wo…" at bounding box center [609, 212] width 1120 height 231
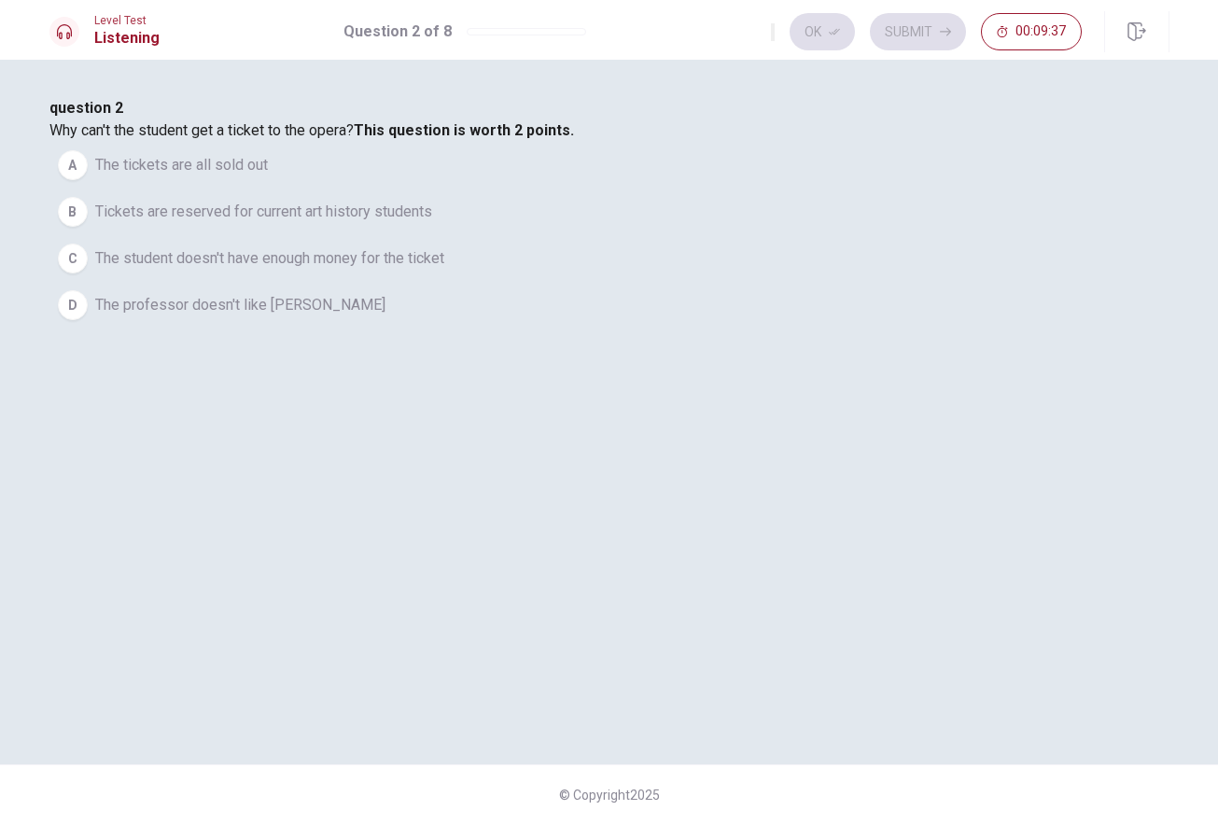
scroll to position [10, 0]
click at [432, 223] on span "Tickets are reserved for current art history students" at bounding box center [263, 212] width 337 height 22
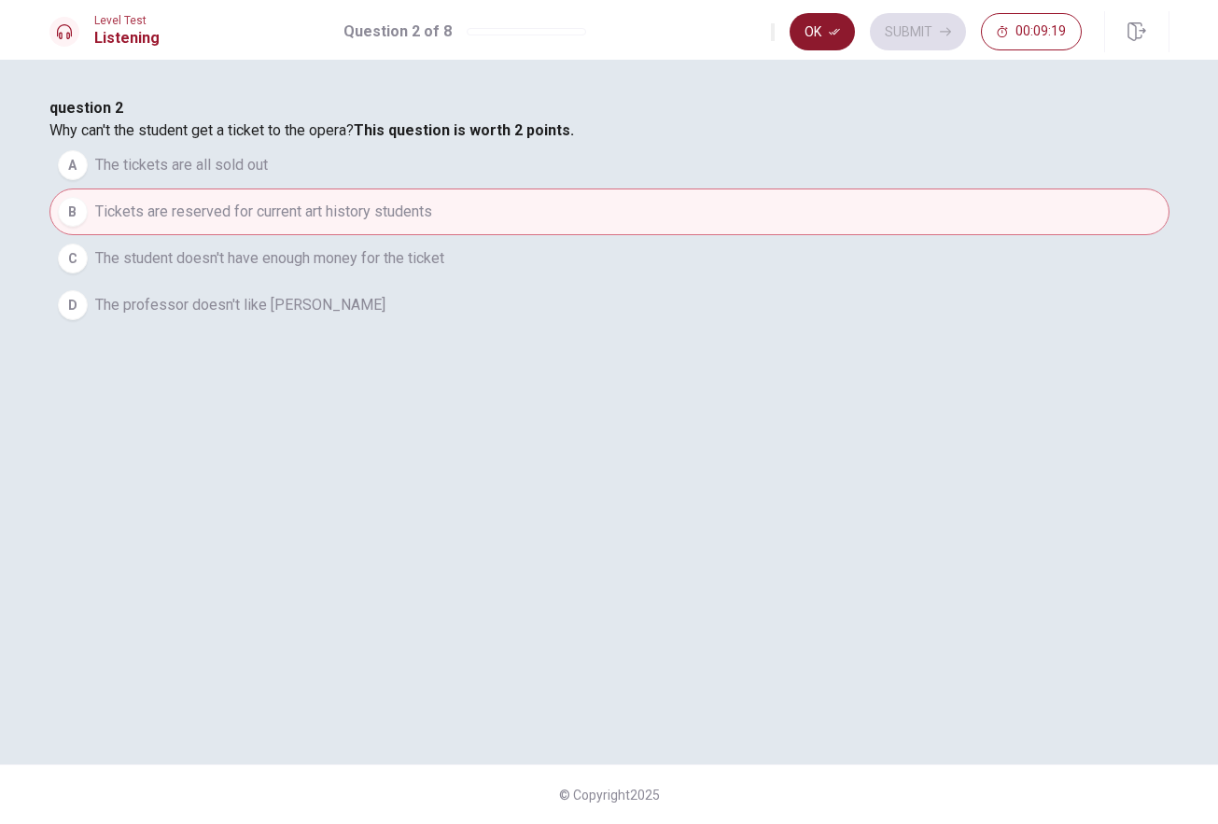
click at [832, 31] on icon "button" at bounding box center [834, 31] width 11 height 11
click at [925, 26] on button "Submit" at bounding box center [918, 31] width 96 height 37
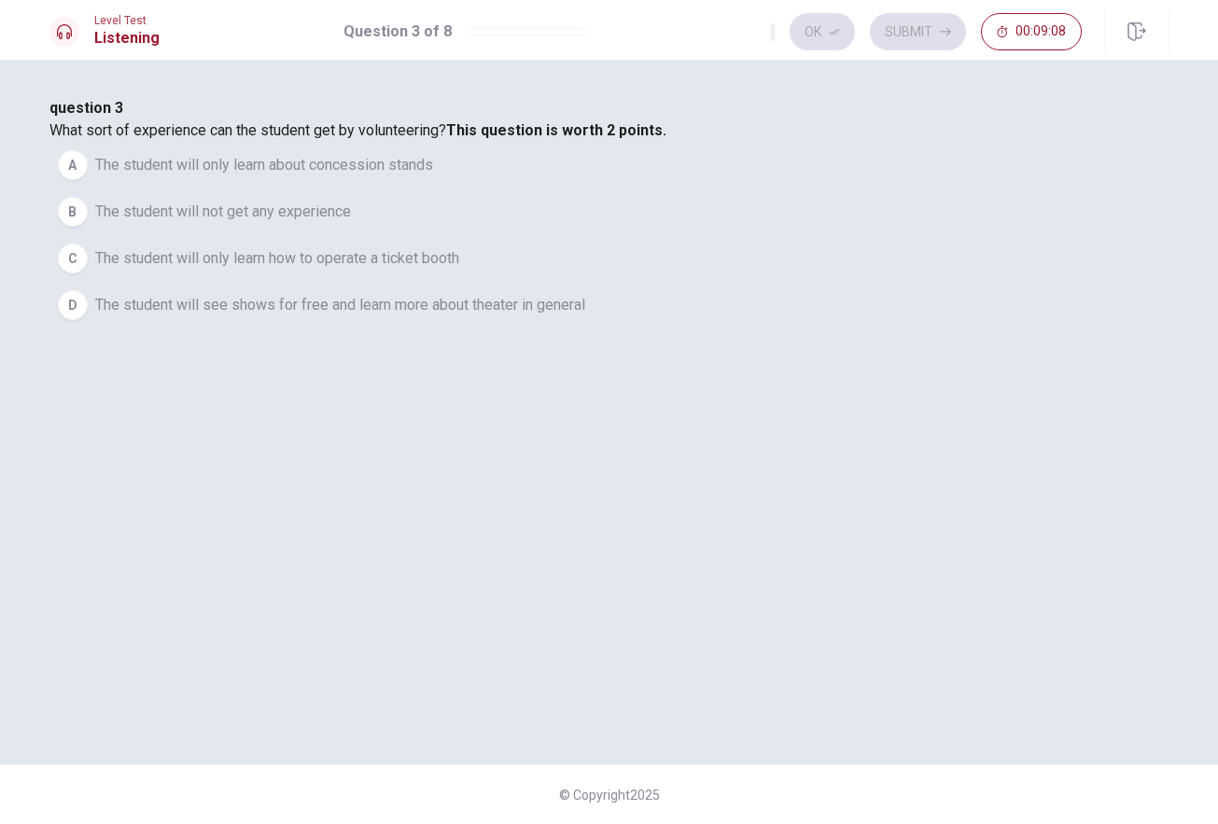
click at [585, 316] on span "The student will see shows for free and learn more about theater in general" at bounding box center [340, 305] width 490 height 22
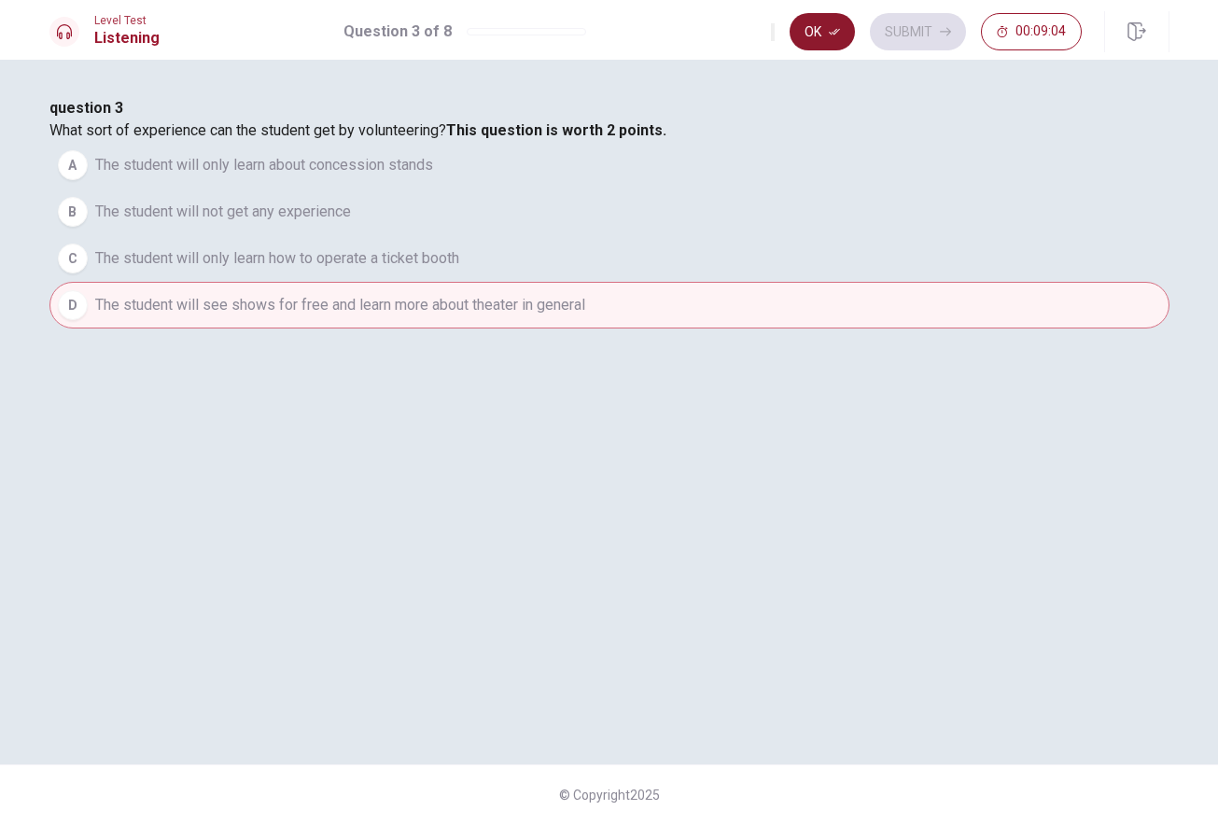
click at [830, 20] on button "Ok" at bounding box center [822, 31] width 65 height 37
click at [916, 23] on button "Submit" at bounding box center [918, 31] width 96 height 37
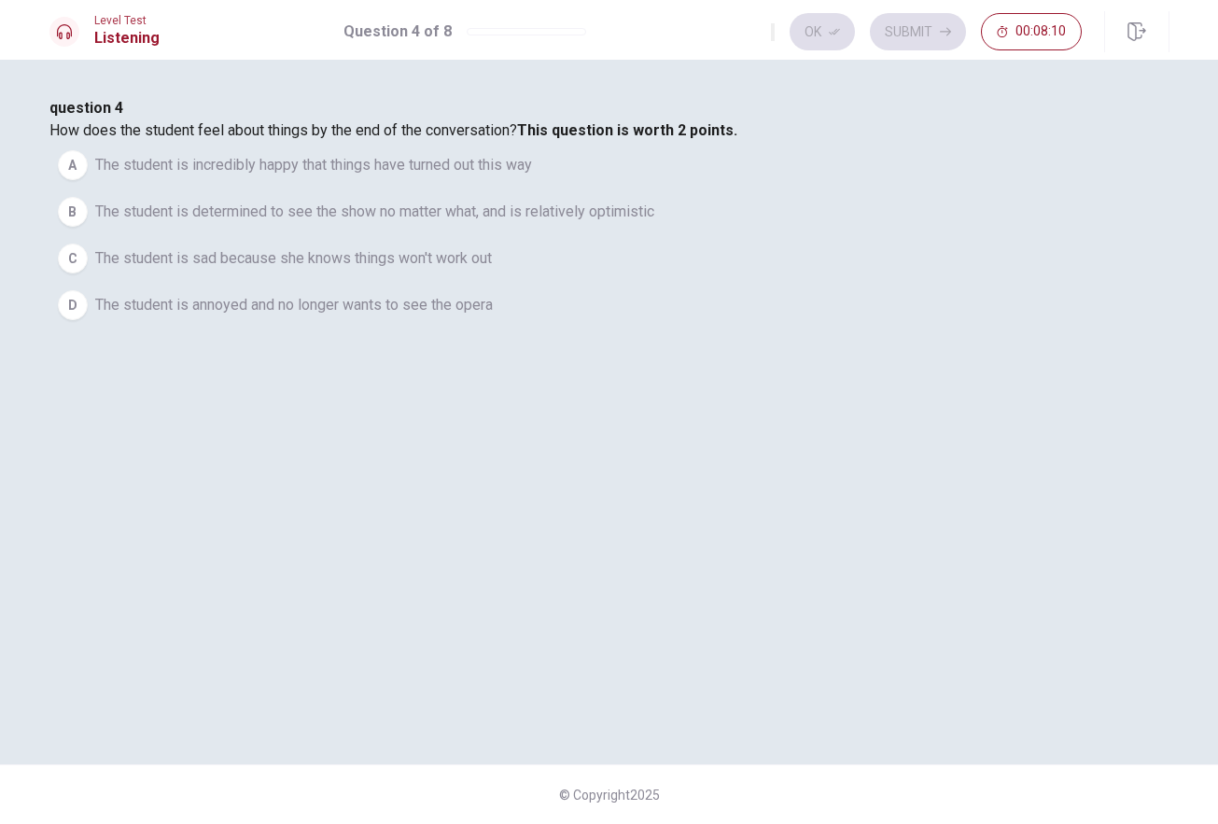
click at [654, 223] on span "The student is determined to see the show no matter what, and is relatively opt…" at bounding box center [374, 212] width 559 height 22
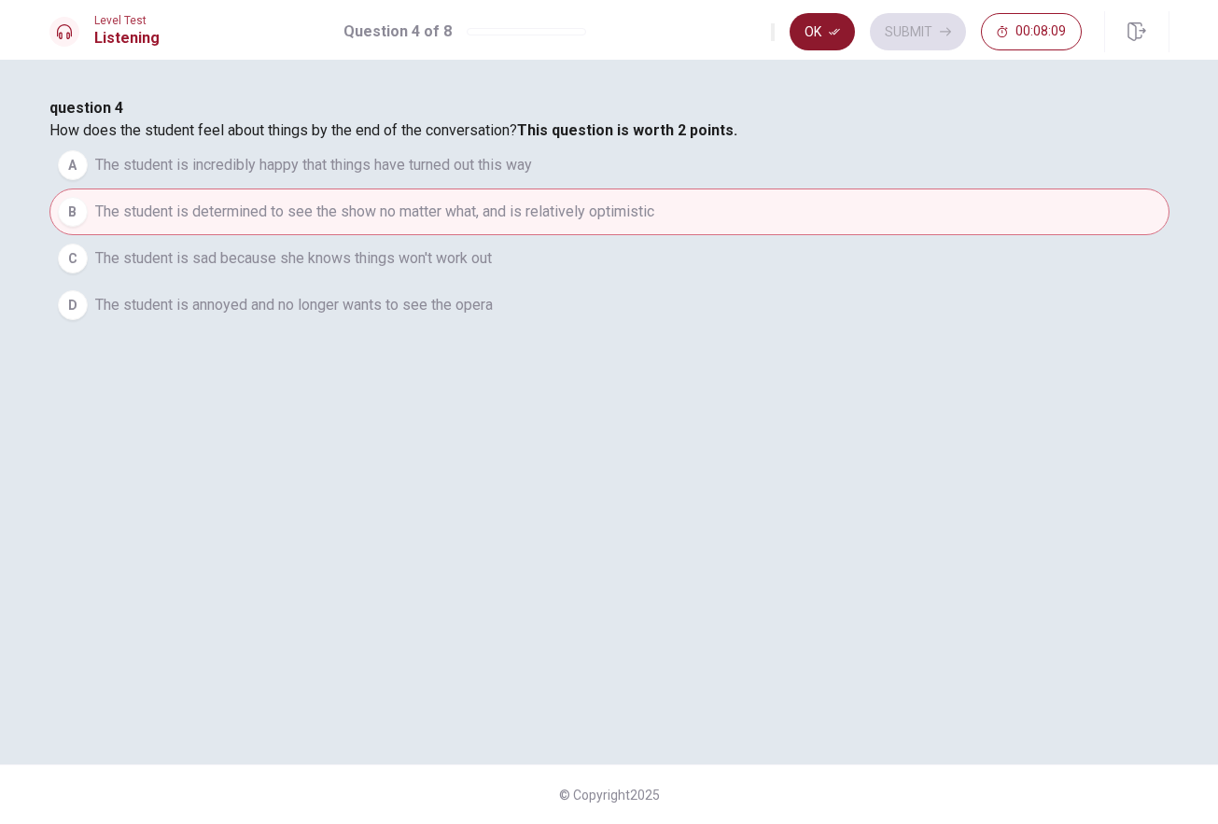
click at [821, 39] on button "Ok" at bounding box center [822, 31] width 65 height 37
click at [777, 189] on button "A The student is incredibly happy that things have turned out this way" at bounding box center [609, 165] width 1120 height 47
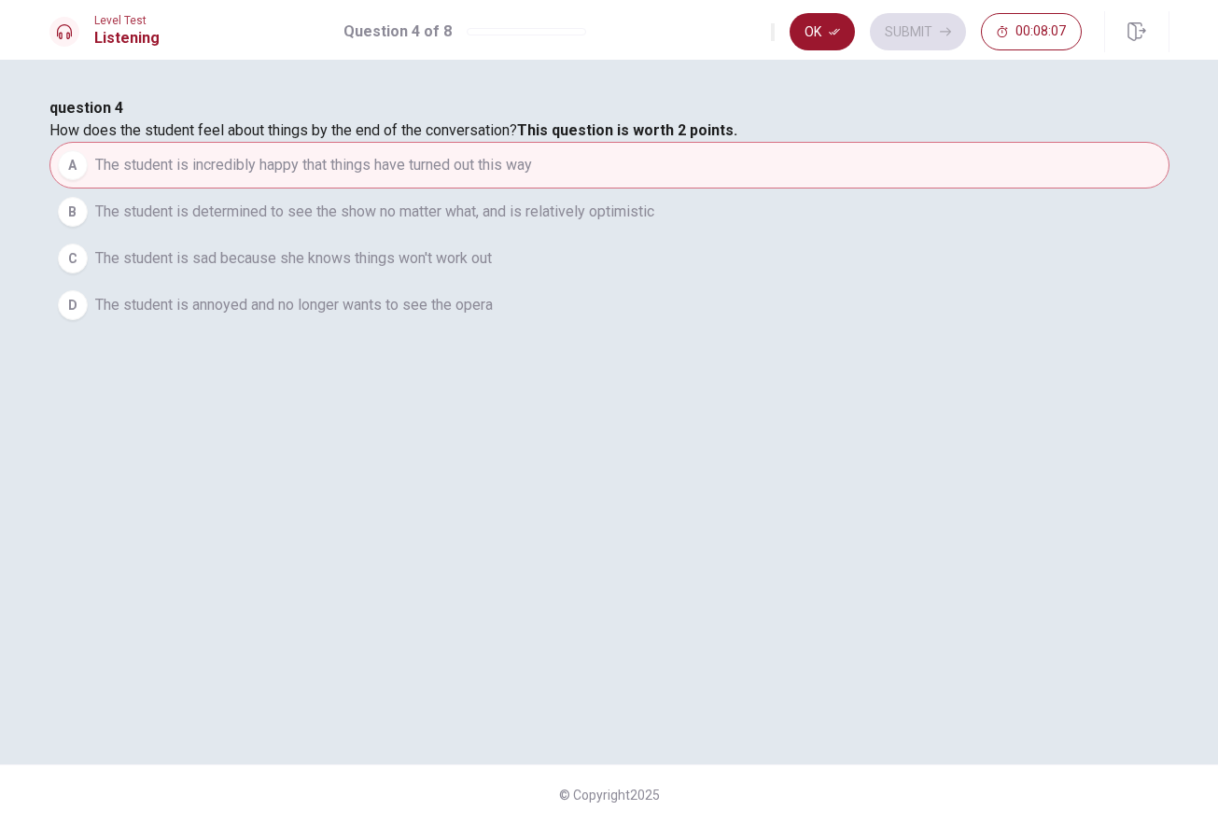
click at [776, 189] on button "A The student is incredibly happy that things have turned out this way" at bounding box center [609, 165] width 1120 height 47
click at [832, 15] on button "Ok" at bounding box center [822, 31] width 65 height 37
click at [928, 18] on button "Submit" at bounding box center [918, 31] width 96 height 37
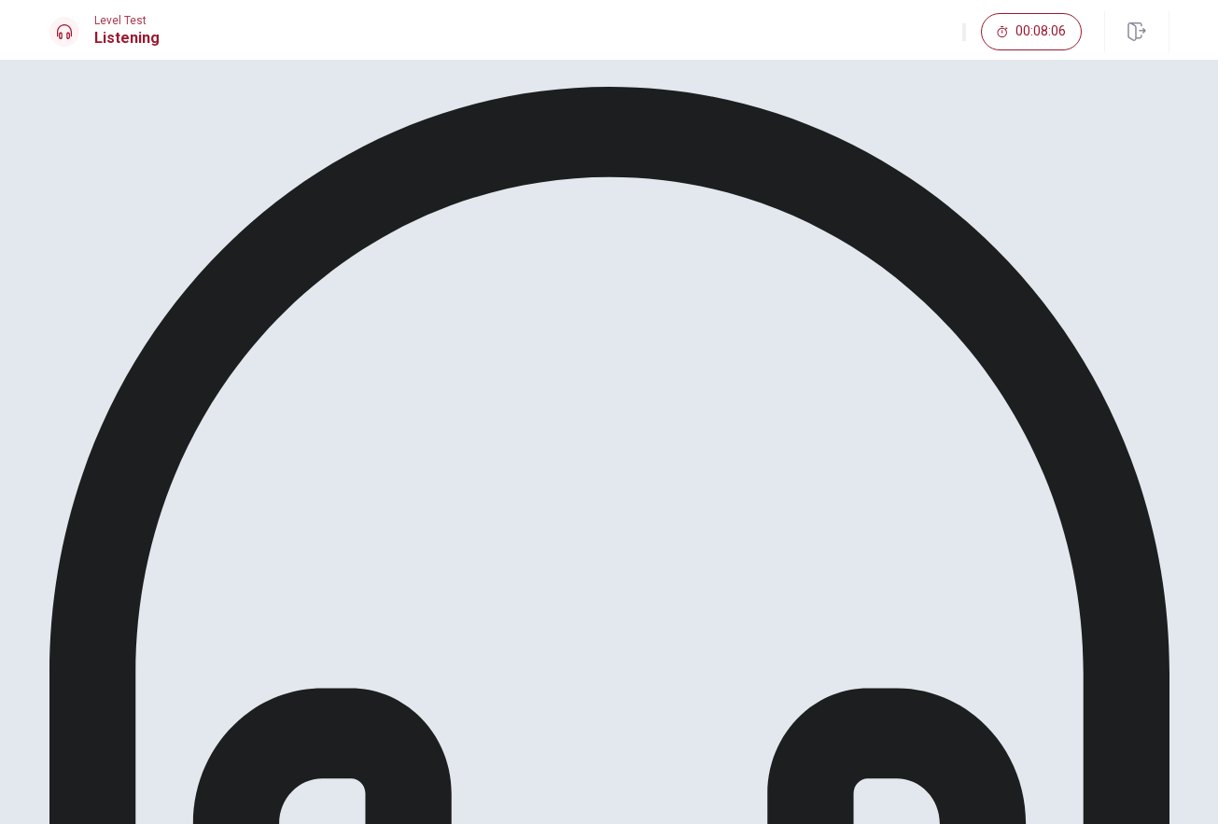
scroll to position [0, 0]
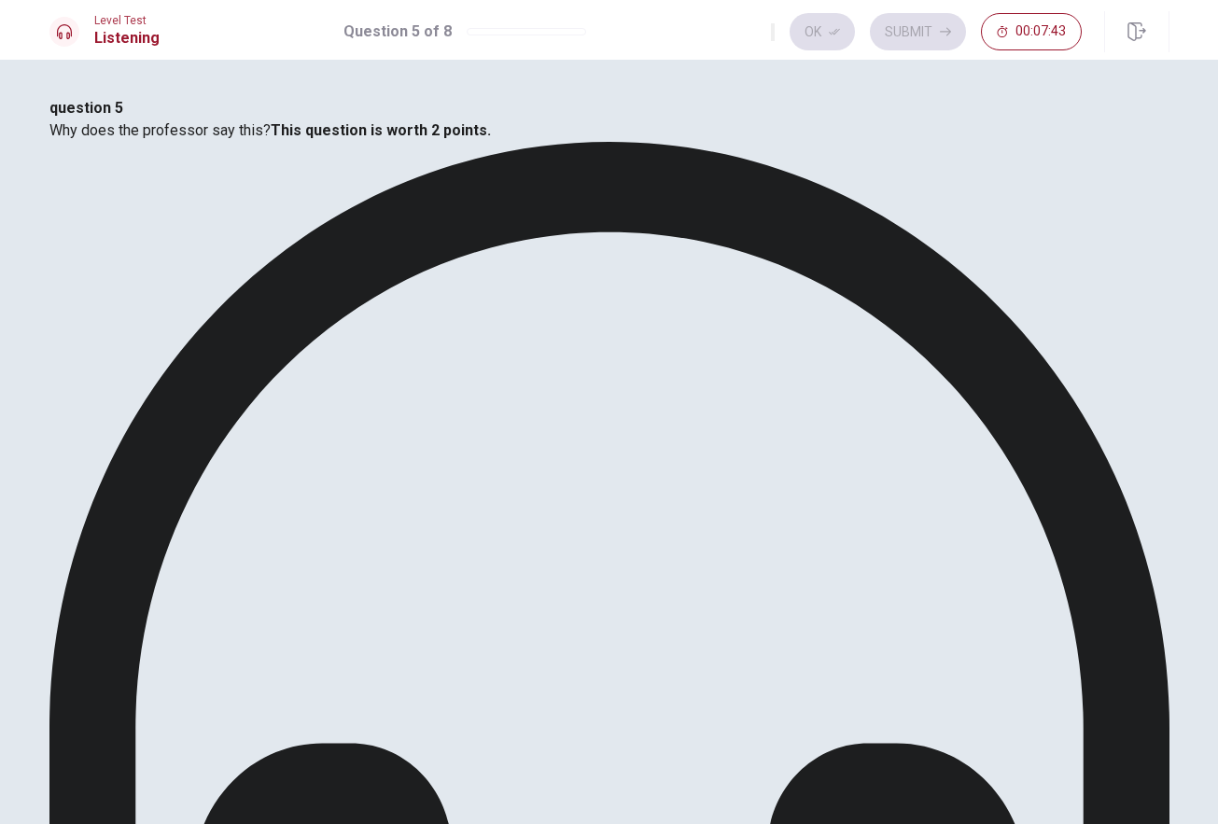
click at [833, 26] on icon "button" at bounding box center [834, 31] width 11 height 11
click at [930, 33] on button "Submit" at bounding box center [918, 31] width 96 height 37
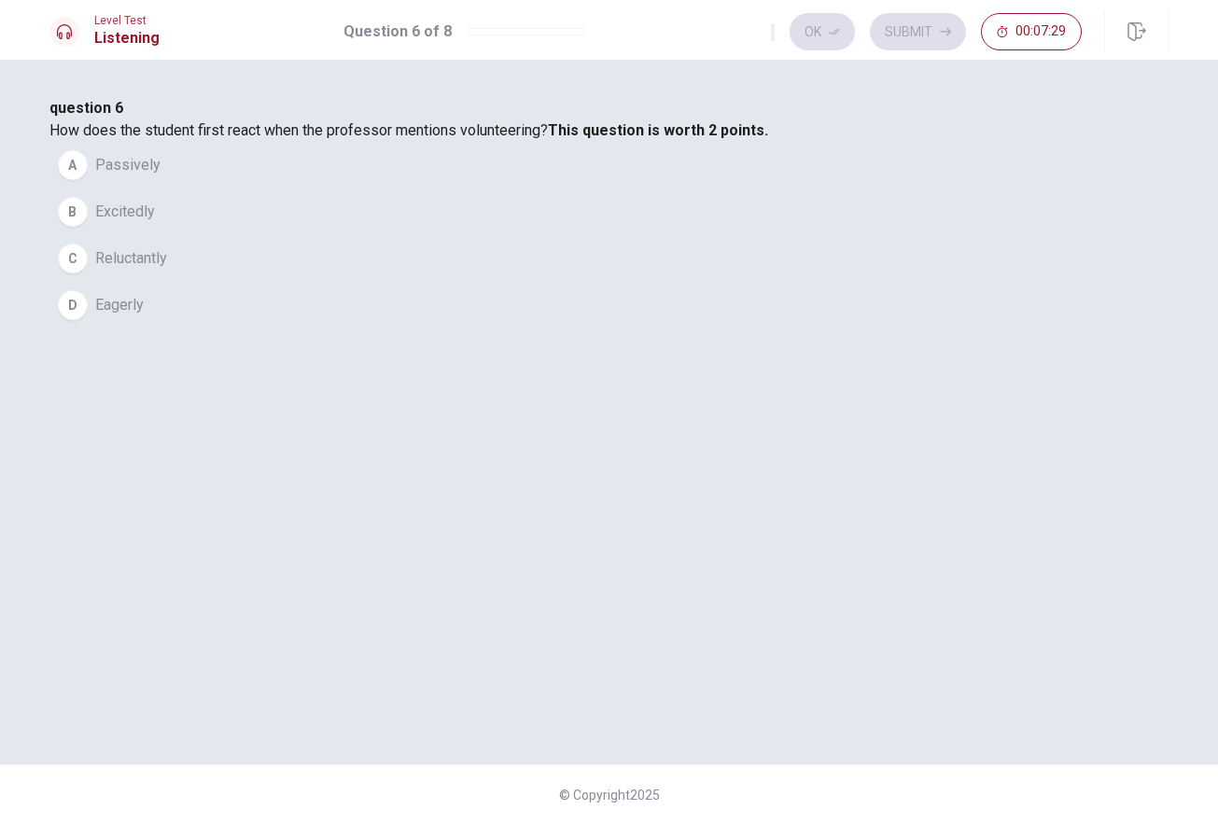
click at [364, 189] on button "A Passively" at bounding box center [609, 165] width 1120 height 47
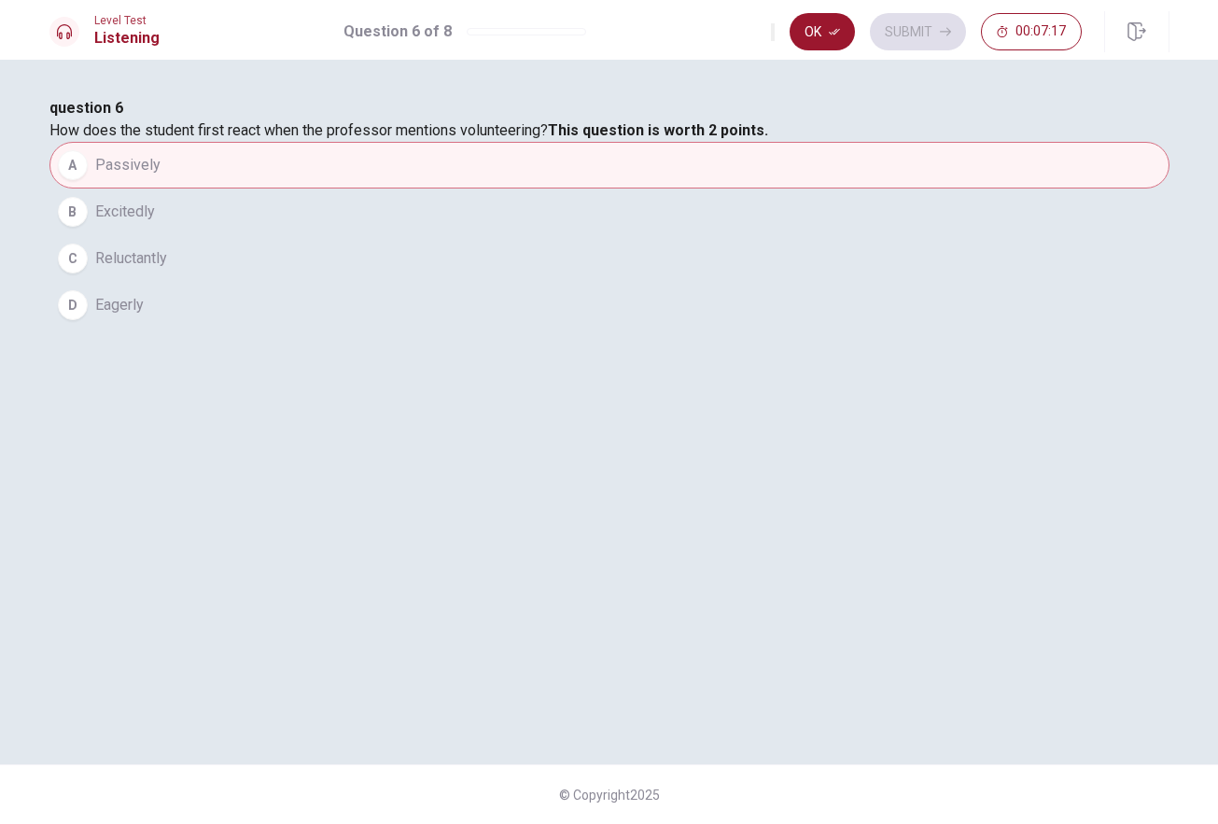
click at [167, 270] on span "Reluctantly" at bounding box center [131, 258] width 72 height 22
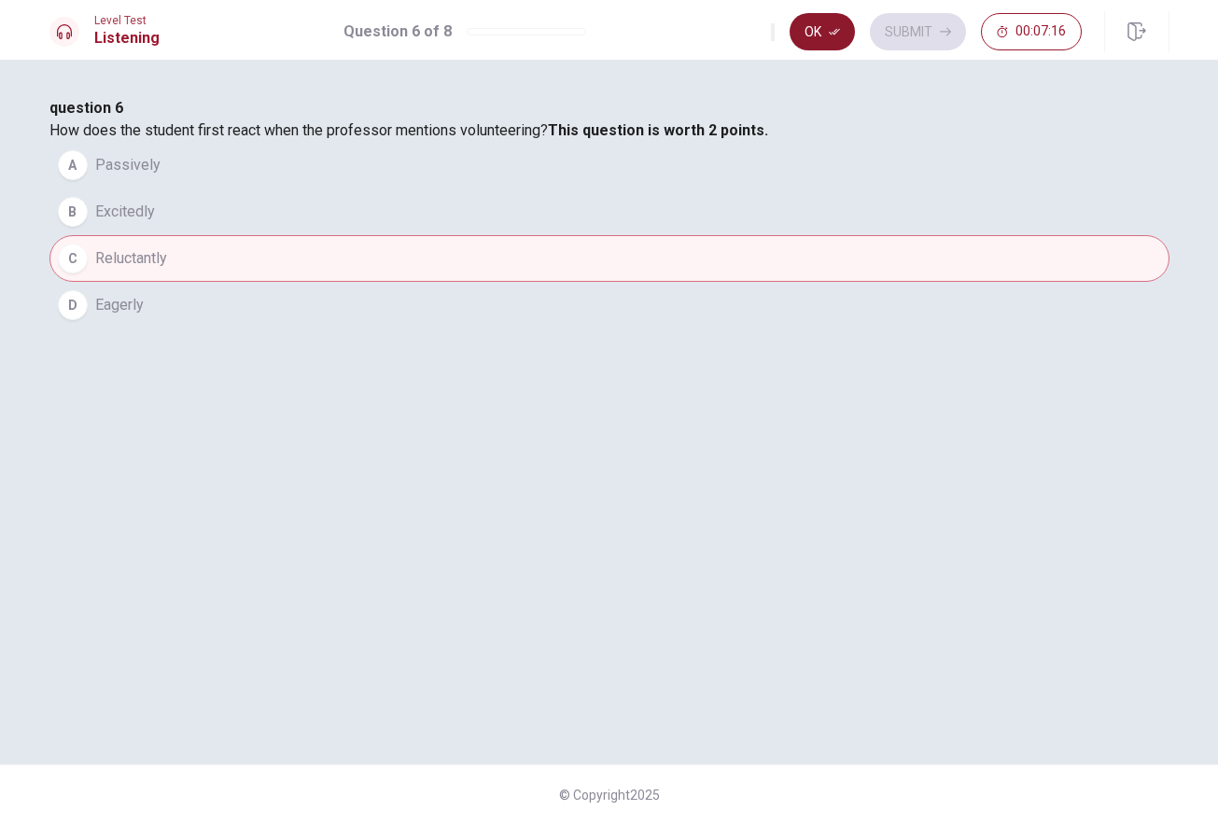
click at [823, 21] on button "Ok" at bounding box center [822, 31] width 65 height 37
click at [925, 32] on button "Submit" at bounding box center [918, 31] width 96 height 37
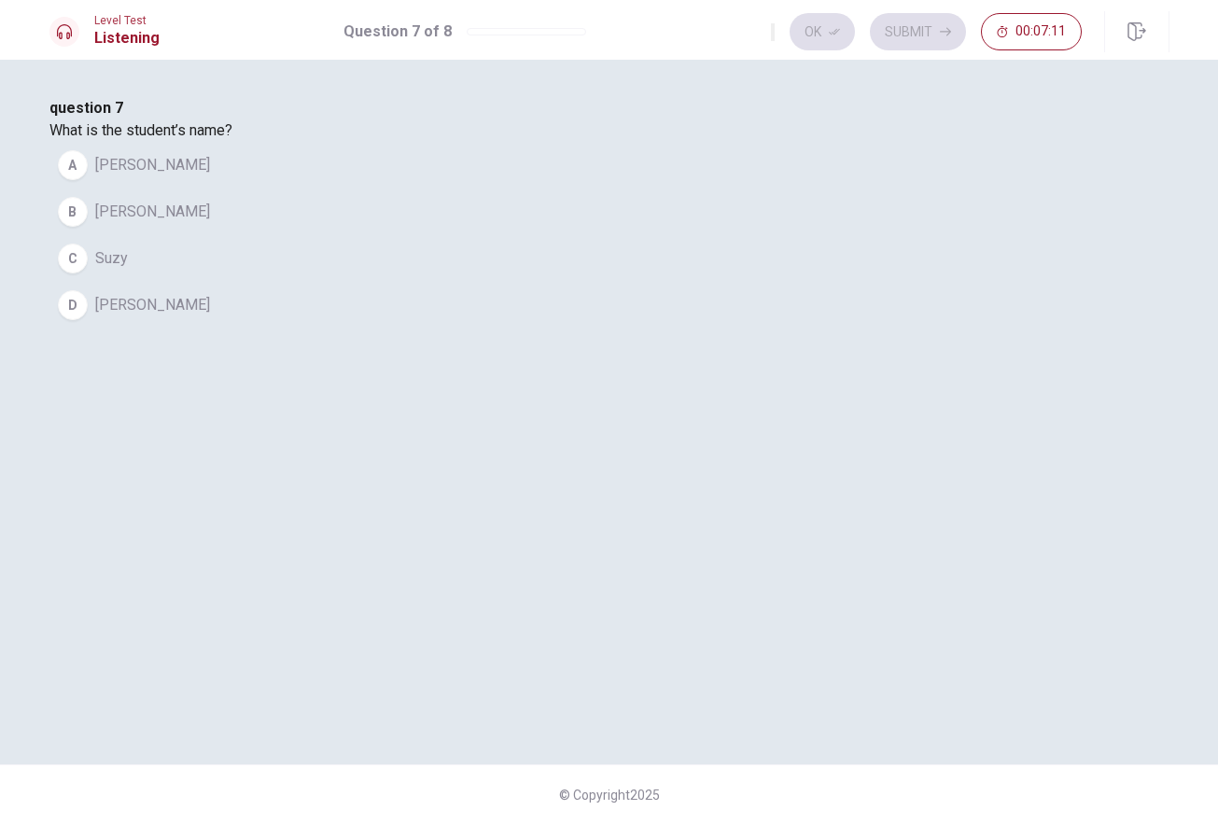
click at [88, 320] on div "D" at bounding box center [73, 305] width 30 height 30
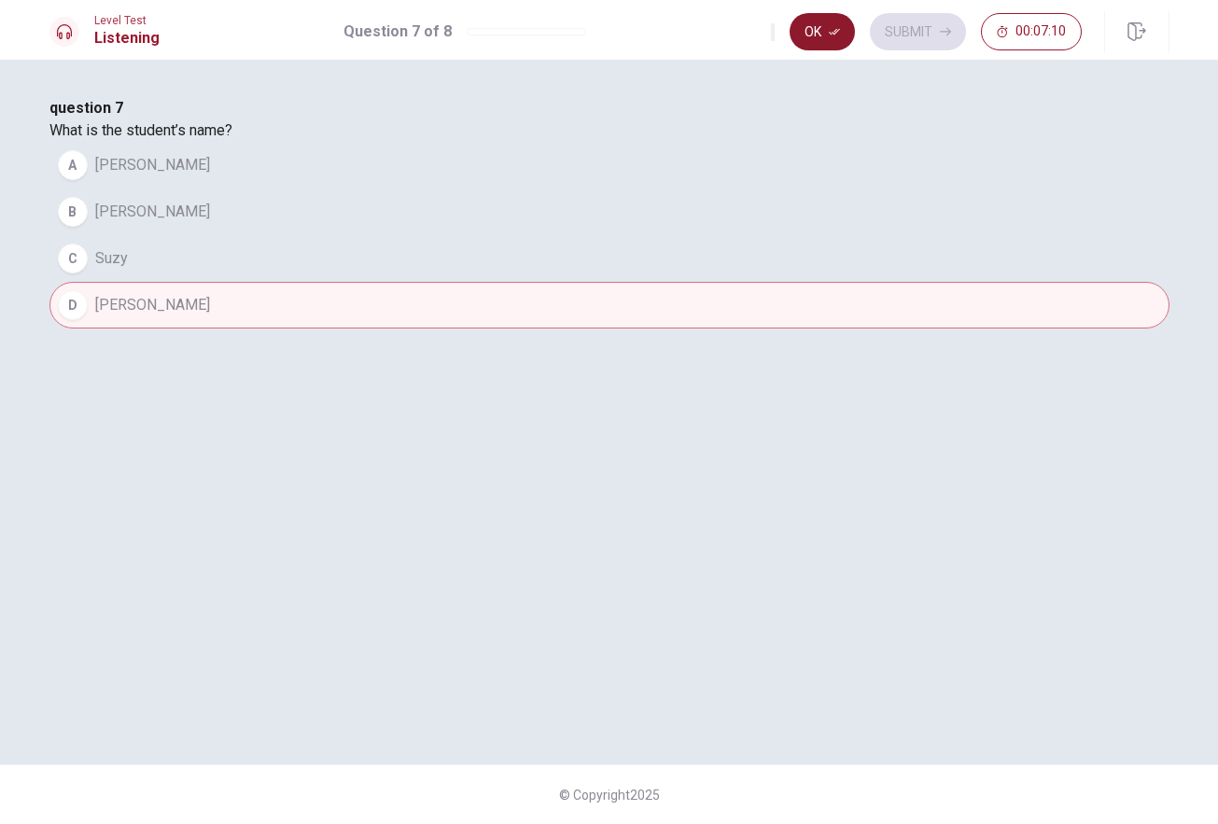
click at [828, 36] on button "Ok" at bounding box center [822, 31] width 65 height 37
click at [928, 25] on button "Submit" at bounding box center [918, 31] width 96 height 37
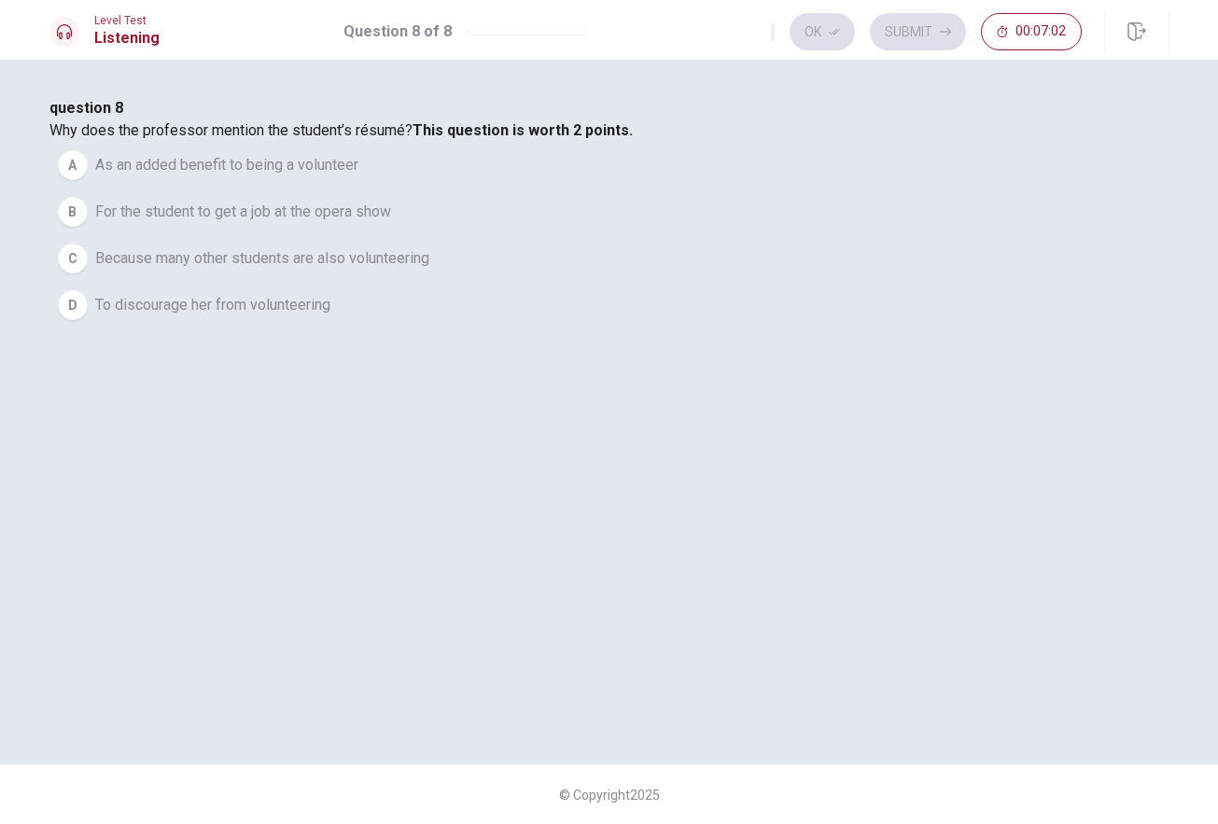
click at [653, 189] on button "A As an added benefit to being a volunteer" at bounding box center [609, 165] width 1120 height 47
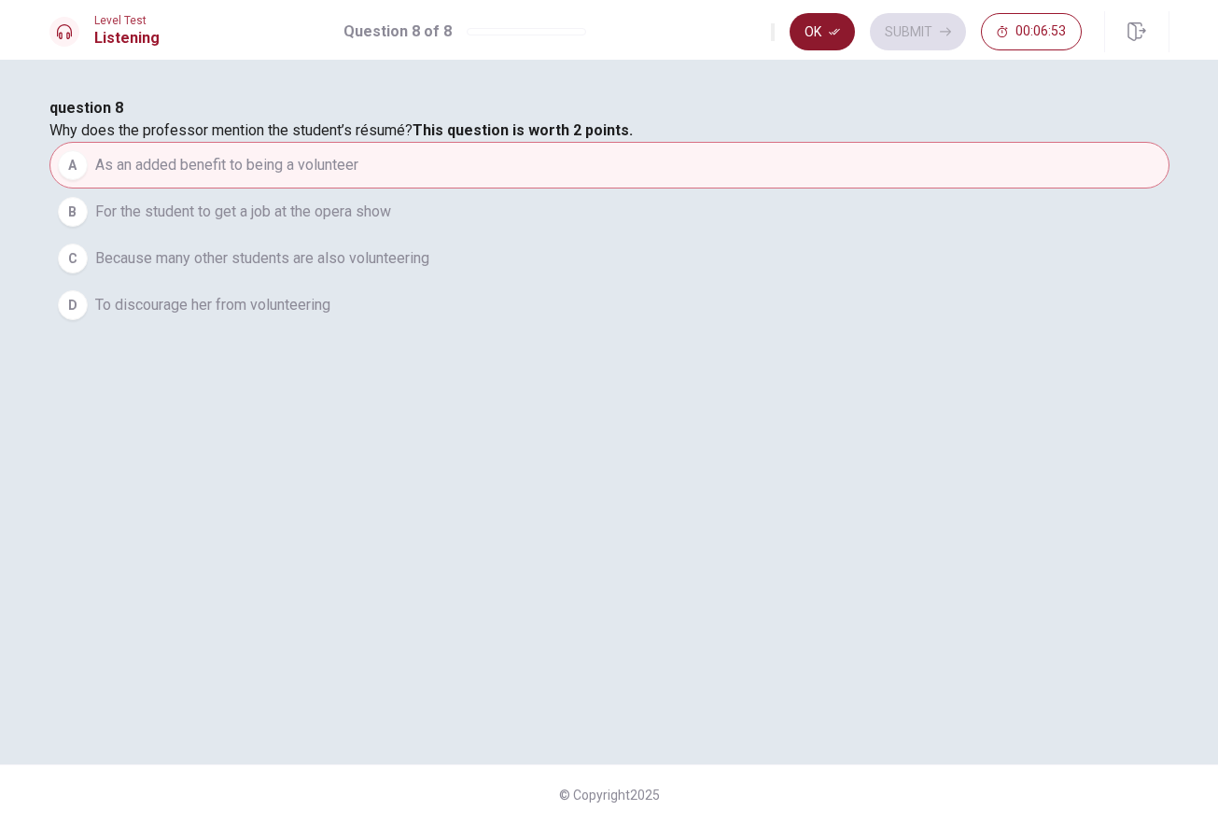
click at [838, 23] on button "Ok" at bounding box center [822, 31] width 65 height 37
click at [928, 31] on button "Submit" at bounding box center [918, 31] width 96 height 37
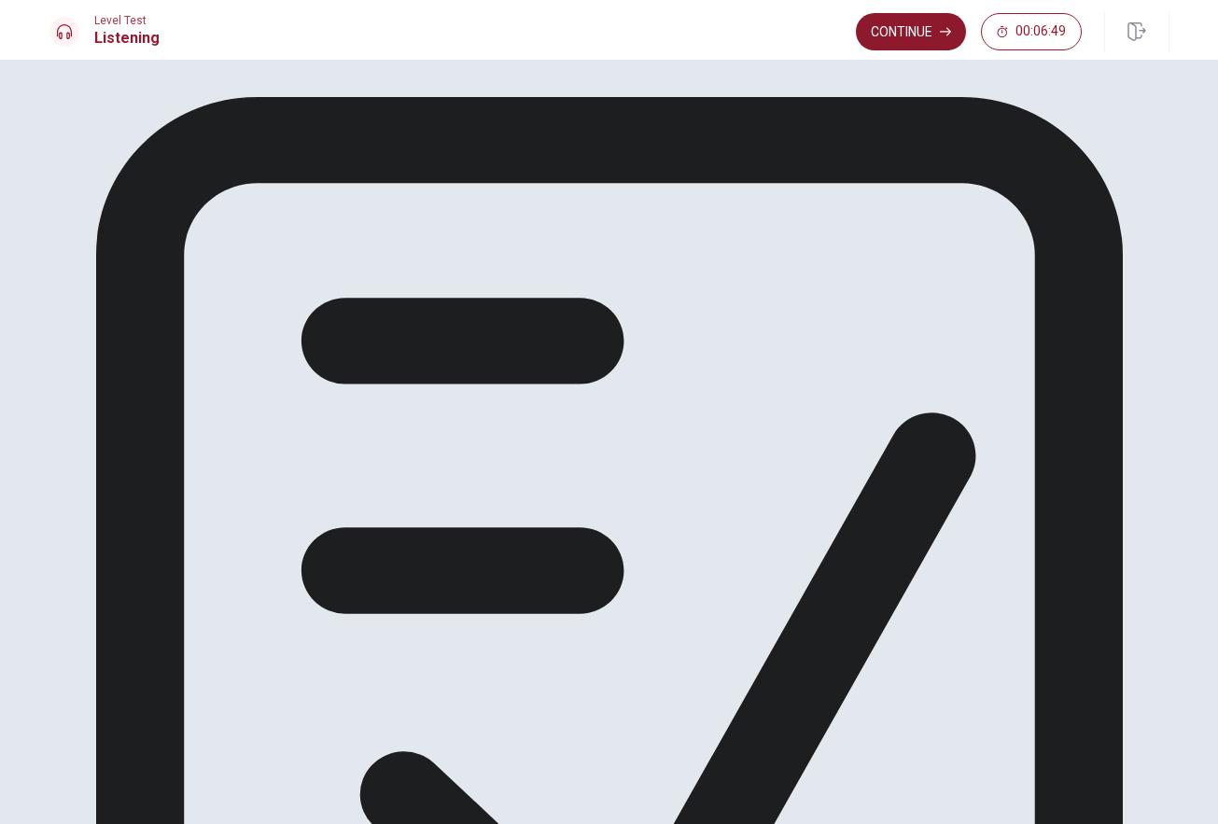
click at [924, 30] on button "Continue" at bounding box center [911, 31] width 110 height 37
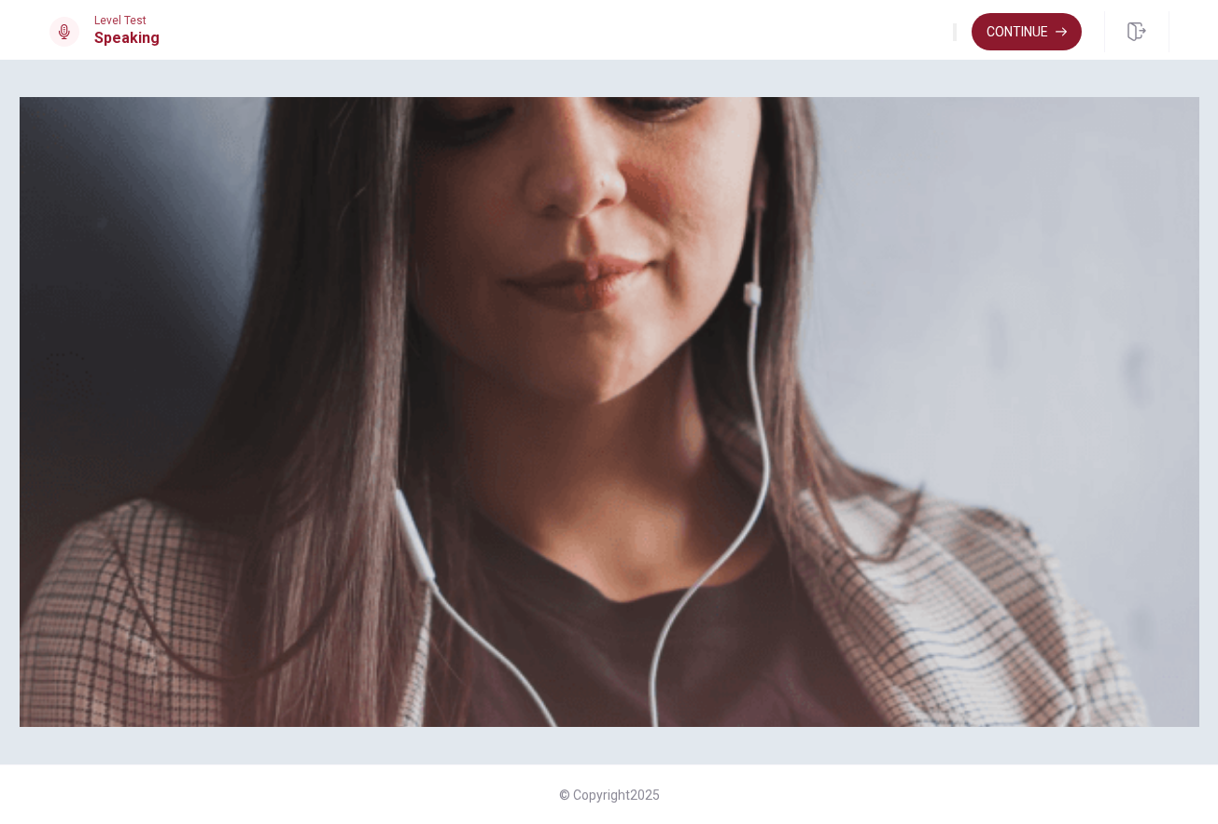
click at [1043, 36] on button "Continue" at bounding box center [1027, 31] width 110 height 37
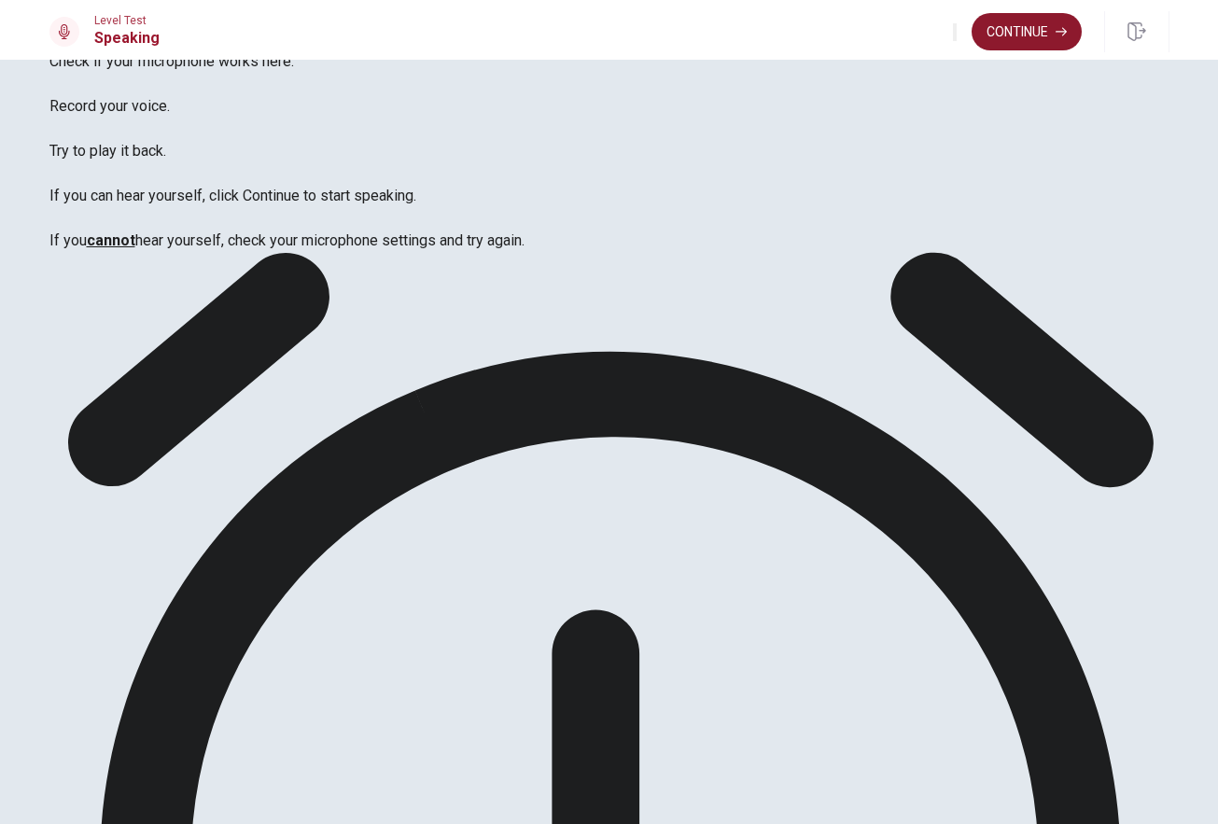
scroll to position [71, 0]
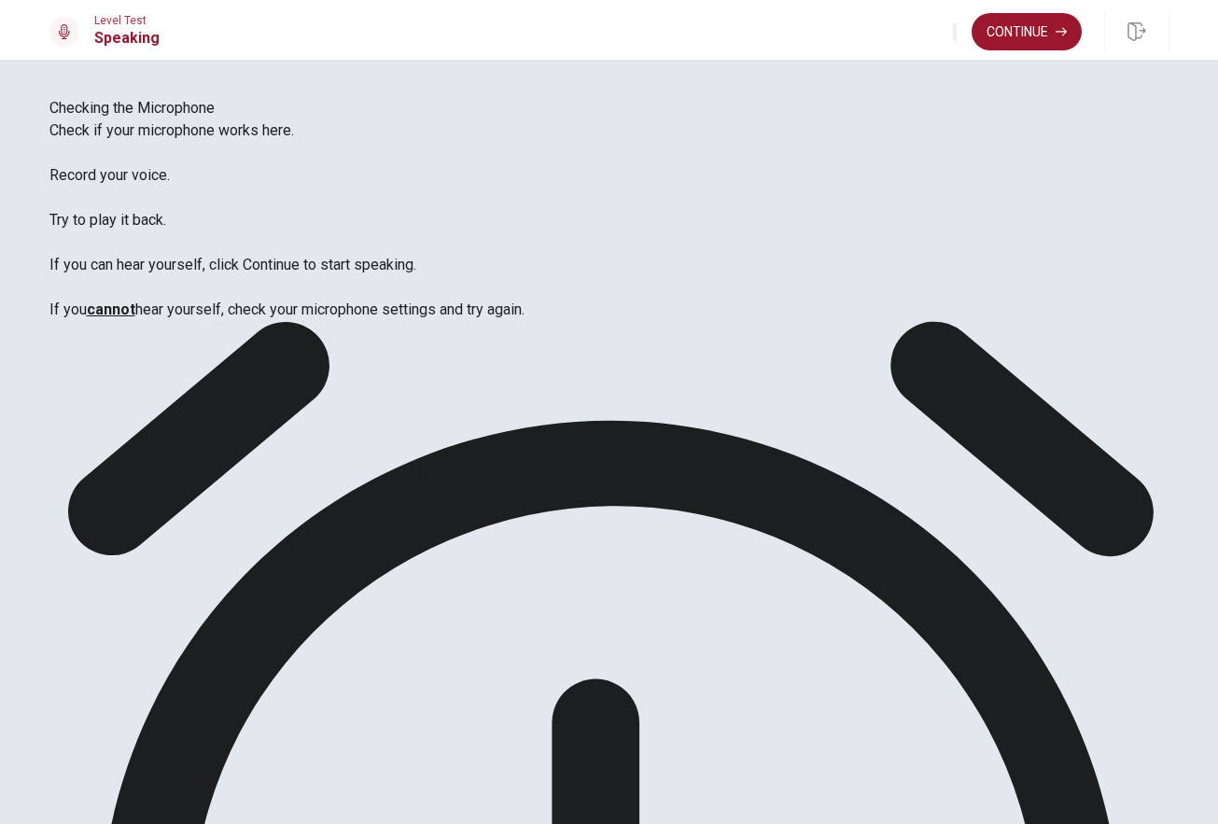
scroll to position [0, 0]
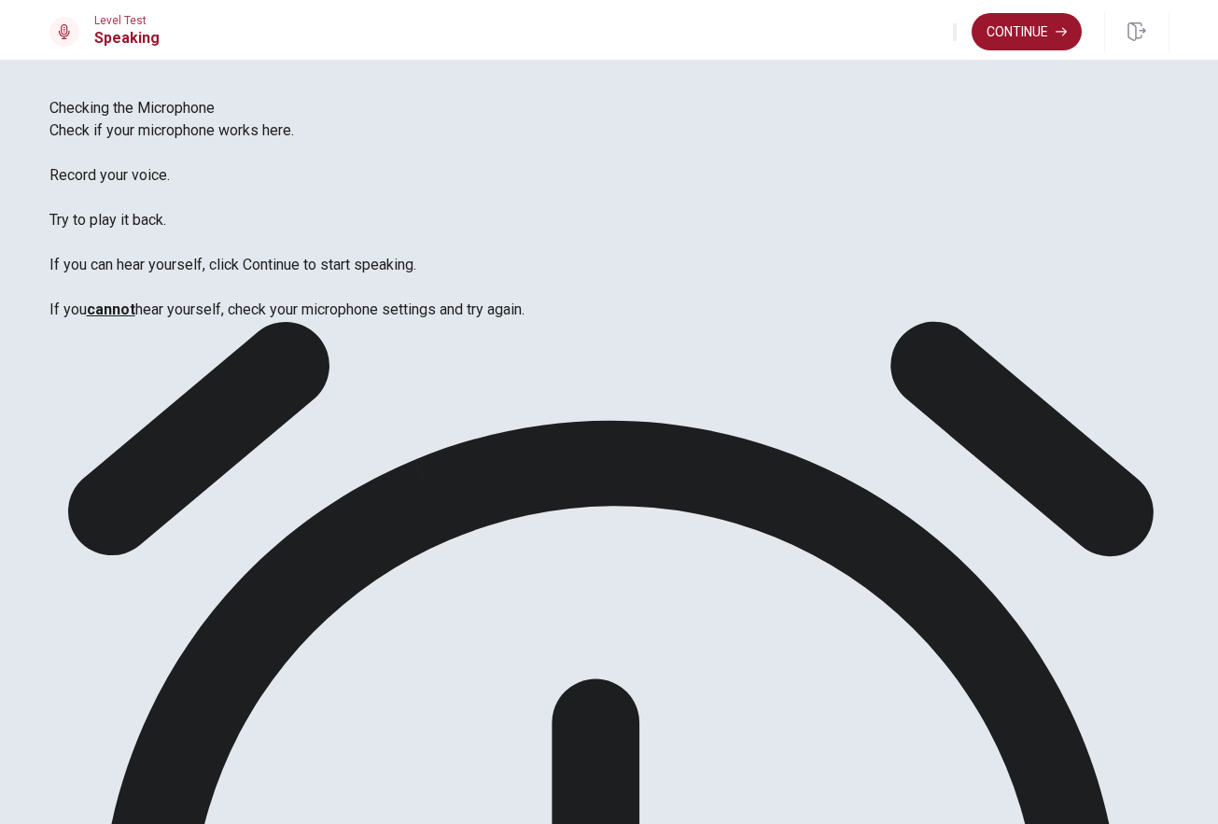
click at [1049, 33] on button "Continue" at bounding box center [1027, 31] width 110 height 37
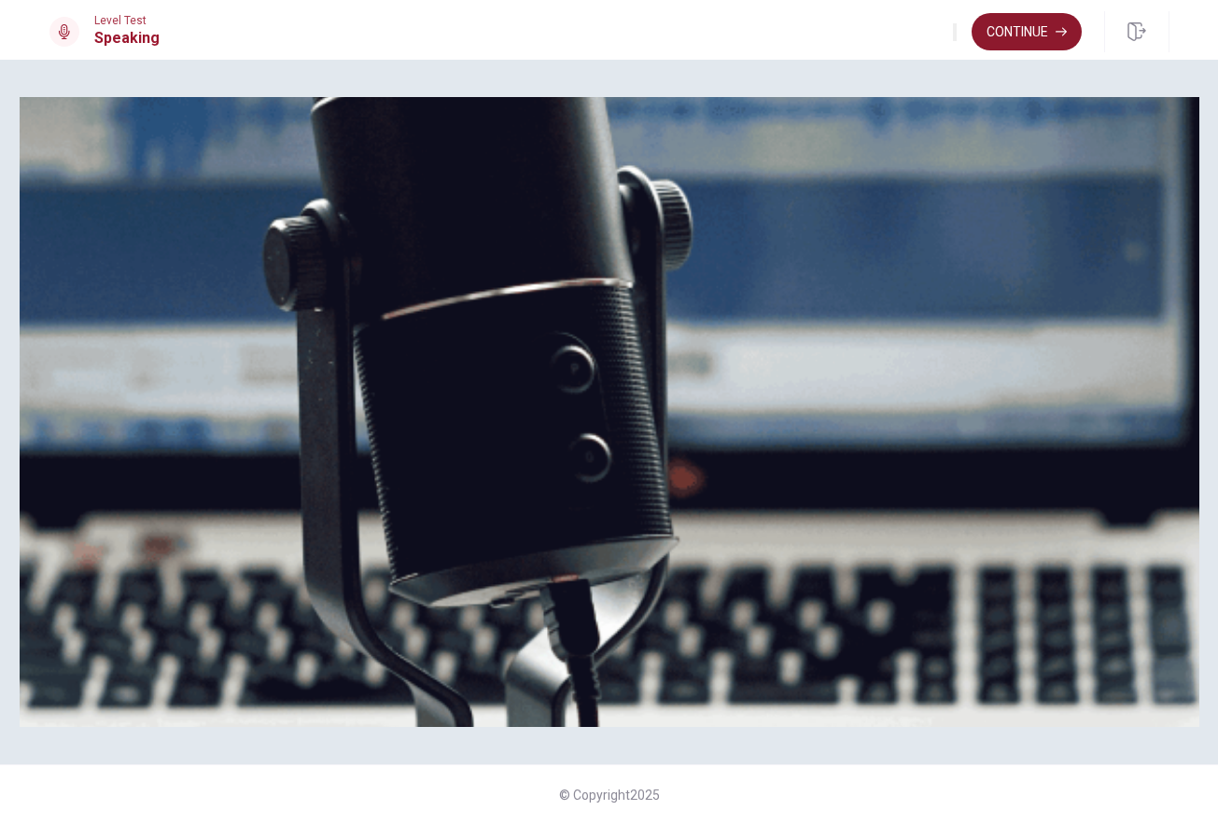
click at [1048, 44] on button "Continue" at bounding box center [1027, 31] width 110 height 37
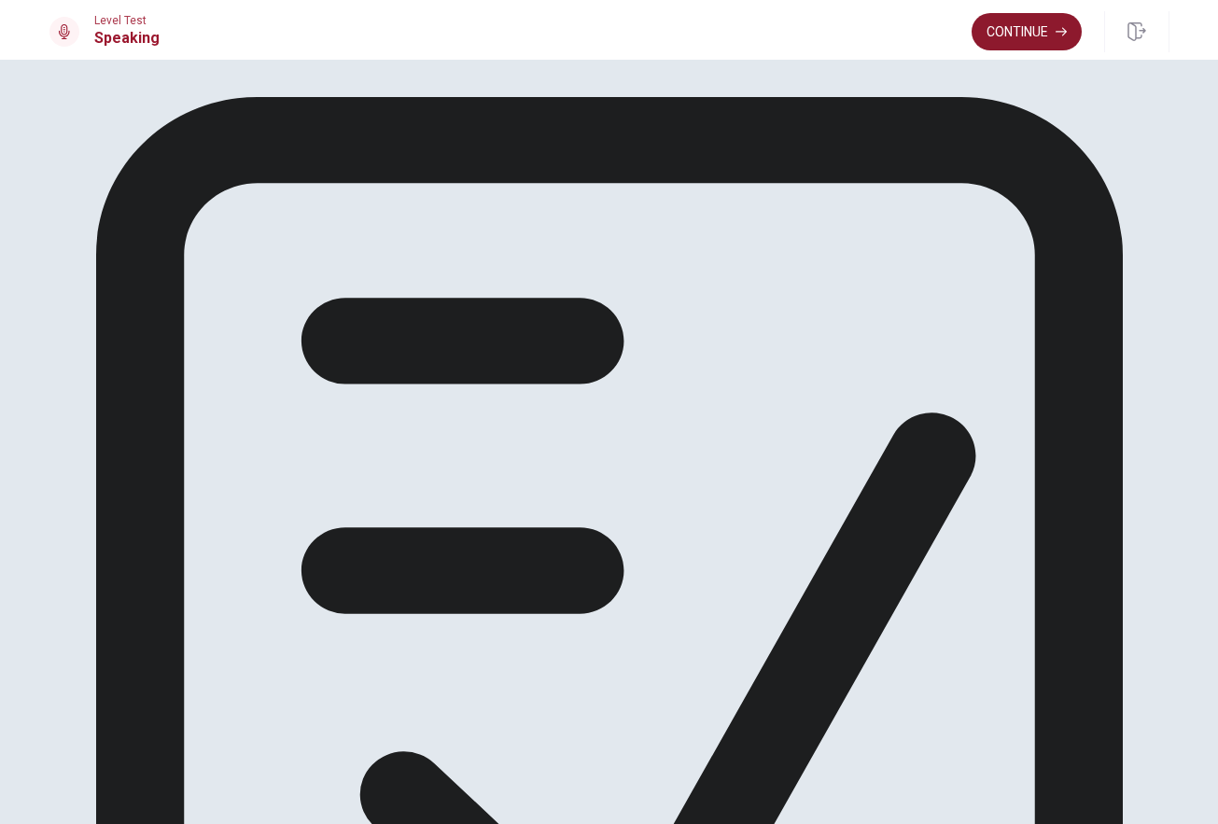
click at [1040, 35] on button "Continue" at bounding box center [1027, 31] width 110 height 37
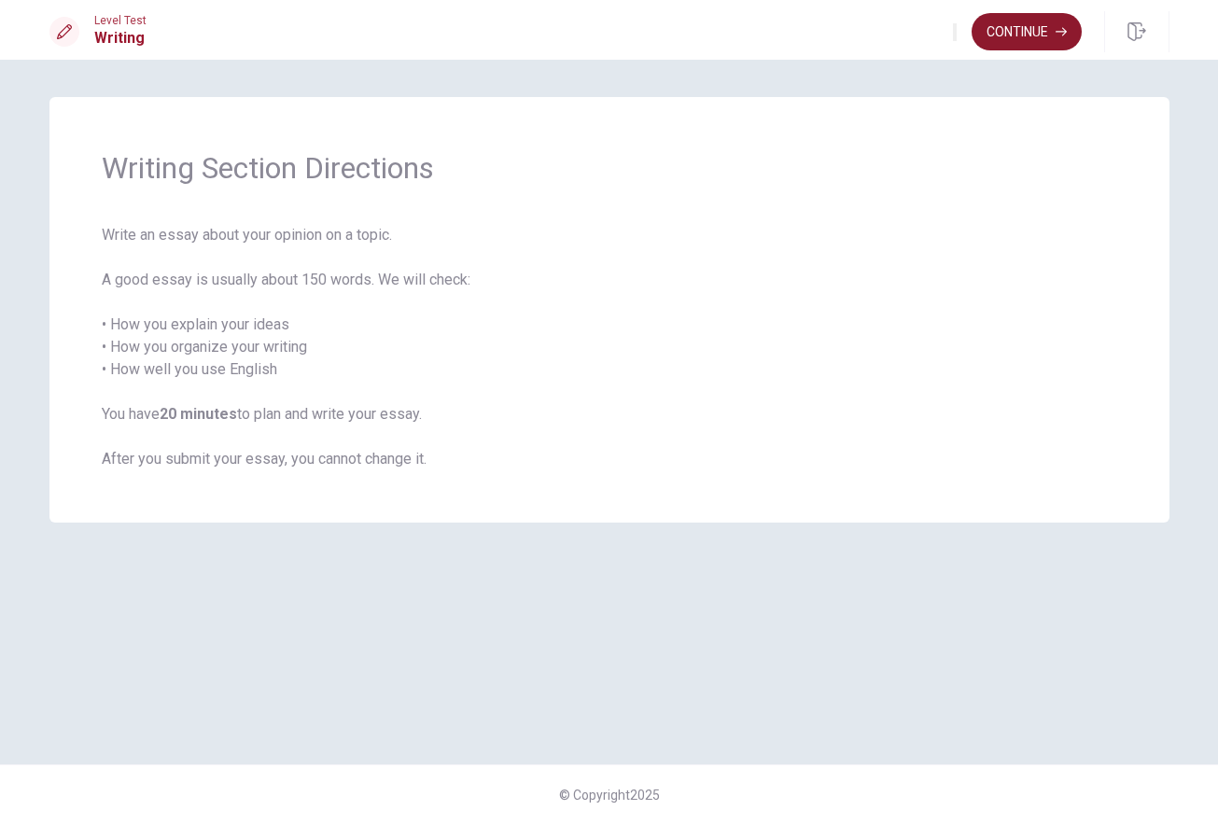
click at [1042, 35] on button "Continue" at bounding box center [1027, 31] width 110 height 37
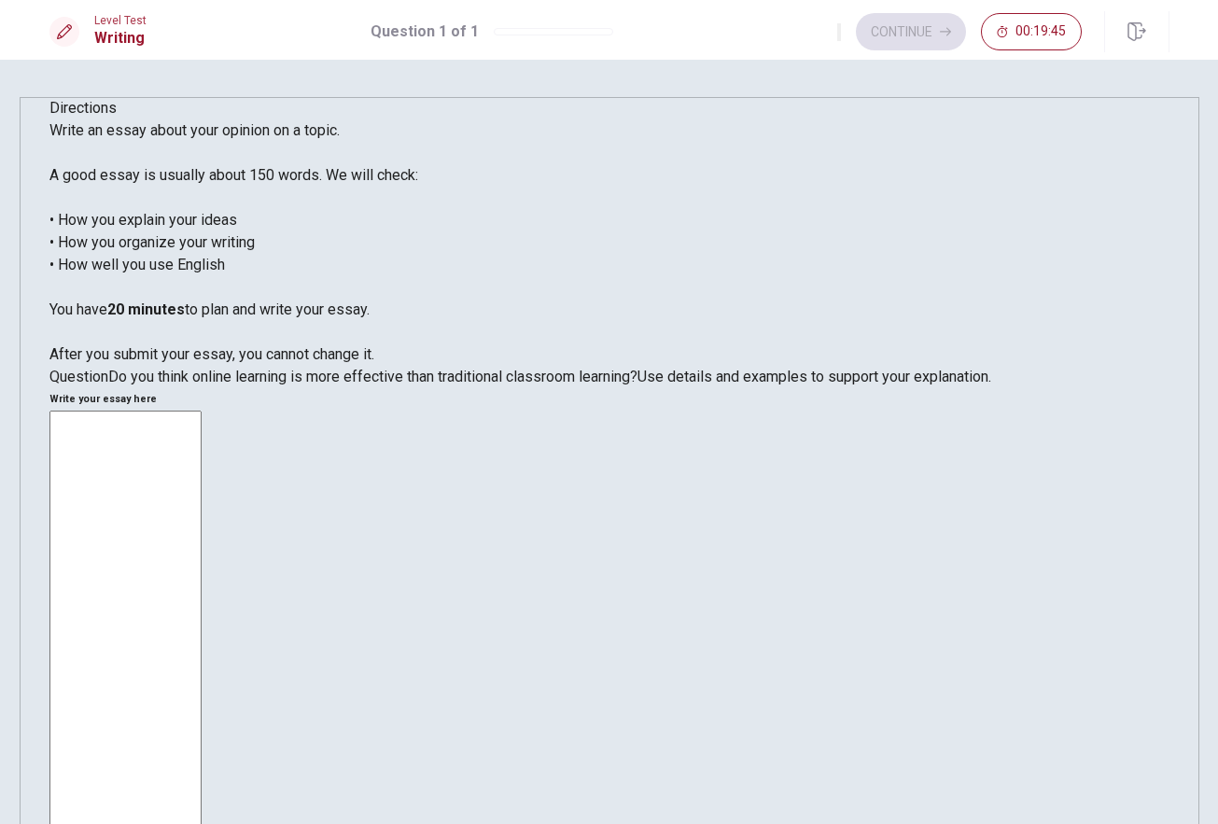
click at [202, 411] on textarea at bounding box center [125, 669] width 152 height 516
click at [202, 411] on textarea "I feel like there it isn't really about what method is more effective but it" at bounding box center [125, 669] width 152 height 516
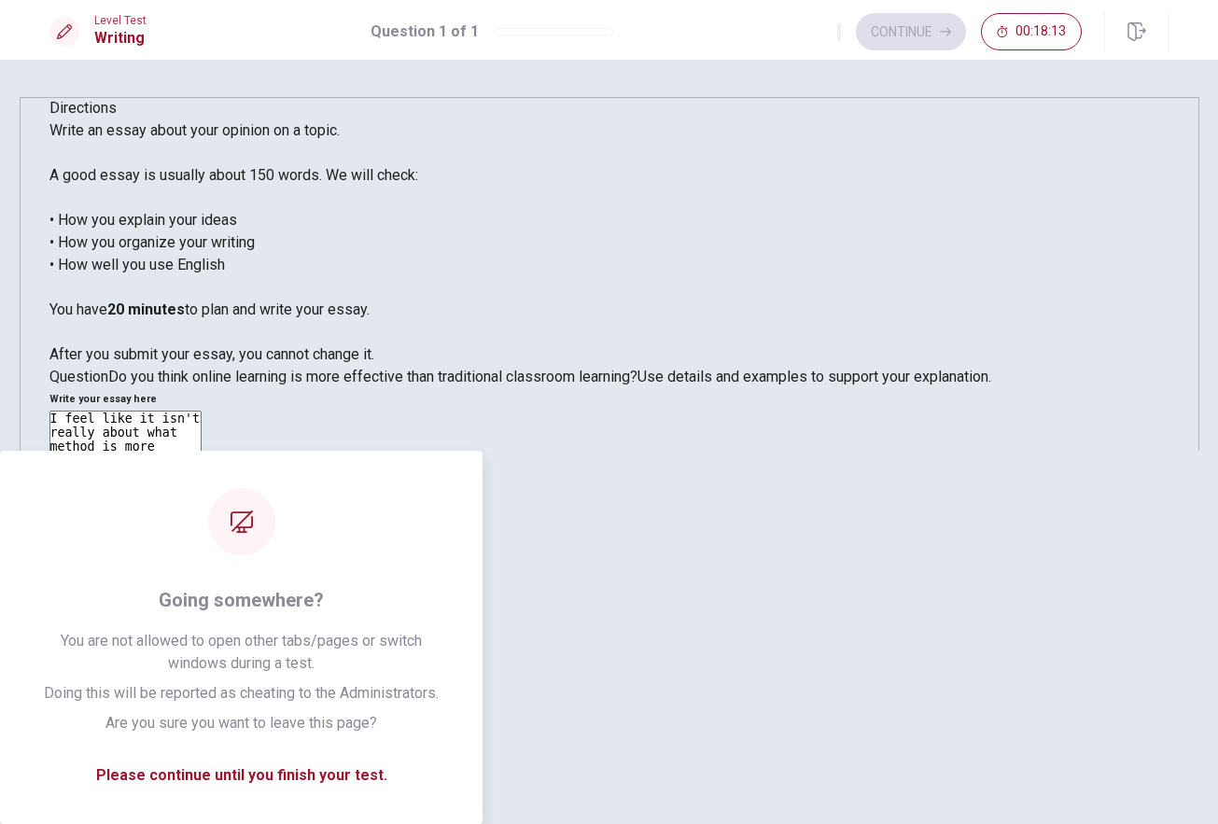
click at [202, 582] on textarea "I feel like it isn't really about what method is more effective but it" at bounding box center [125, 669] width 152 height 516
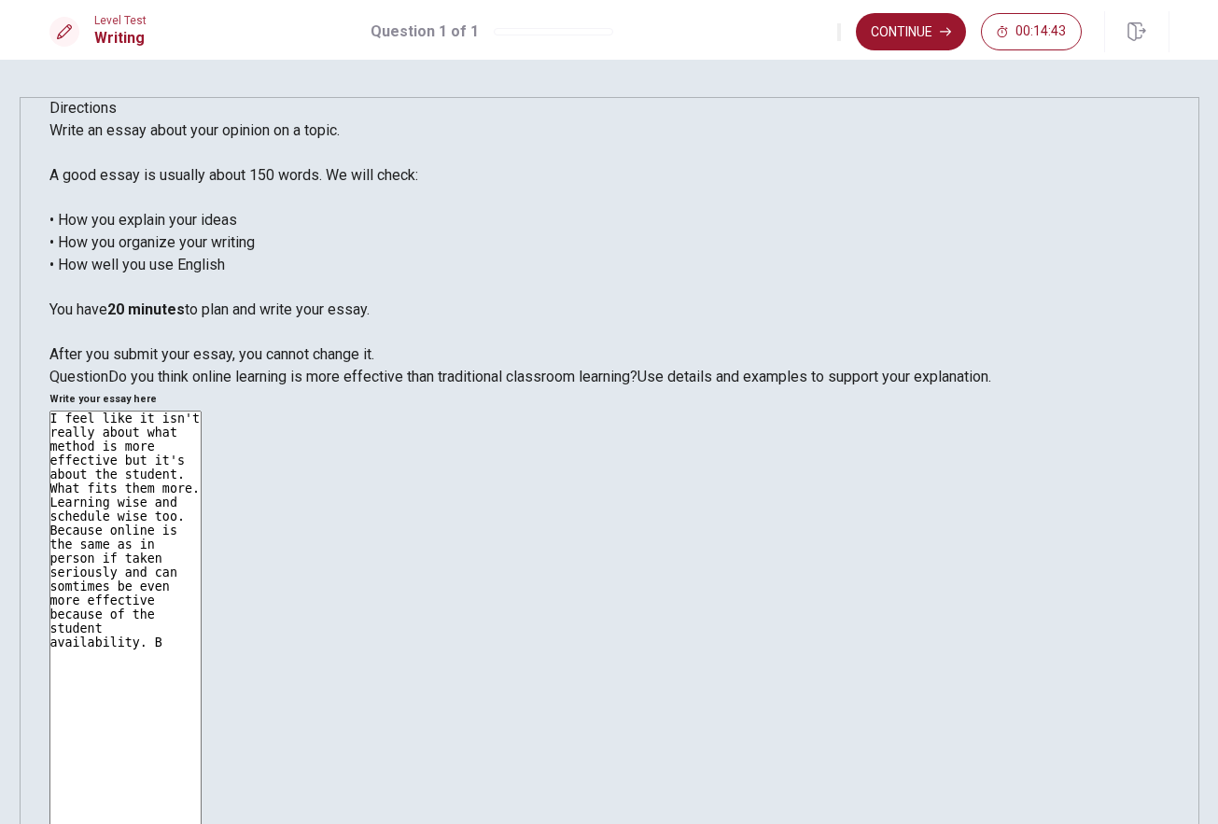
click at [202, 524] on textarea "I feel like it isn't really about what method is more effective but it's about …" at bounding box center [125, 669] width 152 height 516
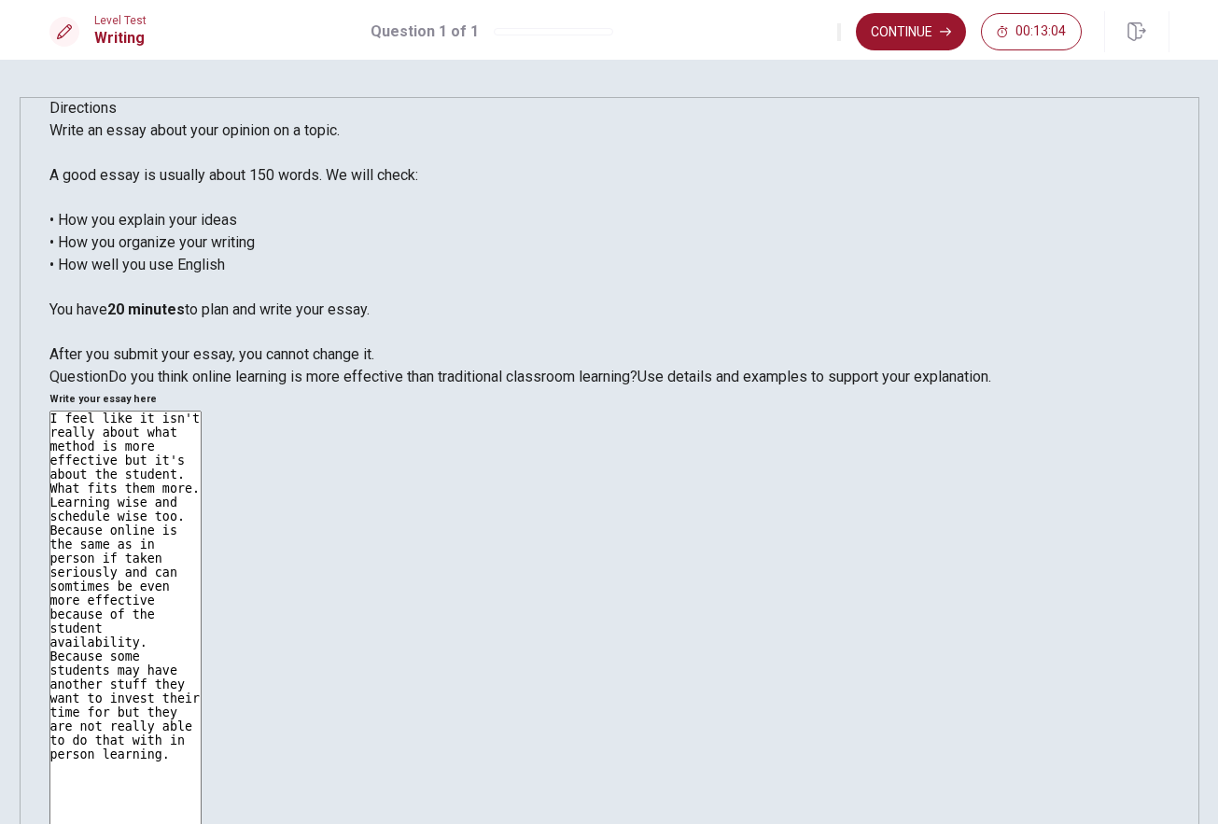
click at [202, 411] on textarea "I feel like it isn't really about what method is more effective but it's about …" at bounding box center [125, 669] width 152 height 516
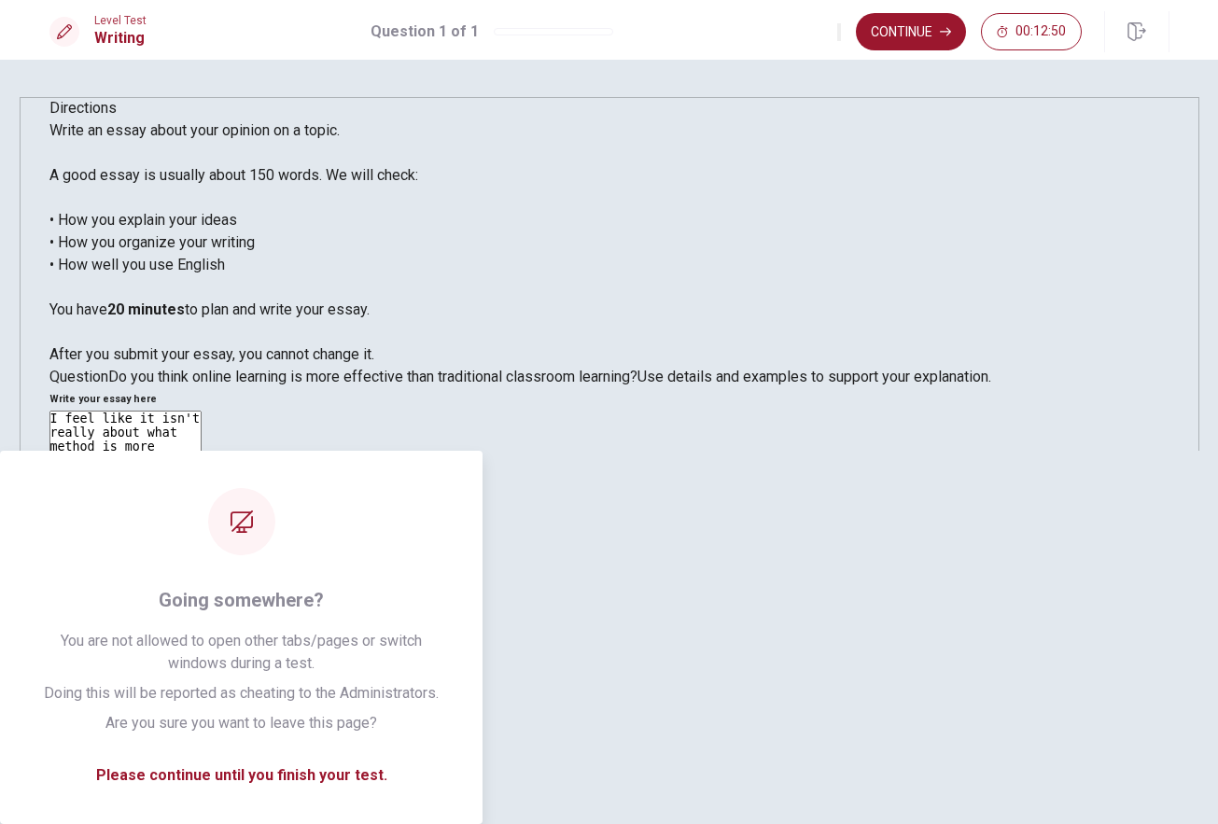
click at [638, 578] on div "I feel like it isn't really about what method is more effective but it's about …" at bounding box center [609, 672] width 1120 height 523
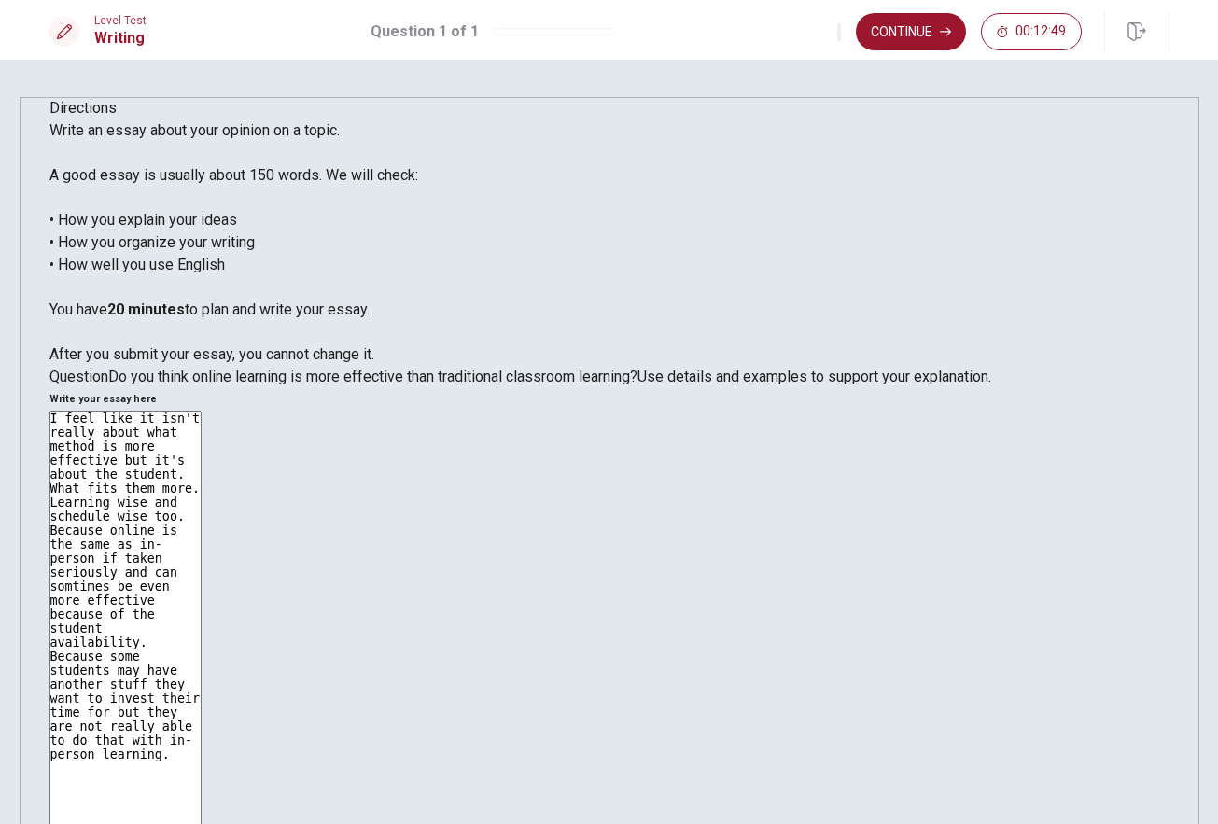
click at [202, 411] on textarea "I feel like it isn't really about what method is more effective but it's about …" at bounding box center [125, 669] width 152 height 516
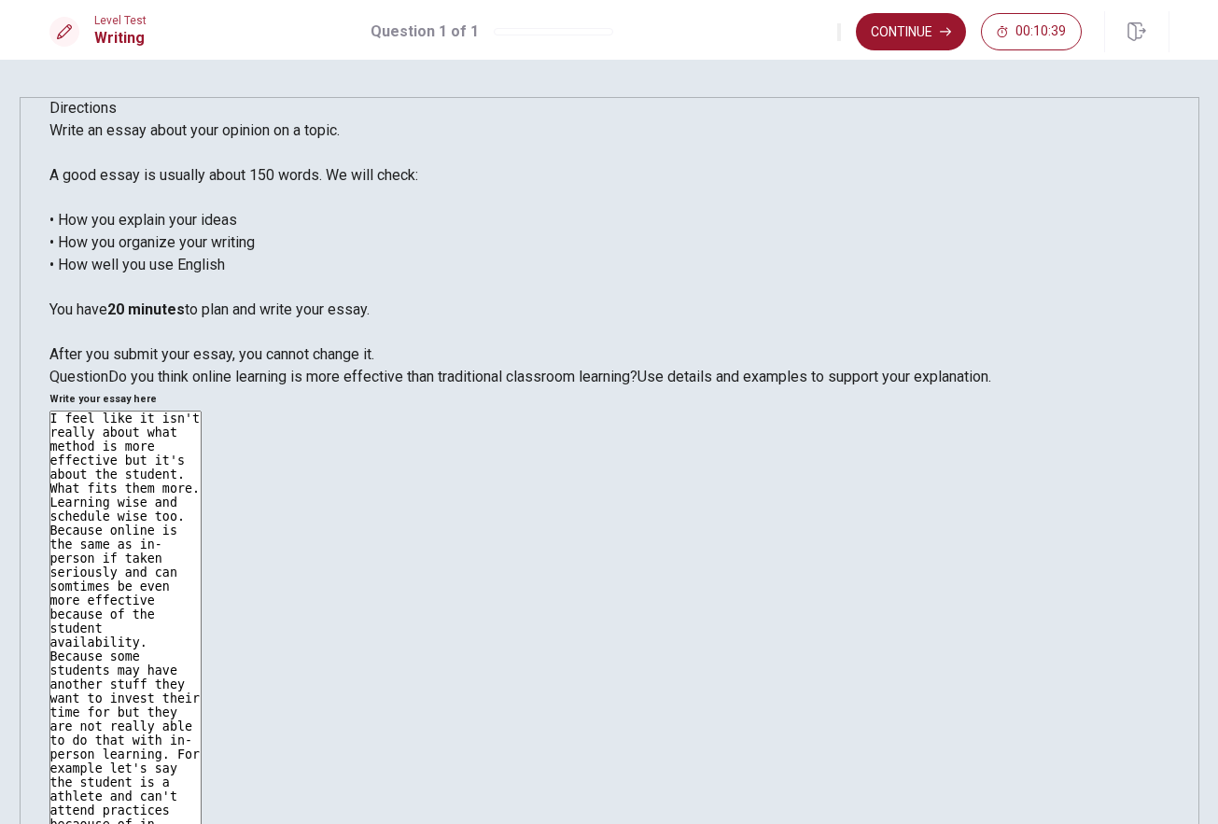
click at [797, 411] on div "I feel like it isn't really about what method is more effective but it's about …" at bounding box center [609, 672] width 1120 height 523
click at [202, 411] on textarea "I feel like it isn't really about what method is more effective but it's about …" at bounding box center [125, 669] width 152 height 516
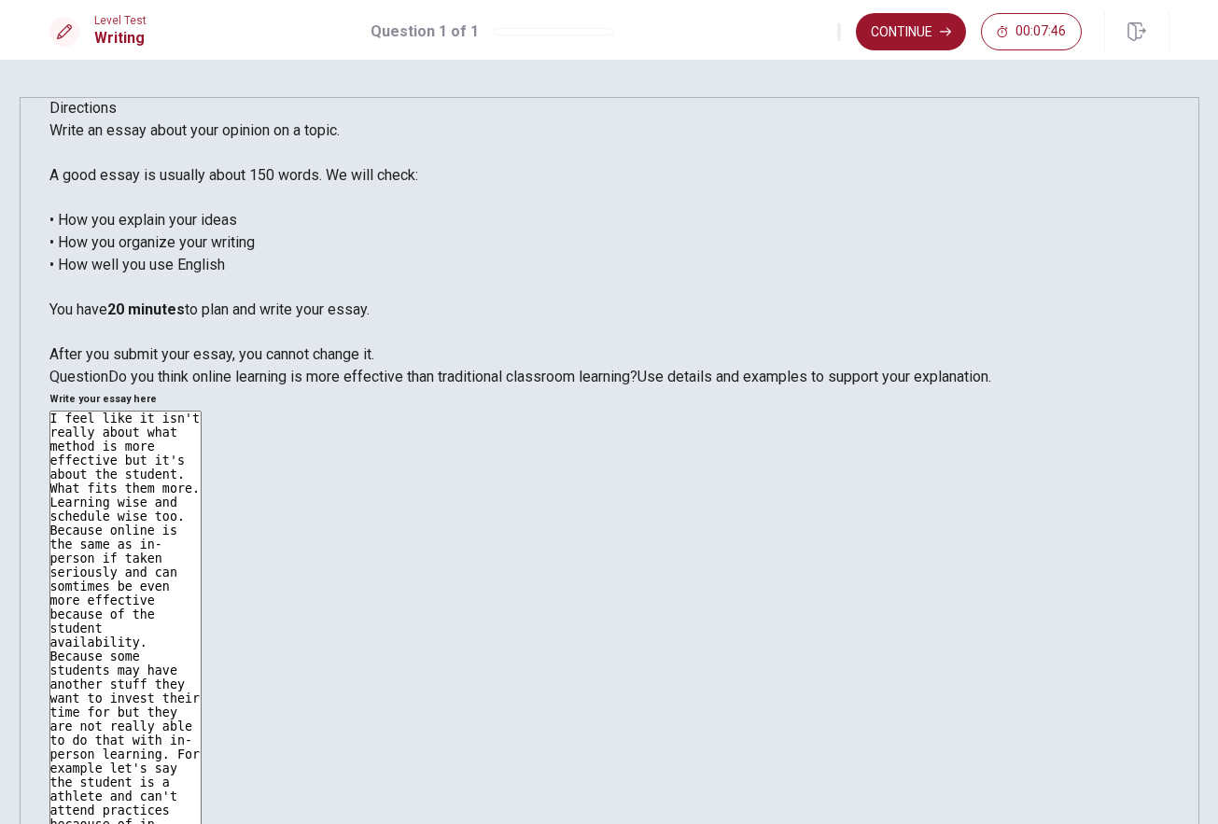
click at [202, 411] on textarea "I feel like it isn't really about what method is more effective but it's about …" at bounding box center [125, 669] width 152 height 516
click at [202, 607] on textarea "I feel like it isn't really about what method is more effective but it's about …" at bounding box center [125, 669] width 152 height 516
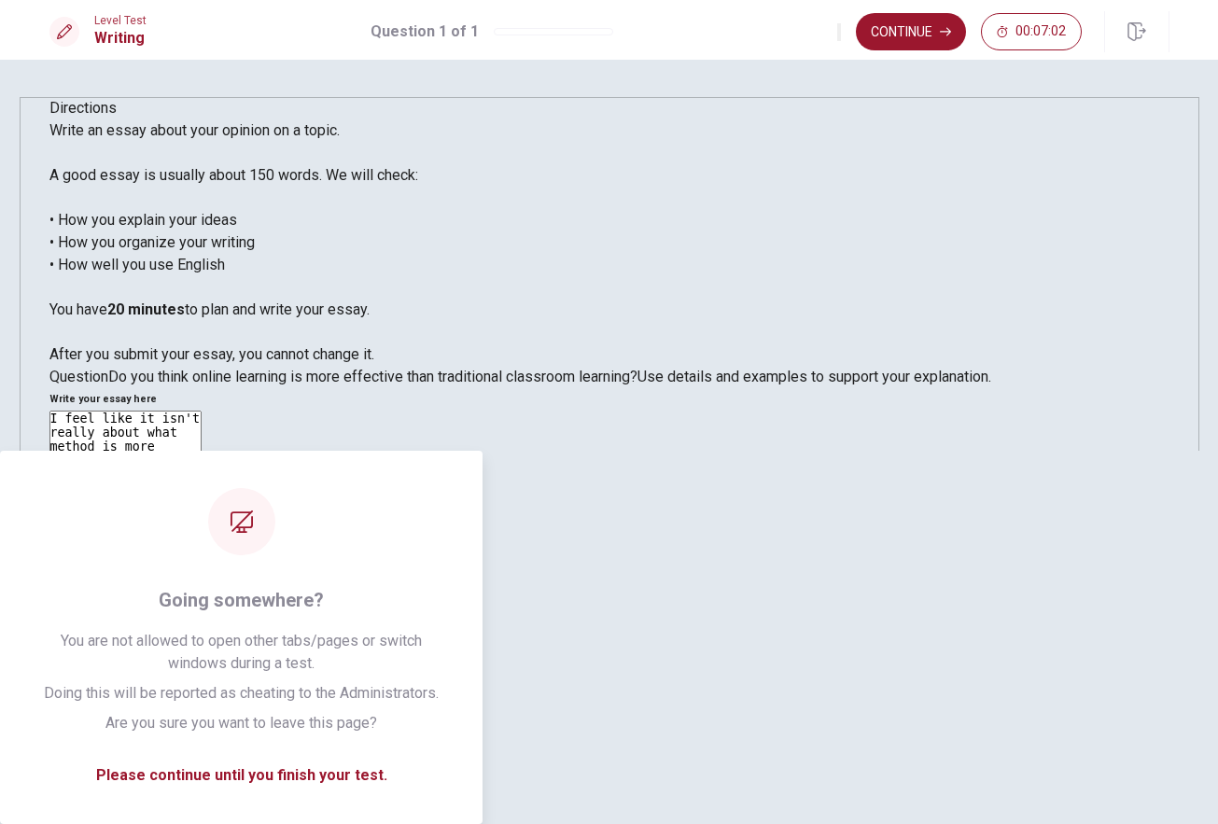
click at [202, 571] on textarea "I feel like it isn't really about what method is more effective but it's about …" at bounding box center [125, 669] width 152 height 516
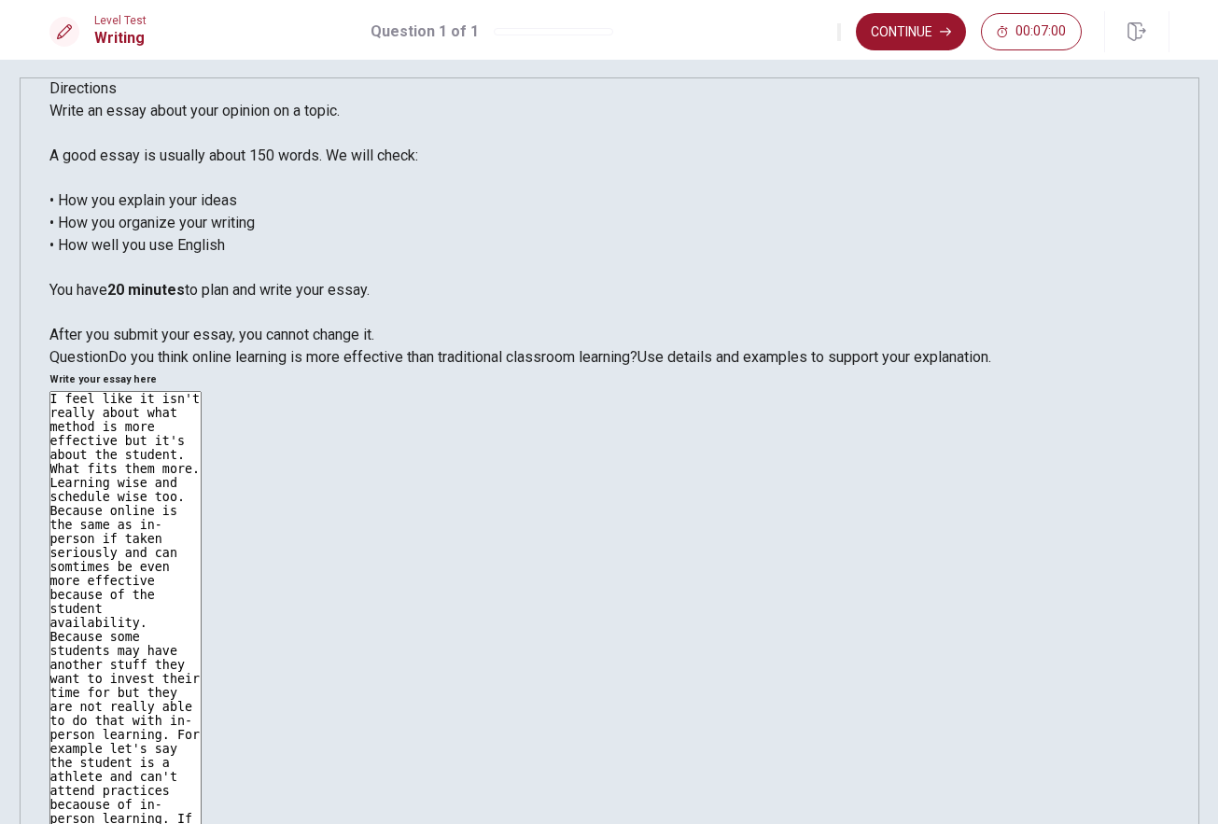
scroll to position [19, 0]
click at [202, 392] on textarea "I feel like it isn't really about what method is more effective but it's about …" at bounding box center [125, 650] width 152 height 516
click at [202, 429] on textarea "I feel like it isn't really about what method is more effective but it's about …" at bounding box center [125, 650] width 152 height 516
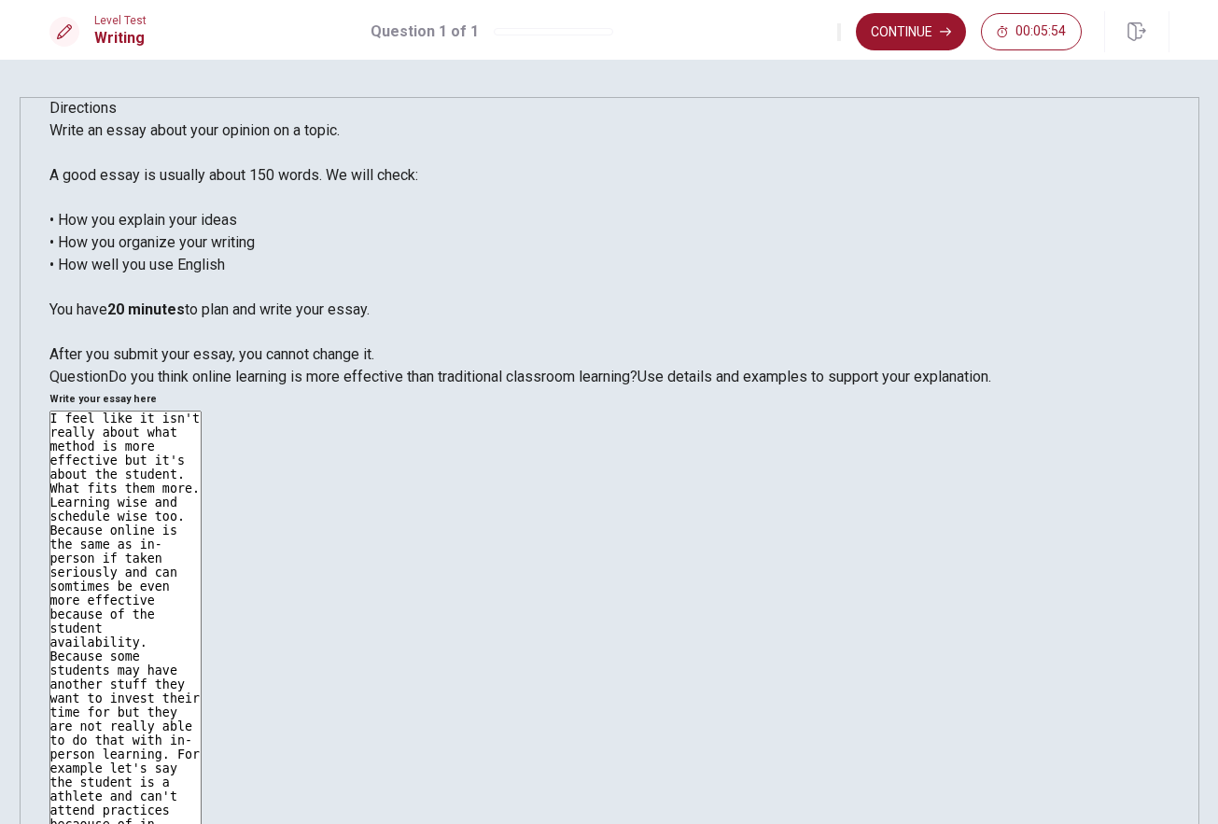
scroll to position [0, 0]
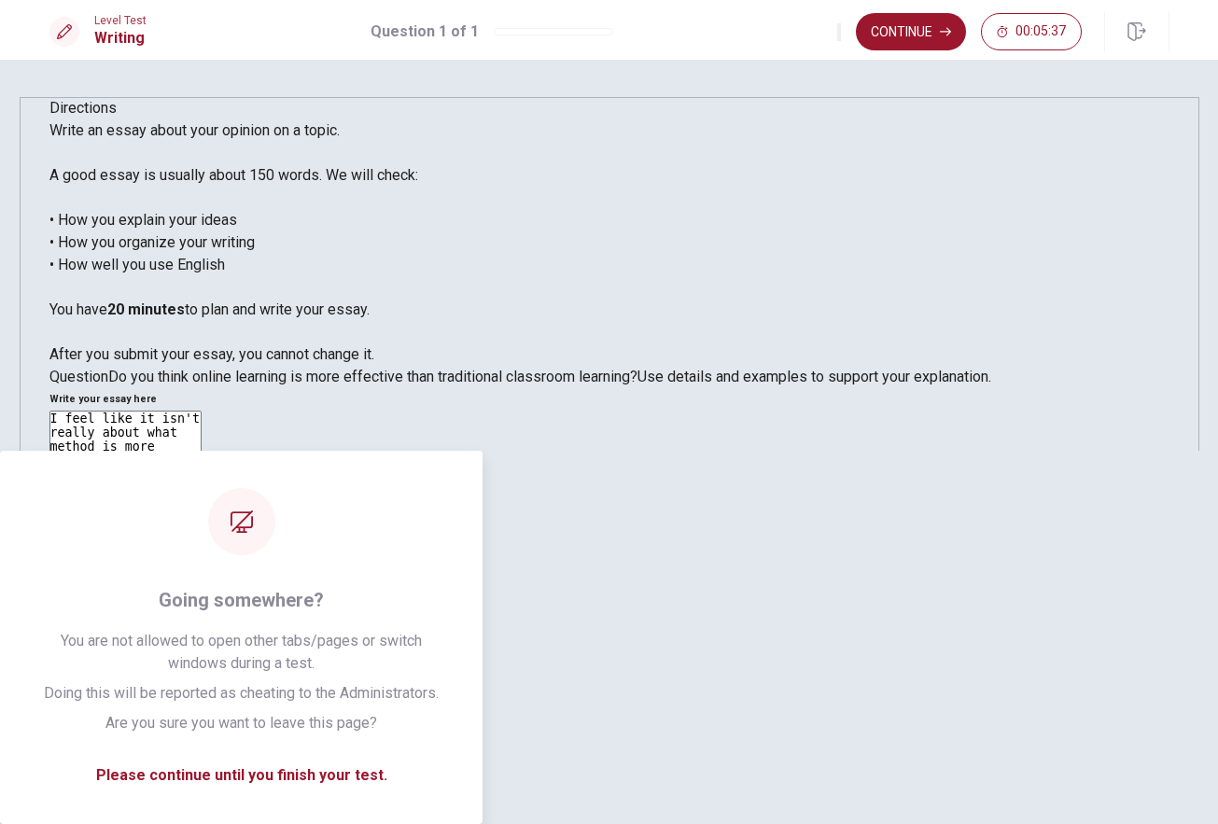
click at [202, 582] on textarea "I feel like it isn't really about what method is more effective but it's about …" at bounding box center [125, 669] width 152 height 516
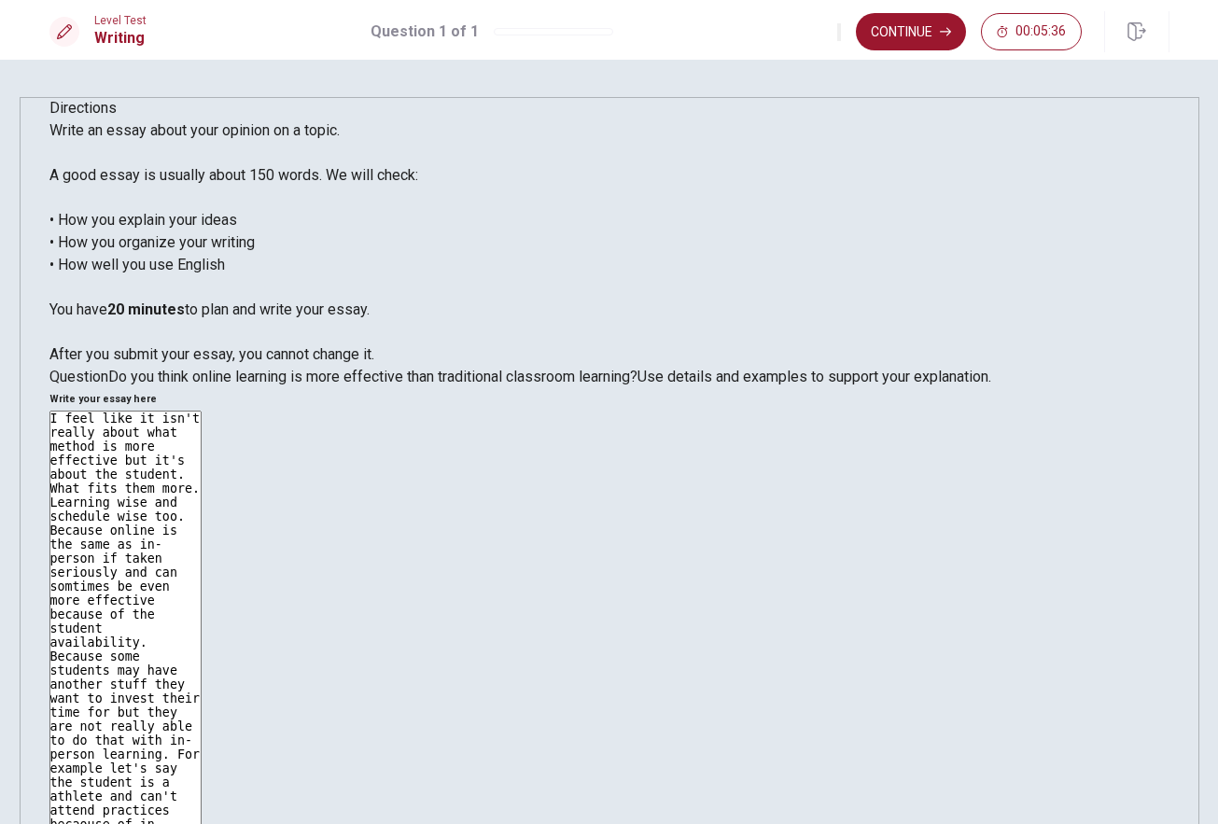
type textarea "I feel like it isn't really about what method is more effective but it's about …"
click at [925, 28] on button "Continue" at bounding box center [911, 31] width 110 height 37
click at [415, 562] on input "You must click this to continue" at bounding box center [609, 412] width 1218 height 824
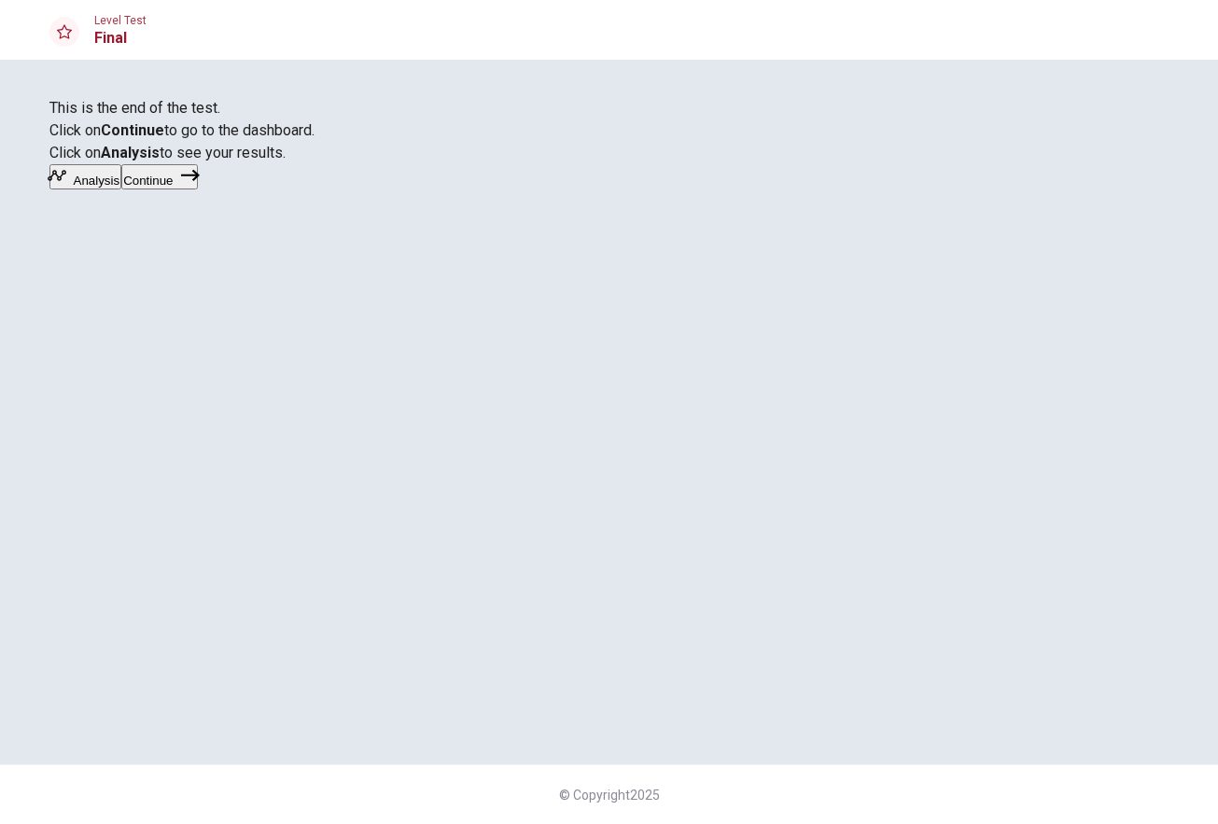
click at [122, 189] on button "Analysis" at bounding box center [85, 176] width 73 height 25
